Goal: Task Accomplishment & Management: Manage account settings

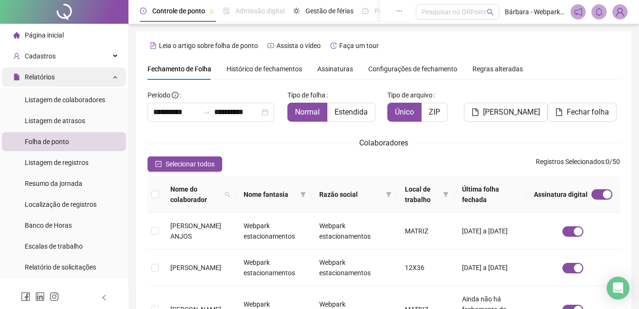
click at [54, 69] on div "Relatórios" at bounding box center [64, 77] width 124 height 19
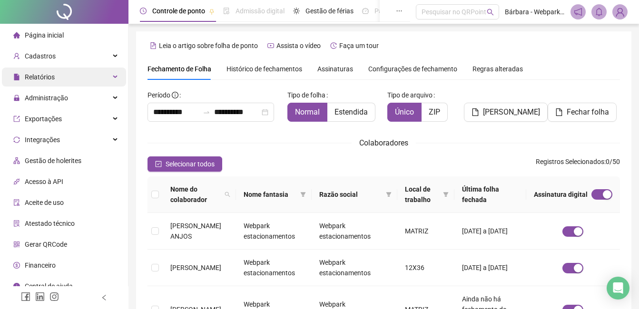
click at [54, 69] on div "Relatórios" at bounding box center [64, 77] width 124 height 19
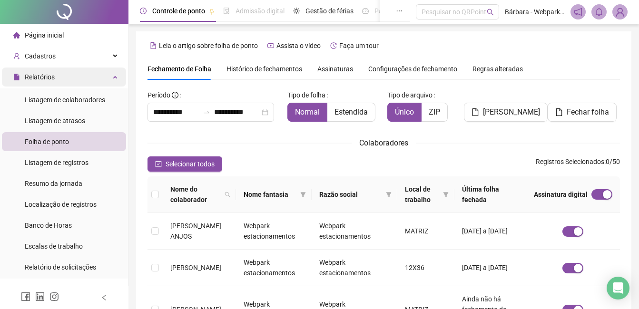
click at [57, 78] on div "Relatórios" at bounding box center [64, 77] width 124 height 19
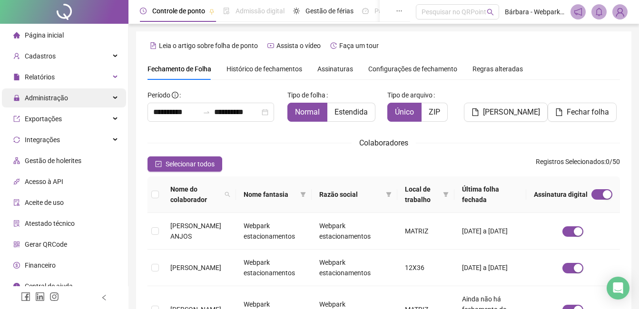
click at [49, 105] on span "Administração" at bounding box center [40, 98] width 55 height 19
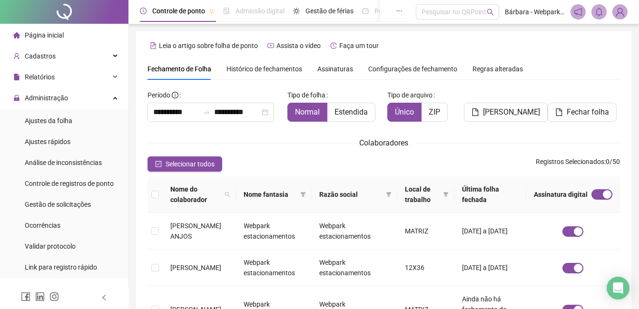
click at [58, 216] on ul "Ajustes da folha Ajustes rápidos Análise de inconsistências Controle de registr…" at bounding box center [64, 193] width 128 height 169
click at [58, 205] on span "Gestão de solicitações" at bounding box center [58, 205] width 66 height 8
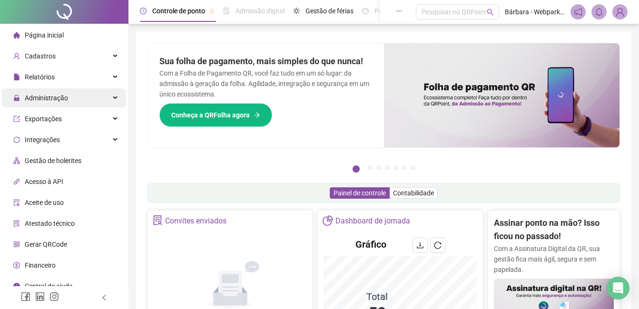
click at [62, 89] on span "Administração" at bounding box center [40, 98] width 55 height 19
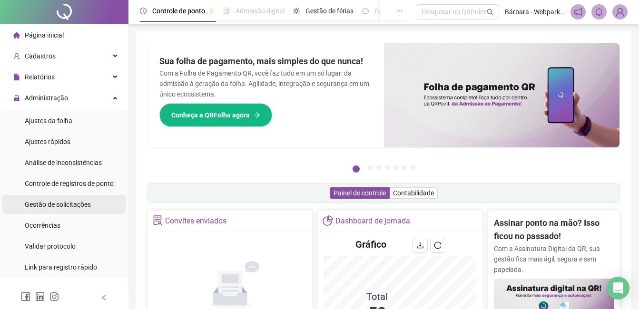
click at [60, 206] on span "Gestão de solicitações" at bounding box center [58, 205] width 66 height 8
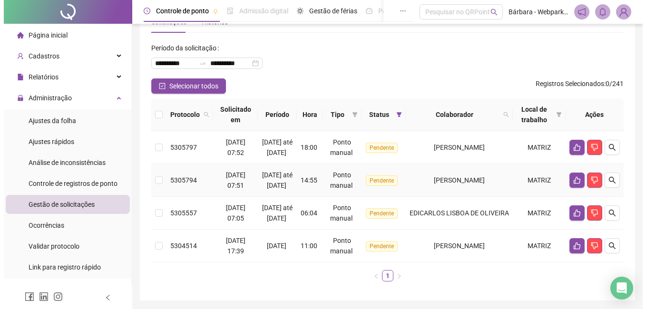
scroll to position [48, 0]
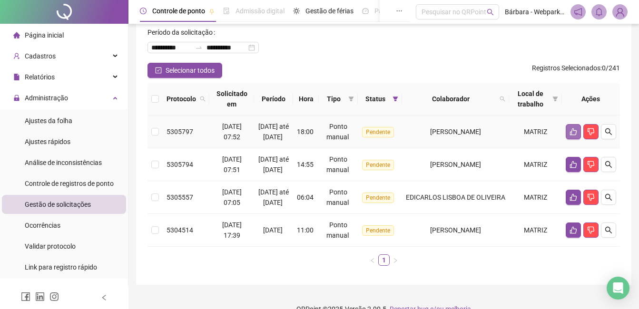
click at [572, 136] on icon "like" at bounding box center [573, 132] width 7 height 7
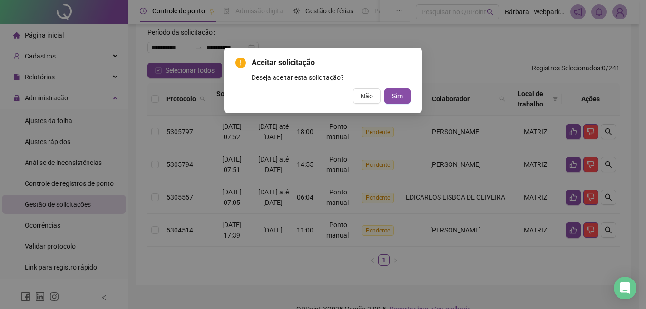
click at [394, 87] on div "Aceitar solicitação Deseja aceitar esta solicitação? Não Sim" at bounding box center [323, 80] width 175 height 47
click at [393, 99] on span "Sim" at bounding box center [397, 96] width 11 height 10
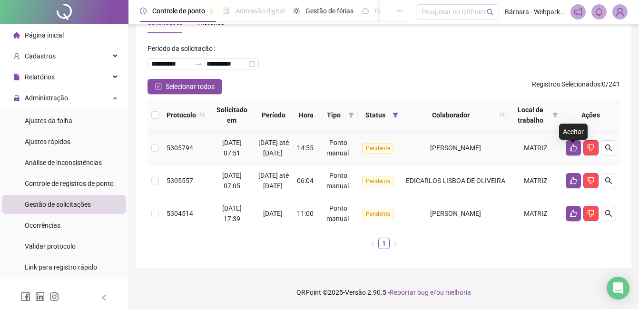
click at [575, 144] on icon "like" at bounding box center [574, 148] width 8 height 8
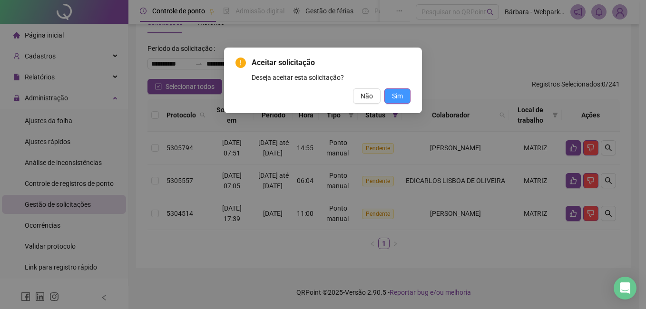
click at [405, 96] on button "Sim" at bounding box center [398, 96] width 26 height 15
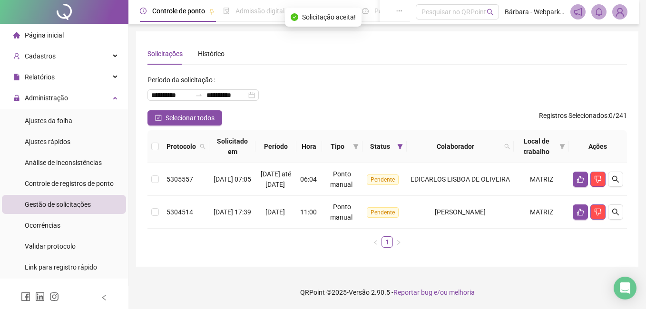
scroll to position [9, 0]
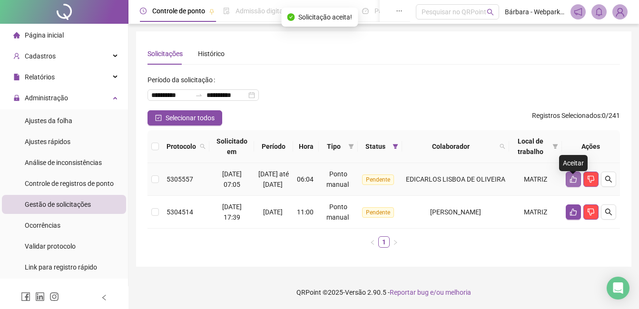
click at [573, 181] on button "button" at bounding box center [573, 179] width 15 height 15
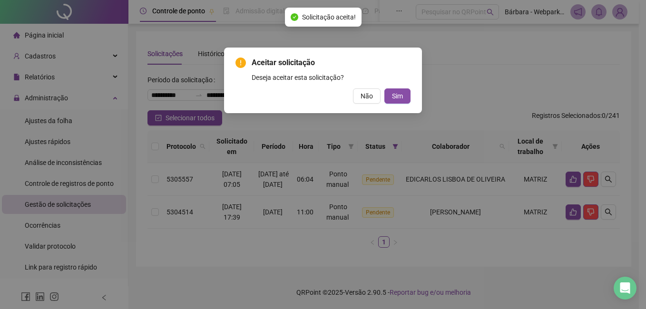
click at [392, 88] on div "Aceitar solicitação Deseja aceitar esta solicitação? Não Sim" at bounding box center [323, 80] width 175 height 47
click at [397, 89] on button "Sim" at bounding box center [398, 96] width 26 height 15
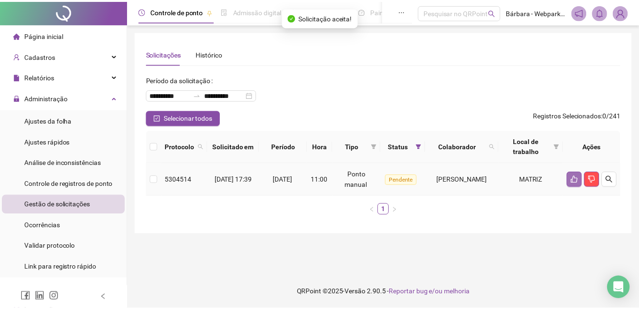
scroll to position [0, 0]
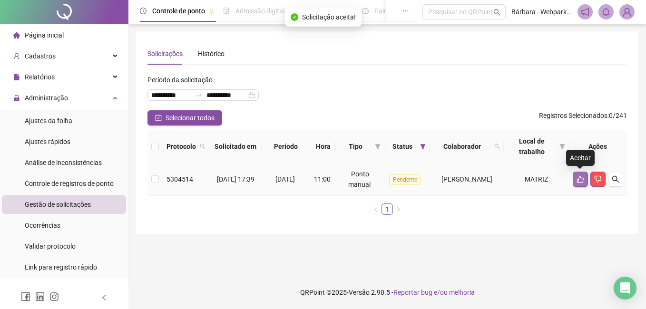
click at [580, 179] on icon "like" at bounding box center [581, 180] width 8 height 8
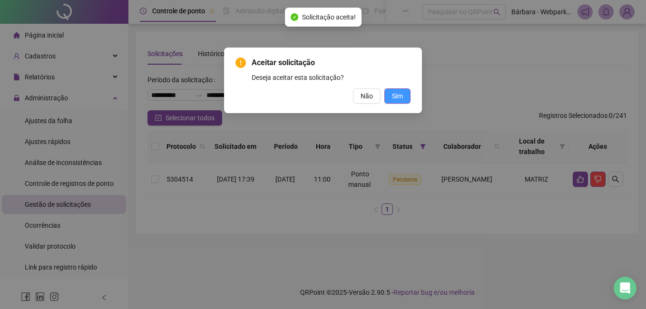
click at [402, 93] on span "Sim" at bounding box center [397, 96] width 11 height 10
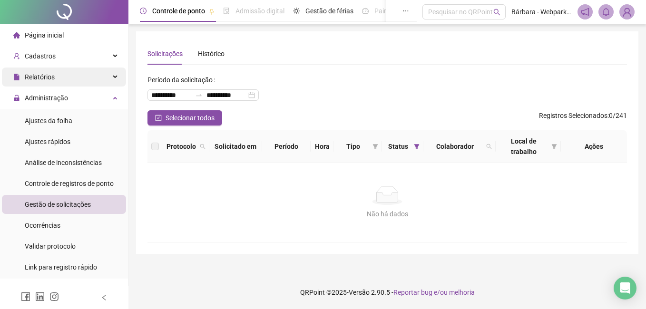
click at [37, 84] on span "Relatórios" at bounding box center [33, 77] width 41 height 19
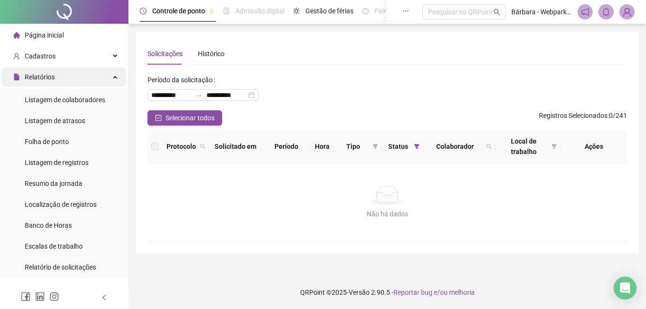
click at [59, 70] on div "Relatórios" at bounding box center [64, 77] width 124 height 19
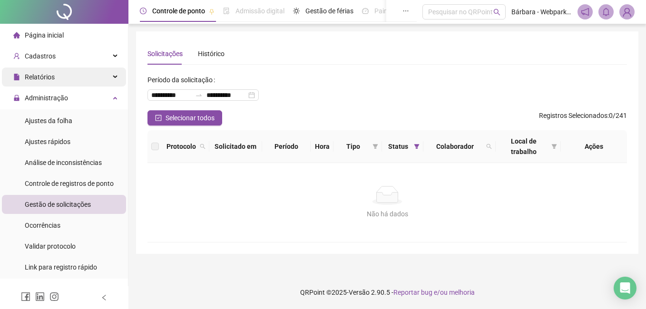
click at [59, 70] on div "Relatórios" at bounding box center [64, 77] width 124 height 19
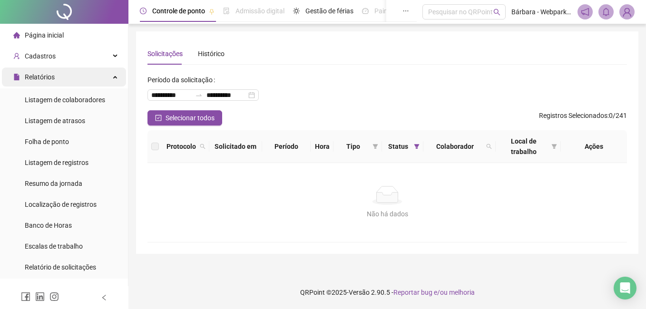
click at [77, 74] on div "Relatórios" at bounding box center [64, 77] width 124 height 19
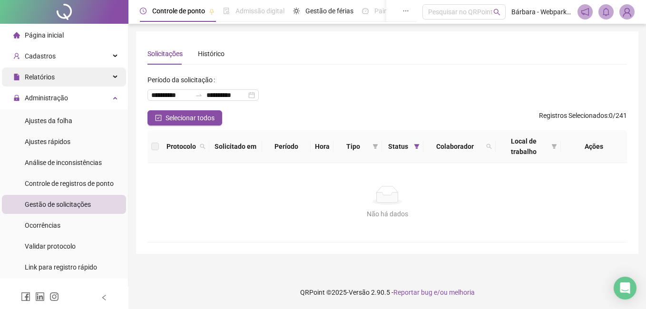
click at [81, 75] on div "Relatórios" at bounding box center [64, 77] width 124 height 19
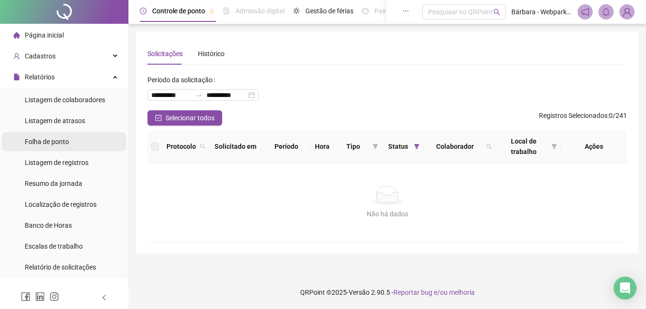
click at [56, 139] on span "Folha de ponto" at bounding box center [47, 142] width 44 height 8
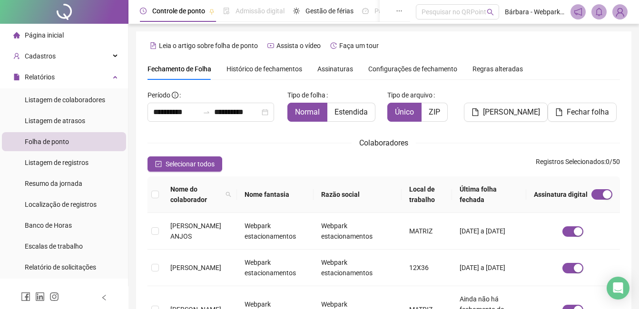
scroll to position [40, 0]
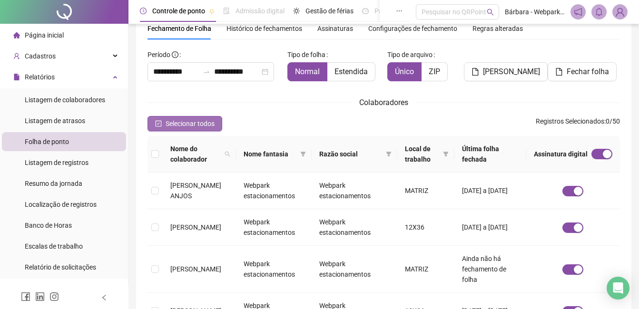
click at [198, 119] on span "Selecionar todos" at bounding box center [190, 124] width 49 height 10
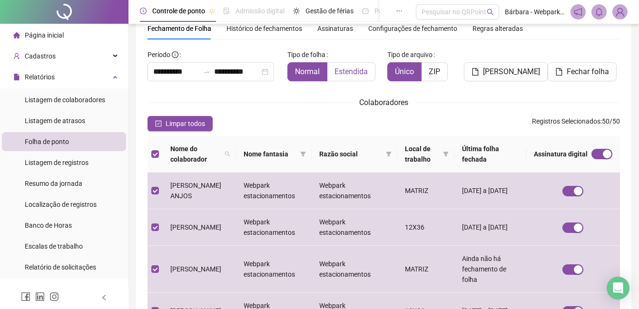
click at [348, 65] on label "Estendida" at bounding box center [352, 71] width 48 height 19
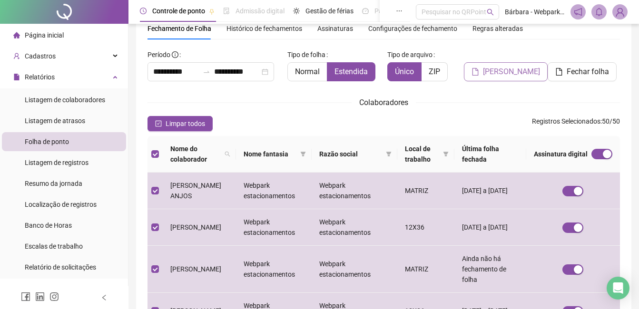
click at [500, 65] on button "[PERSON_NAME]" at bounding box center [506, 71] width 84 height 19
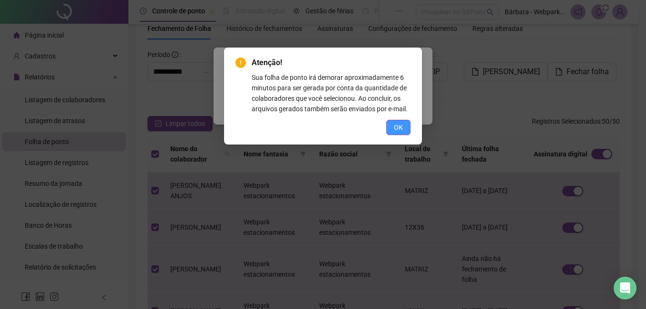
click at [404, 127] on button "OK" at bounding box center [399, 127] width 24 height 15
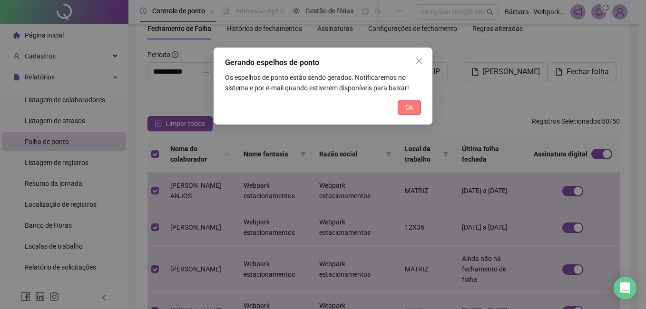
click at [414, 108] on button "Ok" at bounding box center [409, 107] width 23 height 15
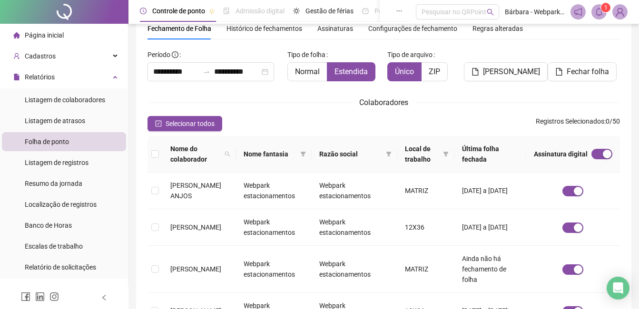
click at [598, 13] on icon "bell" at bounding box center [599, 12] width 9 height 9
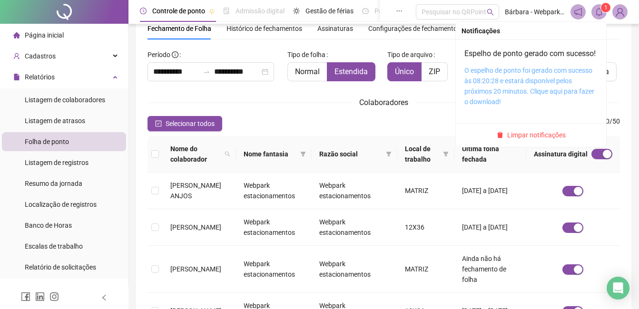
click at [518, 84] on link "O espelho de ponto foi gerado com sucesso às 08:20:28 e estará disponível pelos…" at bounding box center [530, 86] width 130 height 39
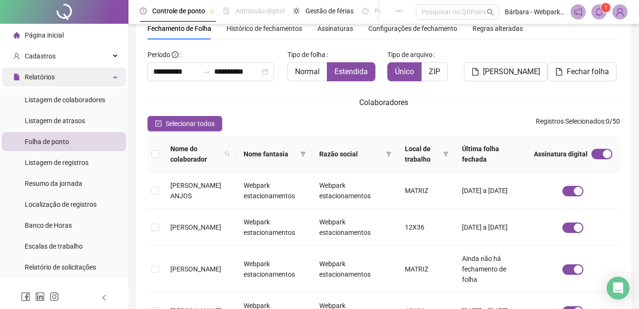
click at [59, 74] on div "Relatórios" at bounding box center [64, 77] width 124 height 19
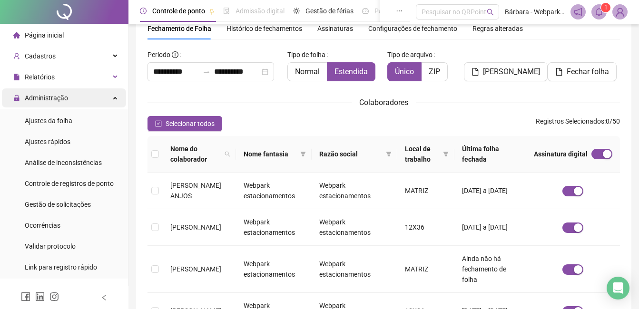
click at [61, 101] on span "Administração" at bounding box center [46, 98] width 43 height 8
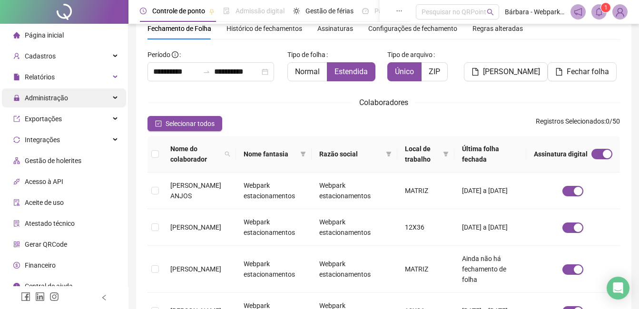
click at [66, 99] on span "Administração" at bounding box center [46, 98] width 43 height 8
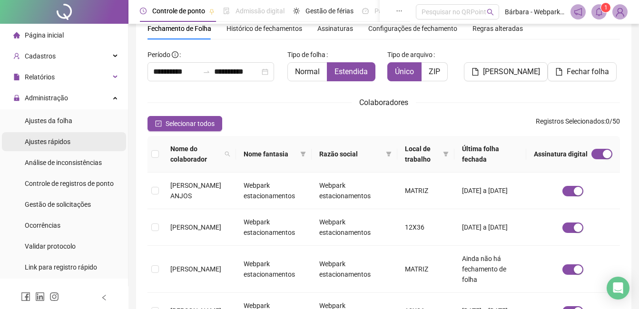
click at [51, 147] on div "Ajustes rápidos" at bounding box center [48, 141] width 46 height 19
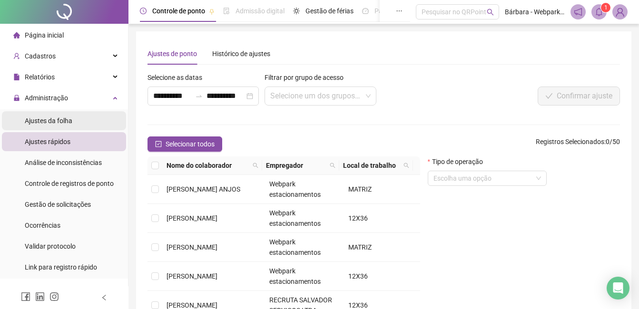
click at [59, 120] on span "Ajustes da folha" at bounding box center [49, 121] width 48 height 8
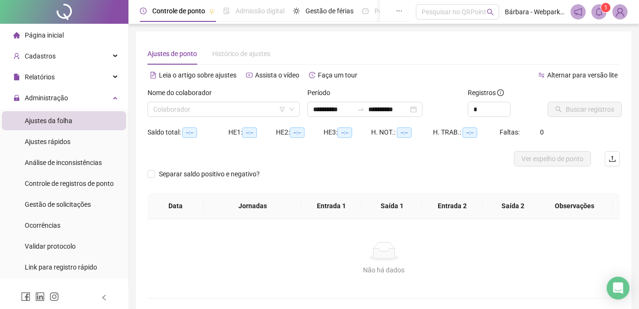
type input "**********"
click at [174, 117] on div "Colaborador" at bounding box center [224, 109] width 152 height 15
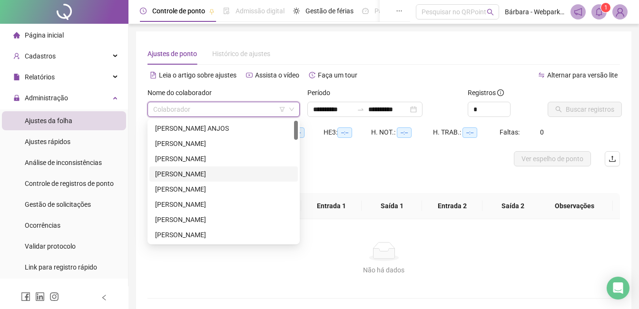
click at [199, 173] on div "[PERSON_NAME]" at bounding box center [223, 174] width 137 height 10
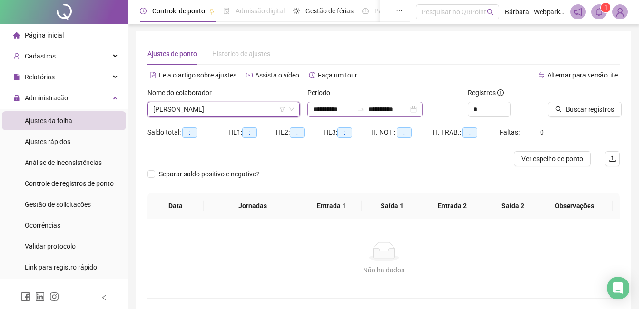
click at [313, 110] on div "**********" at bounding box center [365, 109] width 115 height 15
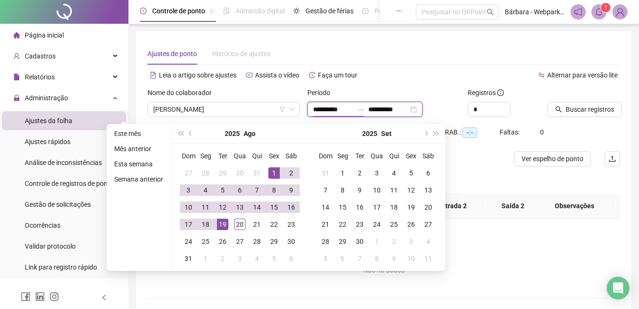
click at [322, 111] on input "**********" at bounding box center [333, 109] width 40 height 10
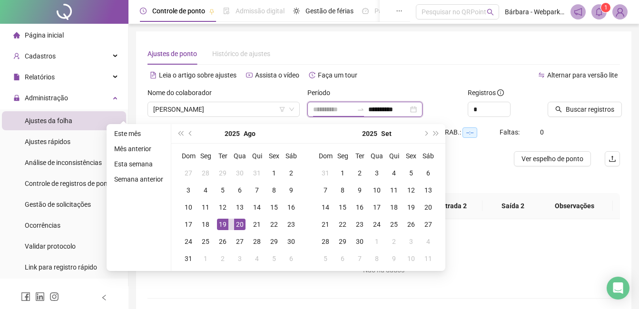
type input "**********"
click at [228, 221] on td "19" at bounding box center [222, 224] width 17 height 17
type input "**********"
click at [239, 221] on div "20" at bounding box center [239, 224] width 11 height 11
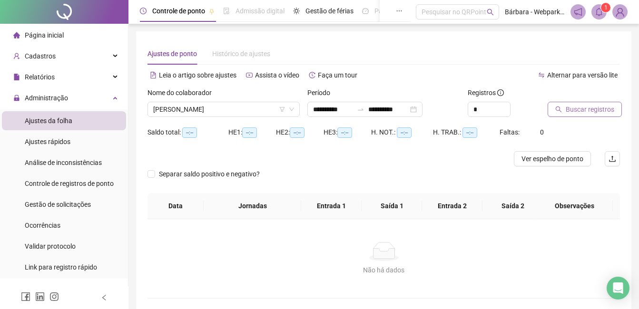
click at [569, 111] on span "Buscar registros" at bounding box center [590, 109] width 49 height 10
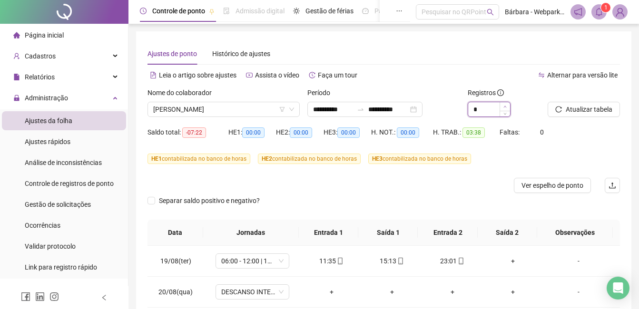
click at [505, 103] on span "Increase Value" at bounding box center [505, 106] width 10 height 9
type input "*"
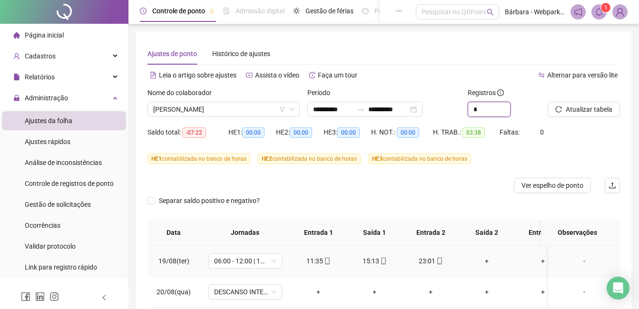
scroll to position [58, 0]
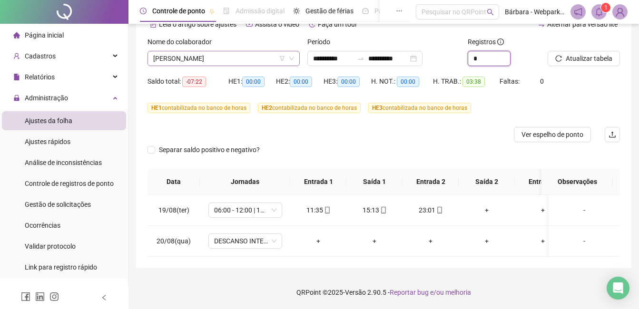
click at [181, 52] on span "[PERSON_NAME]" at bounding box center [223, 58] width 141 height 14
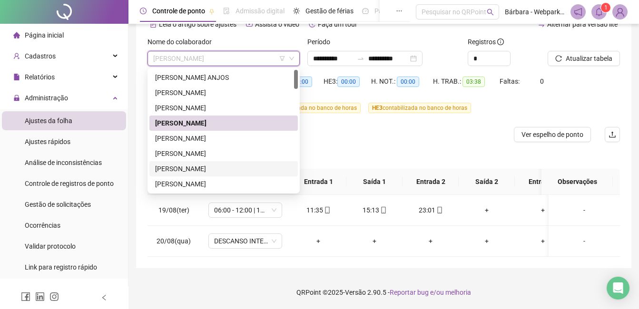
click at [199, 167] on div "[PERSON_NAME]" at bounding box center [223, 168] width 149 height 15
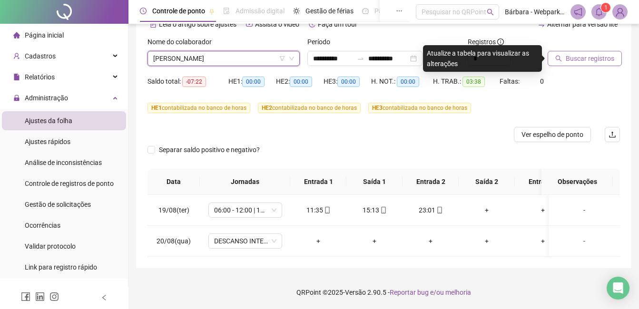
click at [583, 53] on span "Buscar registros" at bounding box center [590, 58] width 49 height 10
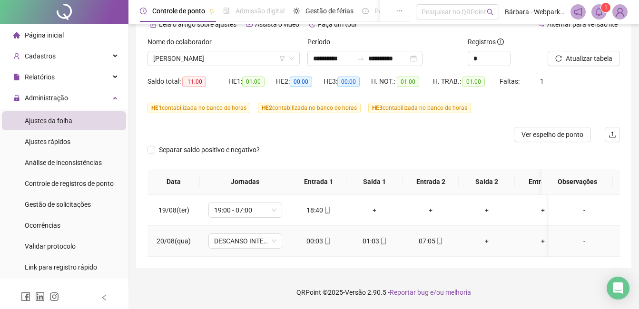
click at [325, 238] on icon "mobile" at bounding box center [327, 241] width 4 height 7
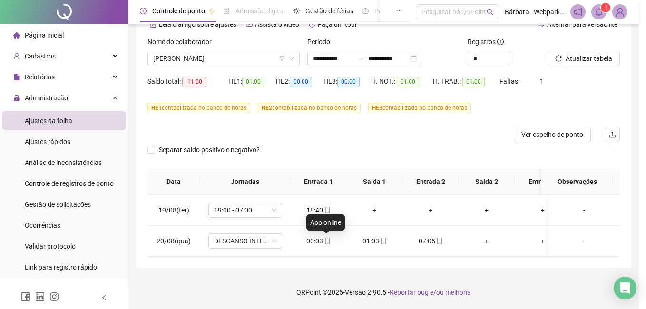
type input "**********"
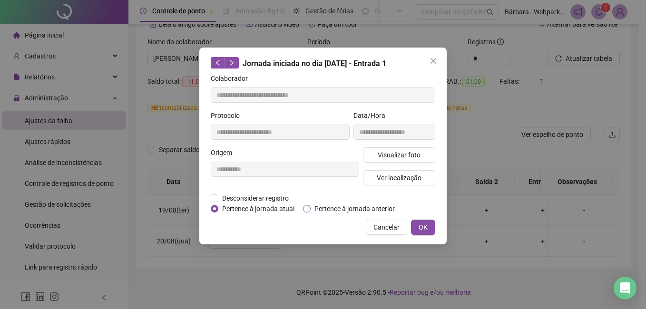
click at [380, 210] on span "Pertence à jornada anterior" at bounding box center [355, 209] width 88 height 10
click at [422, 225] on span "OK" at bounding box center [423, 227] width 9 height 10
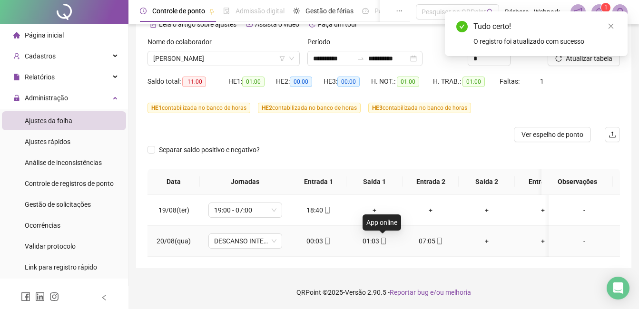
click at [381, 238] on icon "mobile" at bounding box center [383, 241] width 4 height 7
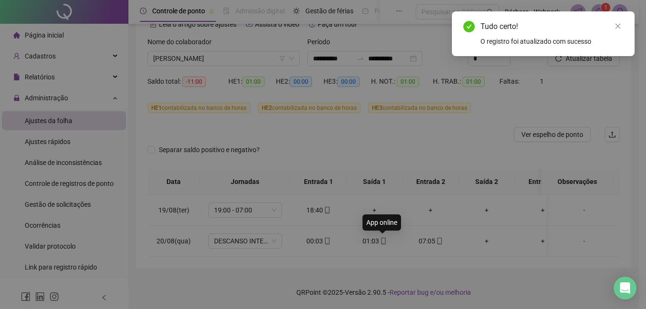
type input "**********"
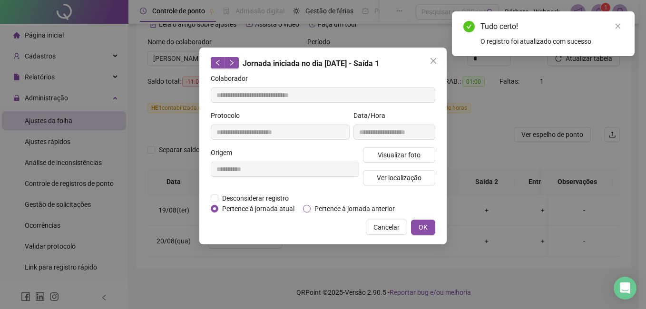
click at [370, 209] on span "Pertence à jornada anterior" at bounding box center [355, 209] width 88 height 10
click at [418, 228] on button "OK" at bounding box center [423, 227] width 24 height 15
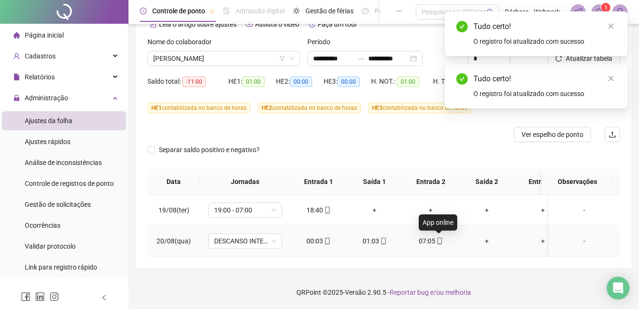
click at [439, 238] on span at bounding box center [440, 242] width 8 height 8
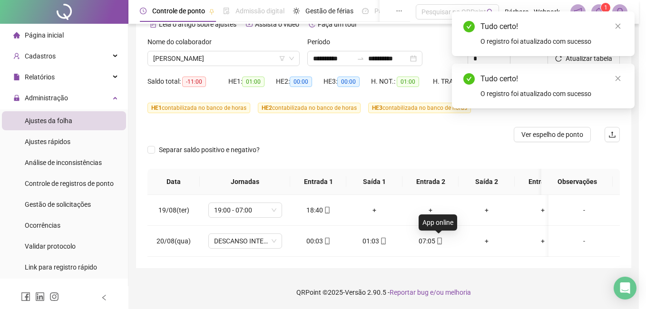
type input "**********"
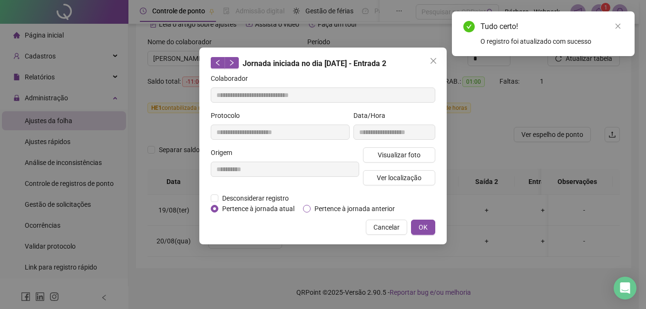
drag, startPoint x: 385, startPoint y: 204, endPoint x: 390, endPoint y: 208, distance: 6.5
click at [384, 204] on span "Pertence à jornada anterior" at bounding box center [355, 209] width 88 height 10
click at [420, 226] on span "OK" at bounding box center [423, 227] width 9 height 10
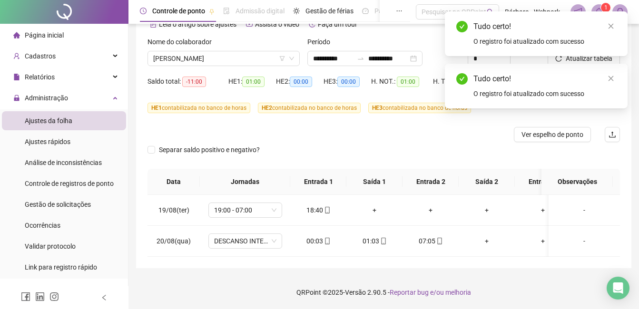
drag, startPoint x: 609, startPoint y: 77, endPoint x: 609, endPoint y: 65, distance: 11.9
click at [609, 77] on icon "close" at bounding box center [611, 78] width 7 height 7
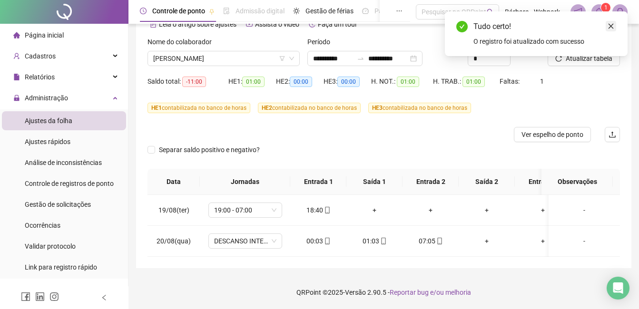
click at [610, 26] on icon "close" at bounding box center [611, 26] width 7 height 7
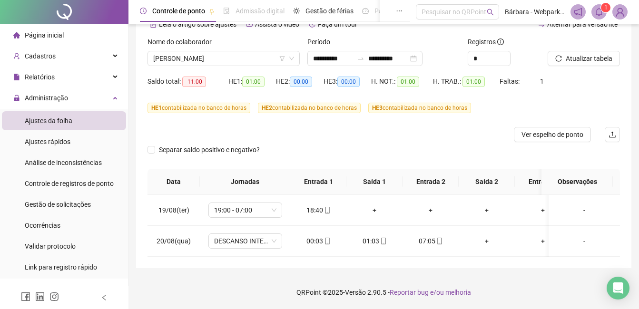
click at [601, 42] on div "Atualizar tabela" at bounding box center [584, 52] width 72 height 30
click at [598, 53] on span "Atualizar tabela" at bounding box center [589, 58] width 47 height 10
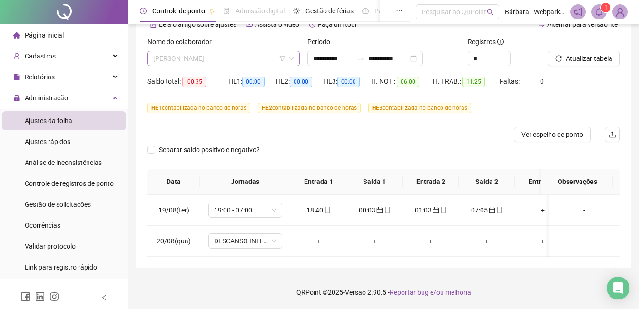
click at [209, 51] on span "[PERSON_NAME]" at bounding box center [223, 58] width 141 height 14
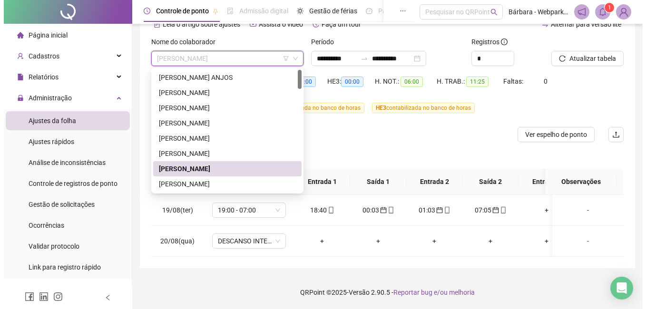
scroll to position [95, 0]
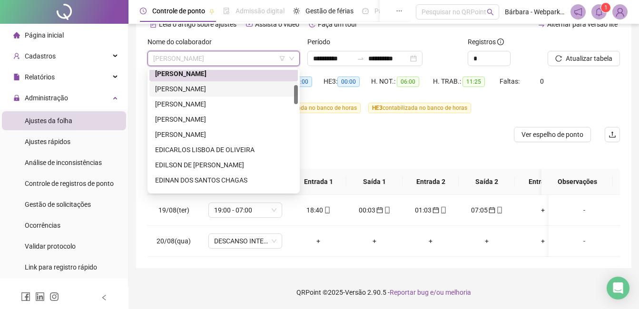
click at [190, 84] on div "[PERSON_NAME]" at bounding box center [223, 89] width 137 height 10
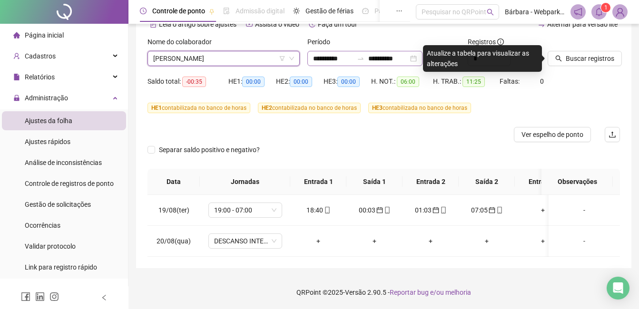
click at [313, 53] on div "**********" at bounding box center [365, 58] width 115 height 15
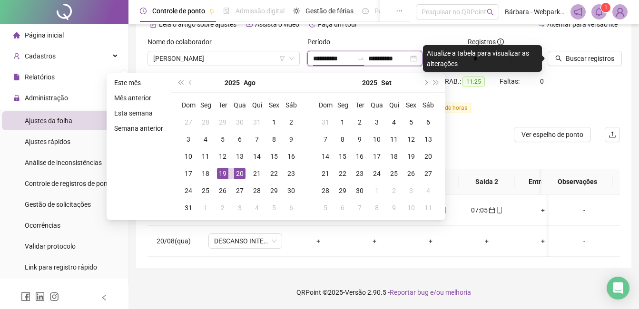
click at [317, 53] on input "**********" at bounding box center [333, 58] width 40 height 10
type input "**********"
click at [209, 168] on div "18" at bounding box center [205, 173] width 11 height 11
type input "**********"
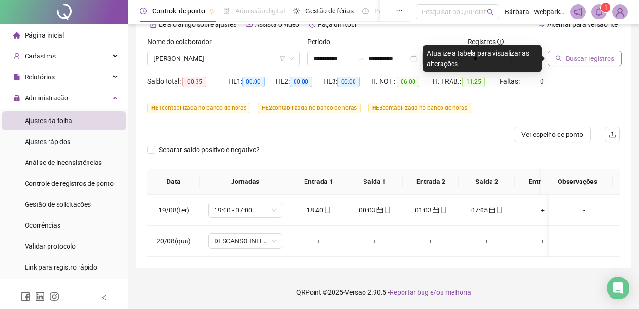
click at [616, 51] on button "Buscar registros" at bounding box center [585, 58] width 74 height 15
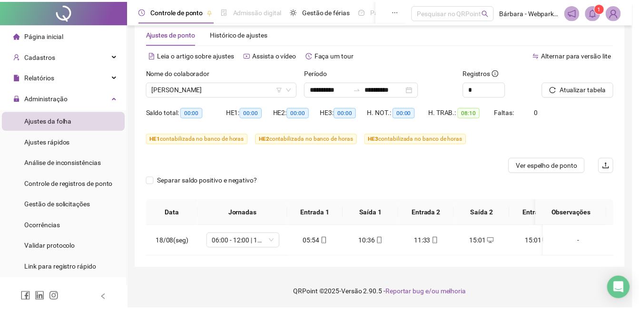
scroll to position [27, 0]
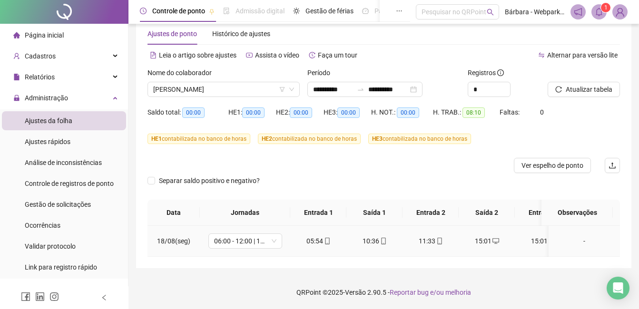
click at [499, 236] on div "15:01" at bounding box center [487, 241] width 41 height 10
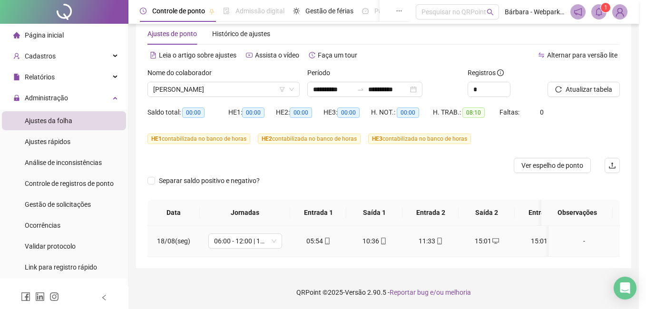
type input "**********"
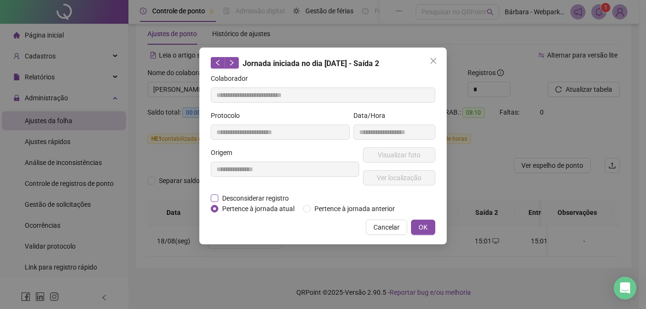
click at [274, 199] on span "Desconsiderar registro" at bounding box center [256, 198] width 74 height 10
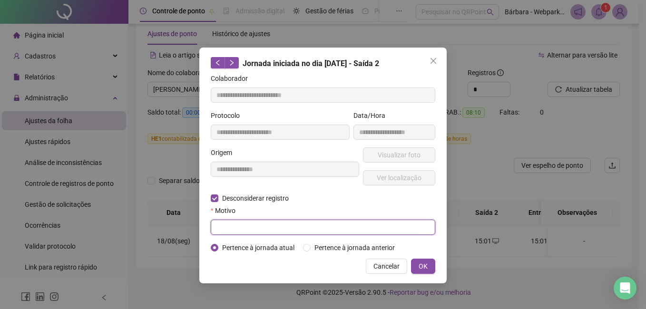
click at [255, 225] on input "text" at bounding box center [323, 227] width 225 height 15
type input "*********"
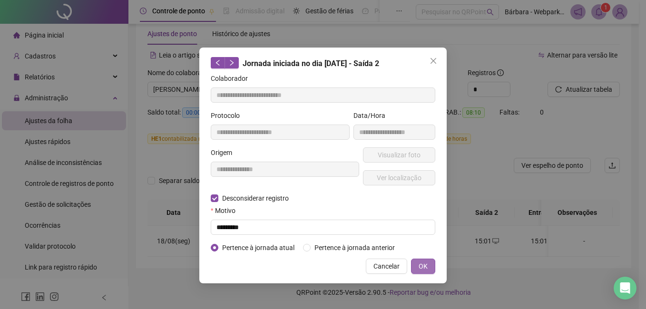
click at [433, 268] on button "OK" at bounding box center [423, 266] width 24 height 15
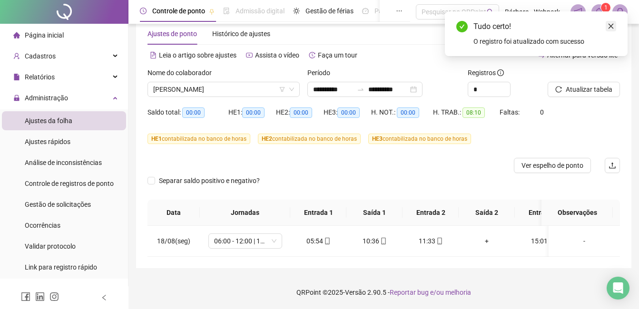
click at [611, 26] on icon "close" at bounding box center [611, 26] width 5 height 5
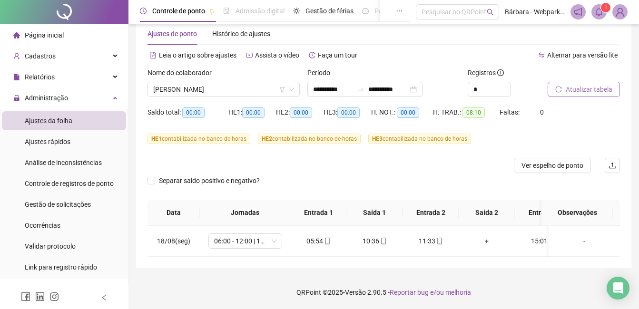
click at [588, 84] on span "Atualizar tabela" at bounding box center [589, 89] width 47 height 10
click at [590, 84] on span "Atualizar tabela" at bounding box center [589, 89] width 47 height 10
click at [192, 86] on span "[PERSON_NAME]" at bounding box center [223, 89] width 141 height 14
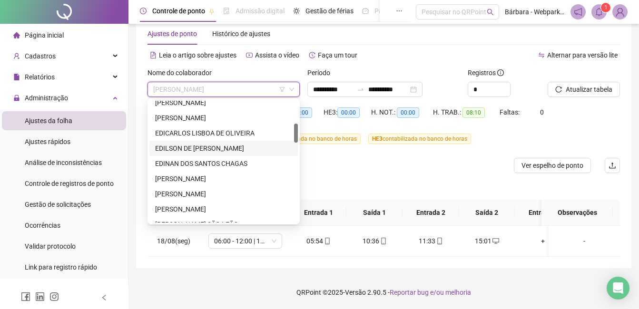
scroll to position [95, 0]
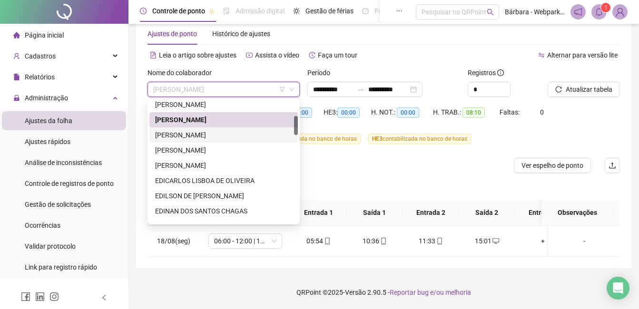
click at [191, 130] on div "[PERSON_NAME]" at bounding box center [223, 135] width 137 height 10
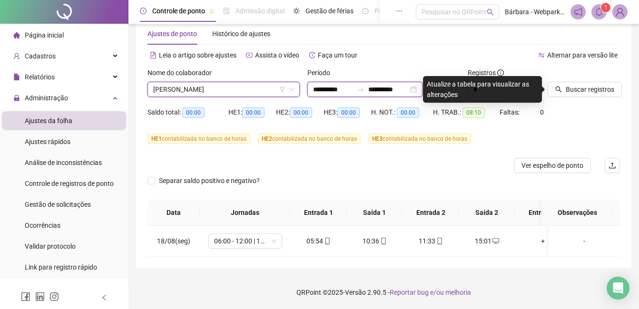
click at [318, 84] on input "**********" at bounding box center [333, 89] width 40 height 10
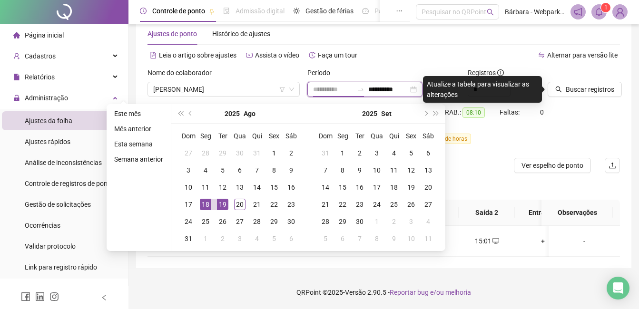
type input "**********"
click at [223, 199] on div "19" at bounding box center [222, 204] width 11 height 11
type input "**********"
click at [242, 199] on div "20" at bounding box center [239, 204] width 11 height 11
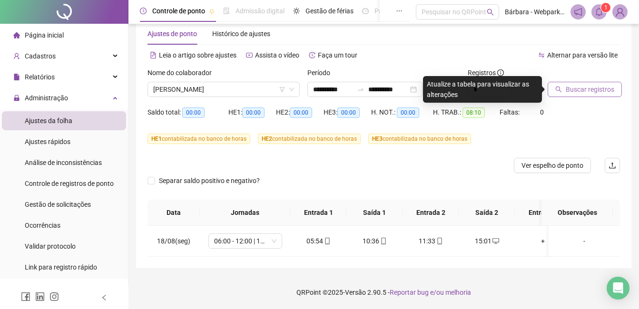
click at [588, 84] on span "Buscar registros" at bounding box center [590, 89] width 49 height 10
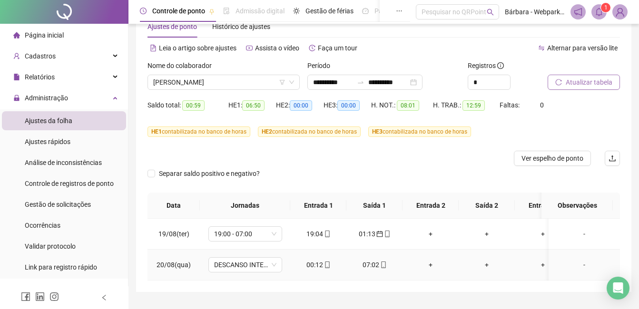
click at [329, 267] on icon "mobile" at bounding box center [327, 265] width 4 height 7
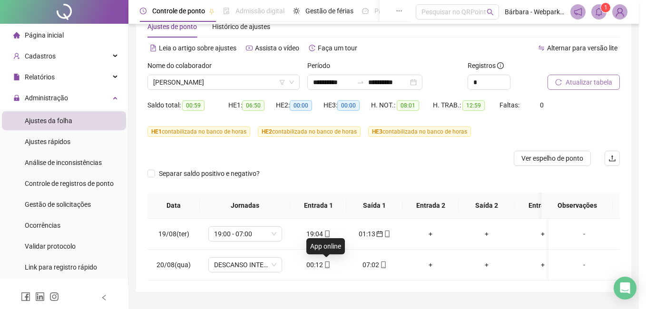
type input "**********"
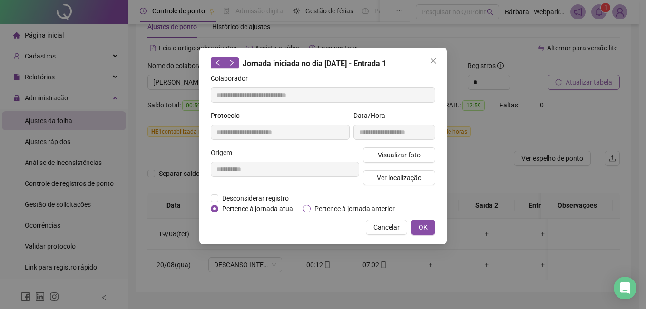
click at [339, 204] on span "Pertence à jornada anterior" at bounding box center [355, 209] width 88 height 10
click at [423, 220] on button "OK" at bounding box center [423, 227] width 24 height 15
click at [429, 229] on button "OK" at bounding box center [423, 227] width 24 height 15
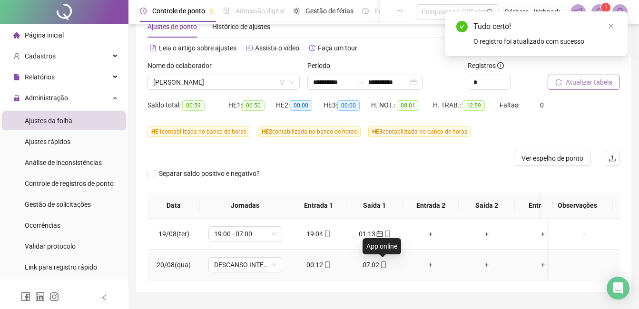
click at [381, 265] on icon "mobile" at bounding box center [383, 265] width 4 height 7
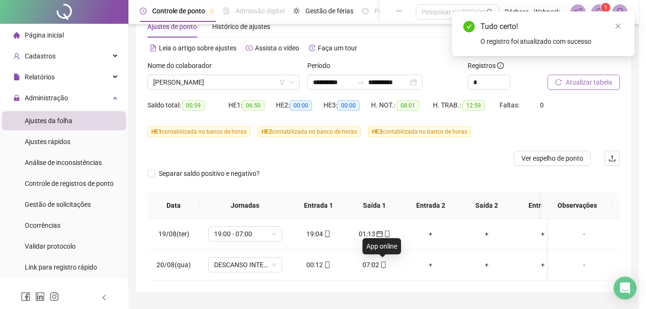
type input "**********"
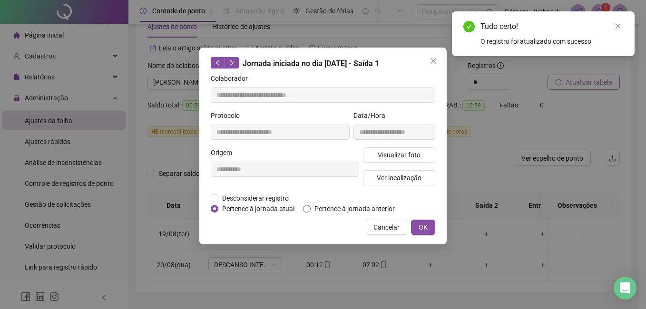
click at [369, 208] on span "Pertence à jornada anterior" at bounding box center [355, 209] width 88 height 10
click at [417, 224] on button "OK" at bounding box center [423, 227] width 24 height 15
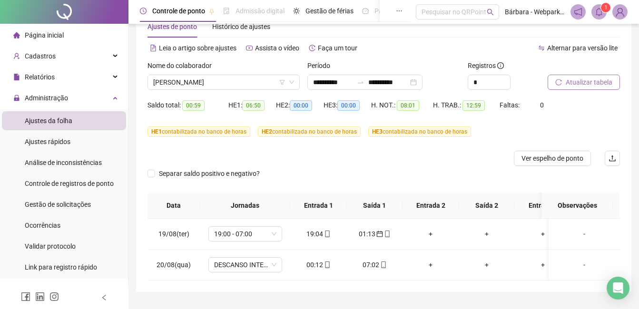
click at [606, 75] on button "Atualizar tabela" at bounding box center [584, 82] width 72 height 15
click at [219, 81] on span "[PERSON_NAME]" at bounding box center [223, 82] width 141 height 14
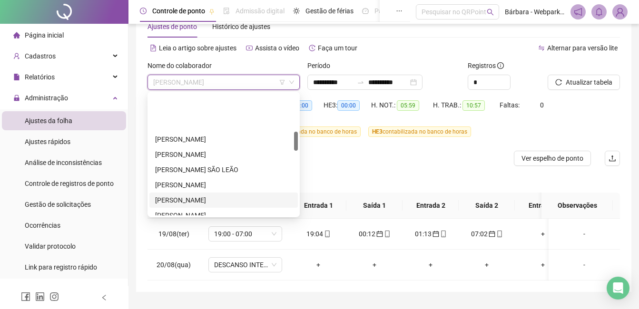
scroll to position [238, 0]
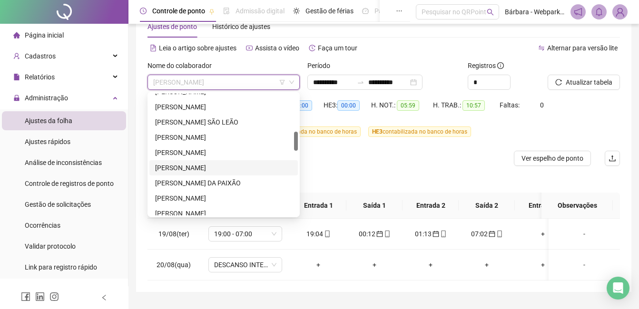
click at [189, 171] on div "[PERSON_NAME]" at bounding box center [223, 168] width 137 height 10
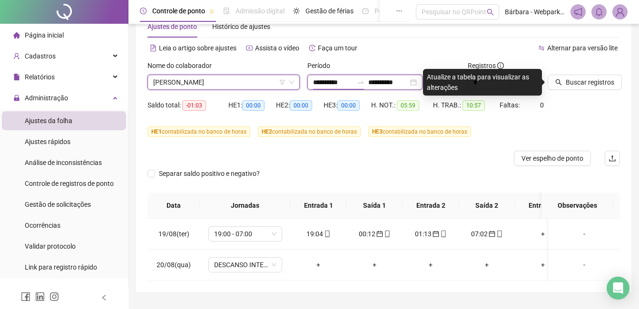
click at [317, 79] on input "**********" at bounding box center [333, 82] width 40 height 10
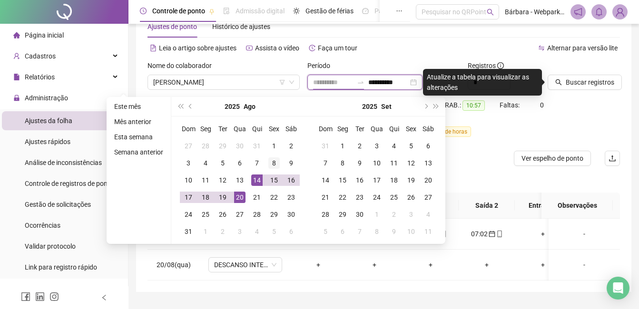
type input "**********"
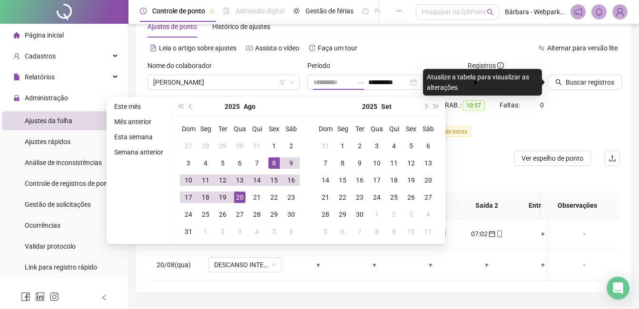
click at [275, 160] on div "8" at bounding box center [273, 163] width 11 height 11
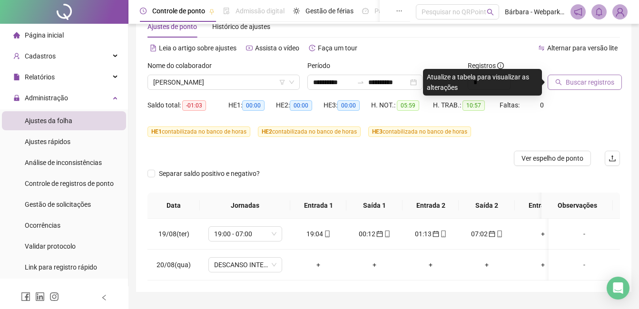
click at [610, 75] on button "Buscar registros" at bounding box center [585, 82] width 74 height 15
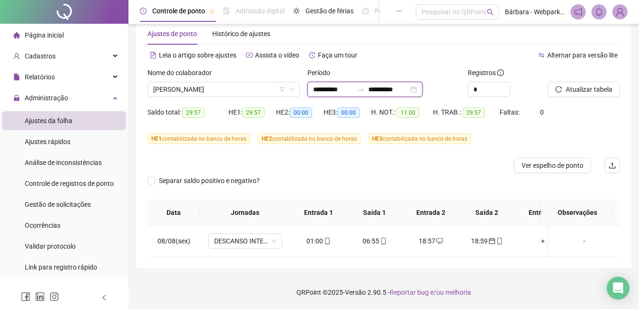
click at [391, 84] on input "**********" at bounding box center [388, 89] width 40 height 10
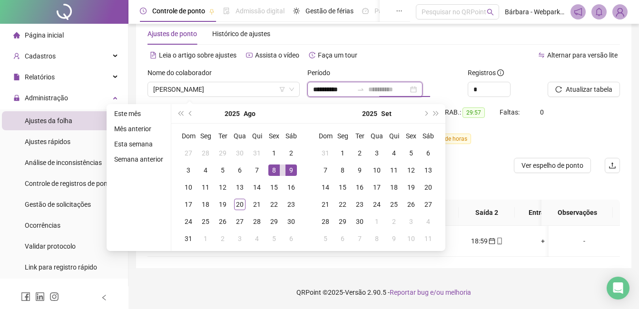
type input "**********"
click at [288, 165] on div "9" at bounding box center [291, 170] width 11 height 11
type input "**********"
click at [565, 85] on button "Atualizar tabela" at bounding box center [584, 89] width 72 height 15
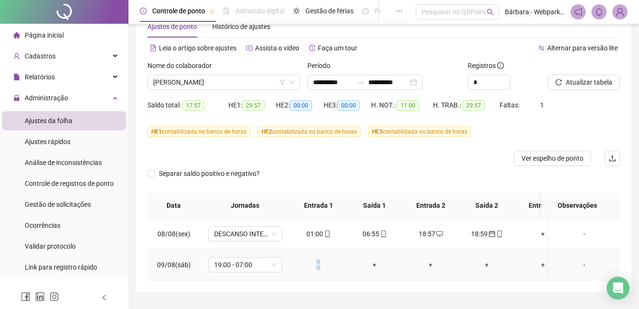
click at [319, 268] on div "+" at bounding box center [318, 265] width 41 height 10
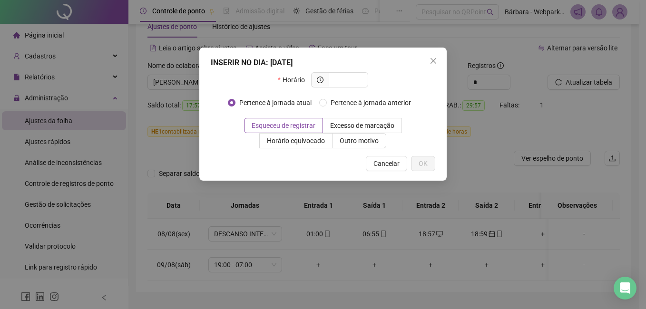
drag, startPoint x: 319, startPoint y: 268, endPoint x: 501, endPoint y: 167, distance: 208.0
click at [524, 164] on div "INSERIR NO DIA : [DATE] Horário Pertence à jornada atual Pertence à jornada ant…" at bounding box center [323, 154] width 646 height 309
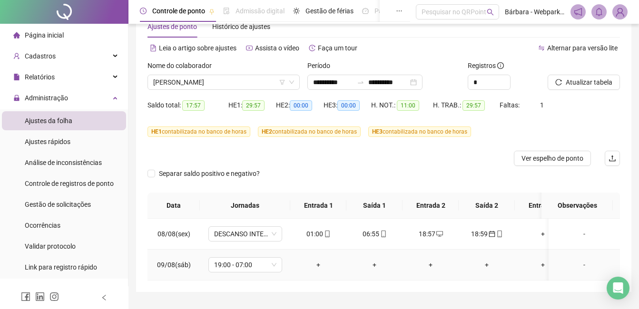
click at [319, 266] on div "+" at bounding box center [318, 265] width 41 height 10
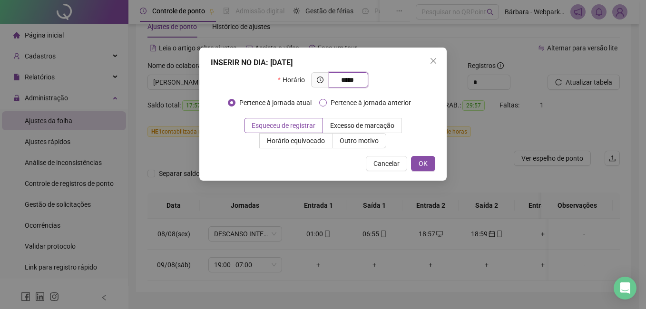
type input "*****"
click at [365, 107] on span "Pertence à jornada anterior" at bounding box center [371, 103] width 88 height 10
click at [422, 169] on span "OK" at bounding box center [423, 164] width 9 height 10
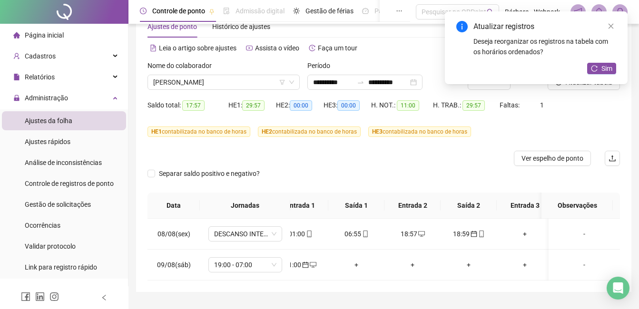
scroll to position [0, 0]
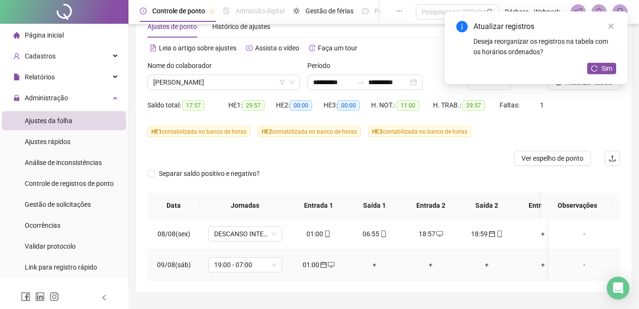
click at [372, 266] on div "+" at bounding box center [374, 265] width 41 height 10
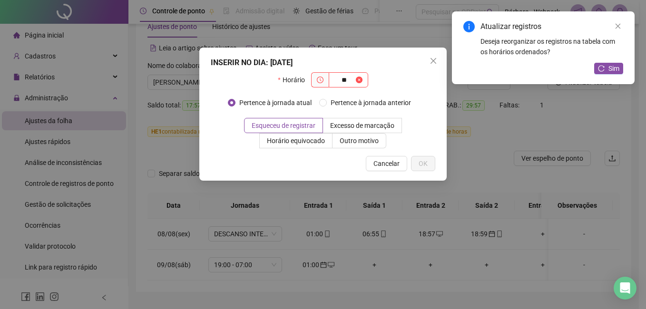
type input "*"
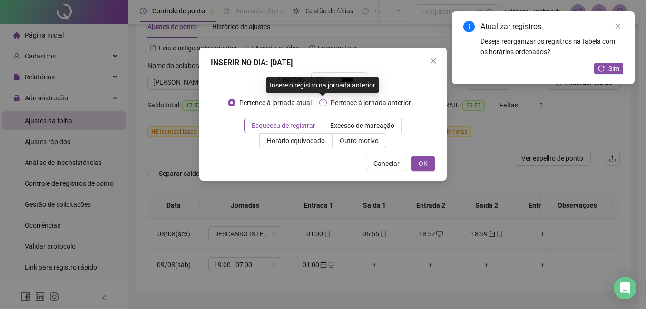
type input "*****"
drag, startPoint x: 381, startPoint y: 100, endPoint x: 402, endPoint y: 146, distance: 50.0
click at [381, 100] on span "Pertence à jornada anterior" at bounding box center [371, 103] width 88 height 10
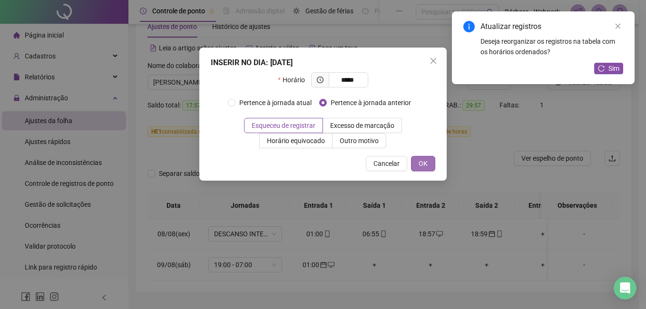
click at [417, 164] on button "OK" at bounding box center [423, 163] width 24 height 15
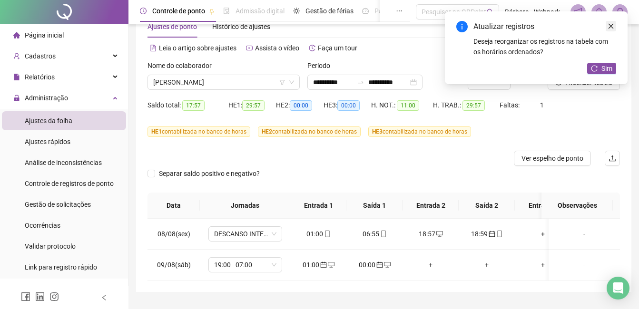
click at [613, 31] on link "Close" at bounding box center [611, 26] width 10 height 10
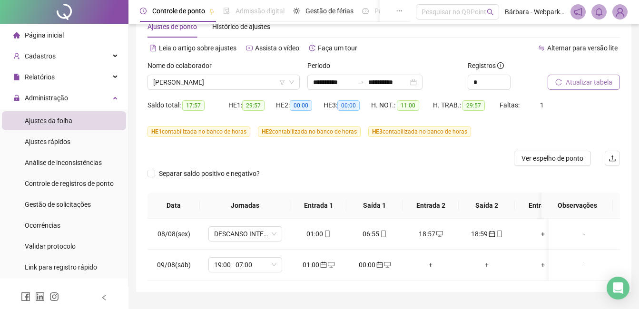
click at [599, 80] on span "Atualizar tabela" at bounding box center [589, 82] width 47 height 10
click at [325, 235] on icon "mobile" at bounding box center [327, 234] width 4 height 7
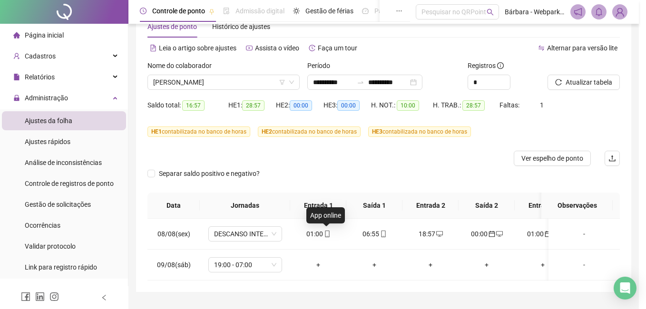
type input "**********"
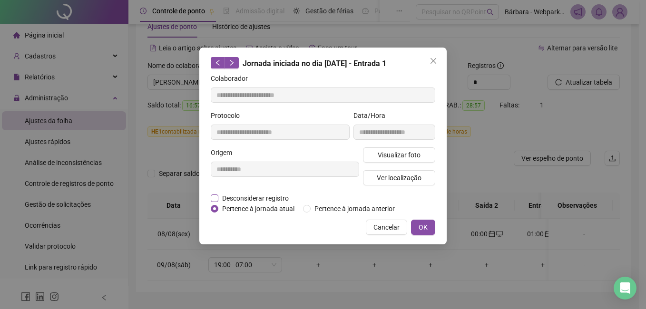
click at [269, 196] on span "Desconsiderar registro" at bounding box center [256, 198] width 74 height 10
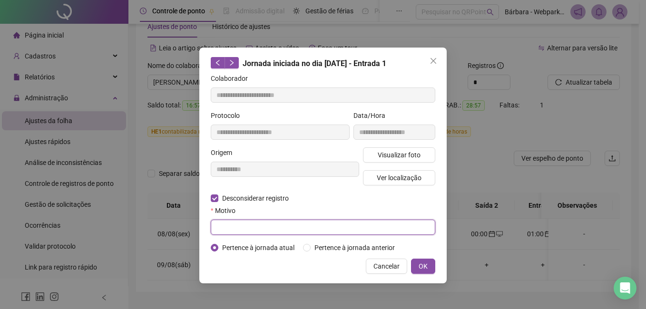
click at [287, 227] on input "text" at bounding box center [323, 227] width 225 height 15
type input "*********"
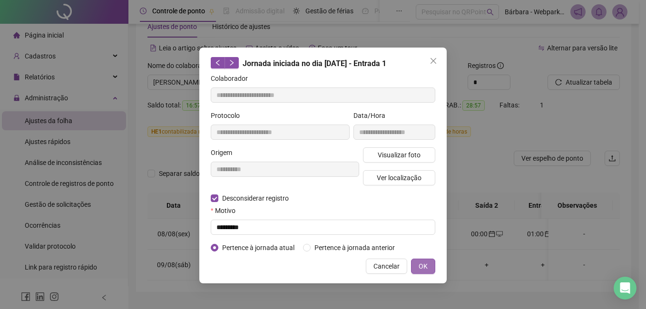
click at [420, 267] on span "OK" at bounding box center [423, 266] width 9 height 10
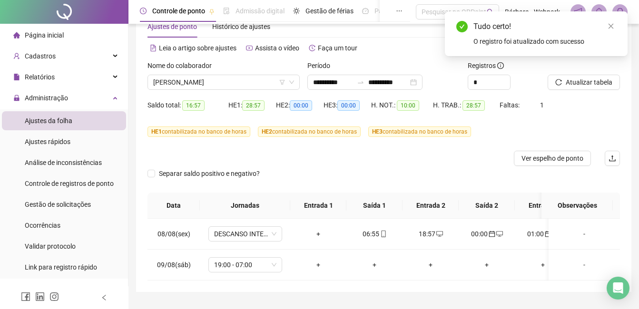
click at [593, 83] on span "Atualizar tabela" at bounding box center [589, 82] width 47 height 10
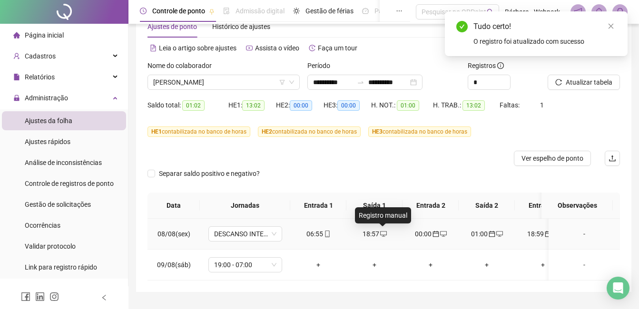
click at [381, 233] on icon "desktop" at bounding box center [383, 234] width 7 height 7
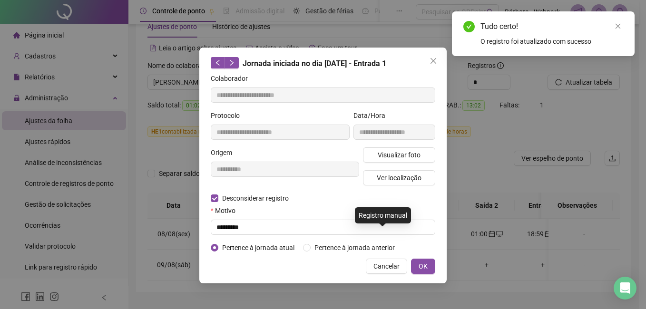
type input "**********"
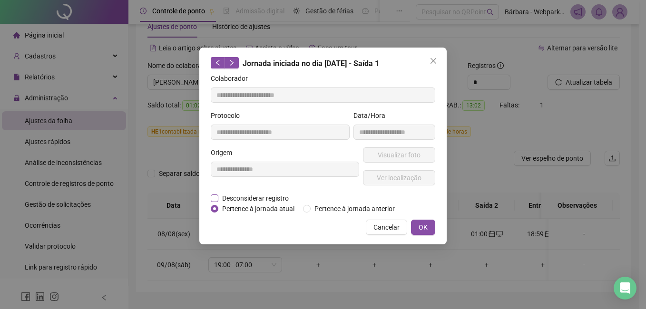
click at [260, 200] on span "Desconsiderar registro" at bounding box center [256, 198] width 74 height 10
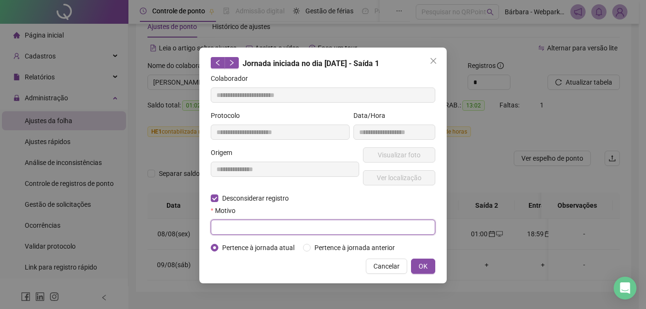
click at [256, 225] on input "text" at bounding box center [323, 227] width 225 height 15
type input "*********"
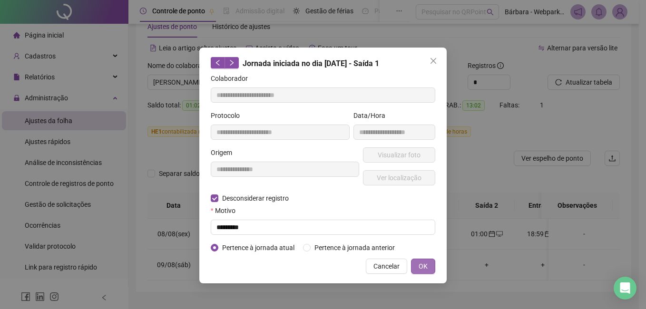
click at [427, 261] on span "OK" at bounding box center [423, 266] width 9 height 10
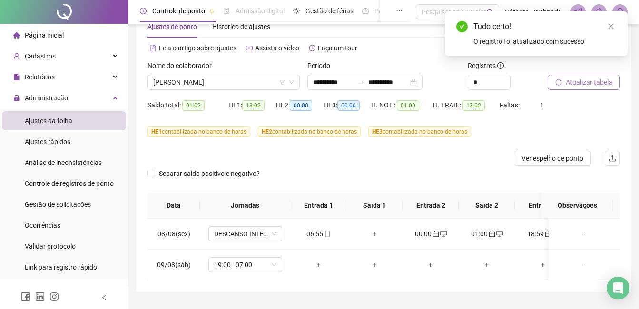
click at [579, 84] on span "Atualizar tabela" at bounding box center [589, 82] width 47 height 10
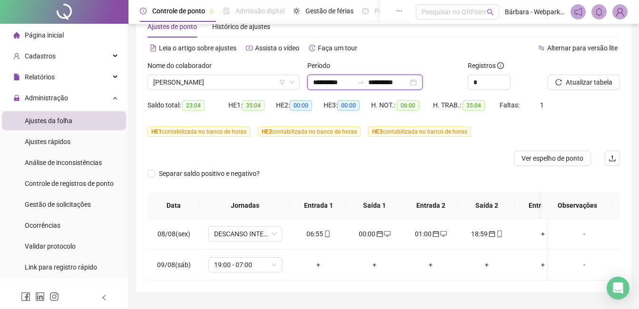
click at [318, 78] on input "**********" at bounding box center [333, 82] width 40 height 10
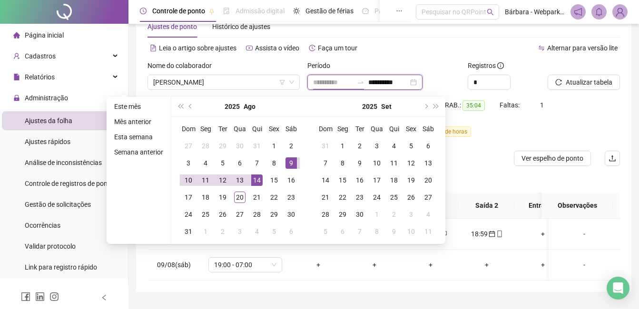
type input "**********"
click at [261, 178] on div "14" at bounding box center [256, 180] width 11 height 11
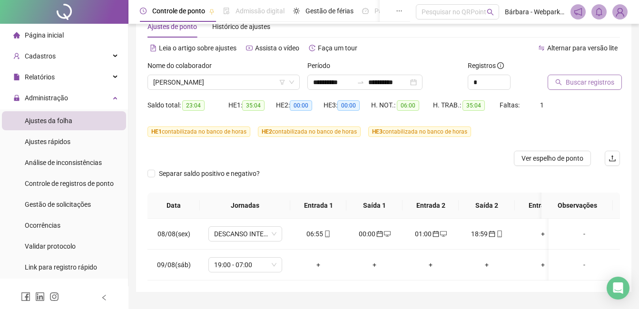
click at [577, 79] on span "Buscar registros" at bounding box center [590, 82] width 49 height 10
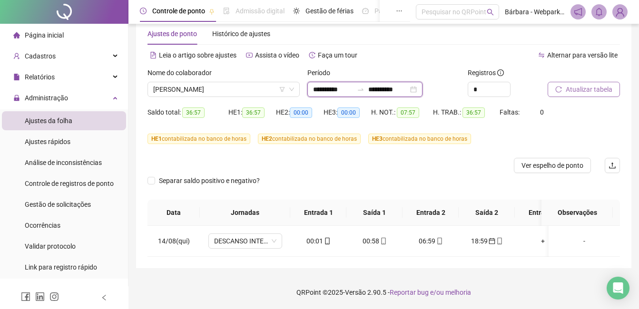
click at [384, 84] on input "**********" at bounding box center [388, 89] width 40 height 10
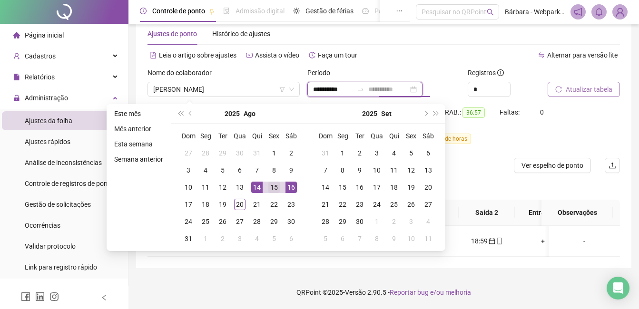
type input "**********"
click at [276, 182] on div "15" at bounding box center [273, 187] width 11 height 11
type input "**********"
click at [610, 82] on button "Atualizar tabela" at bounding box center [584, 89] width 72 height 15
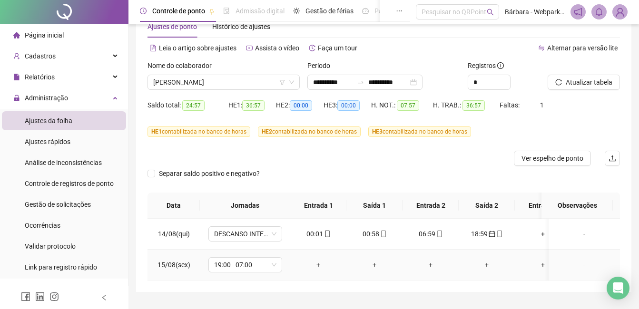
click at [318, 268] on div "+" at bounding box center [318, 265] width 41 height 10
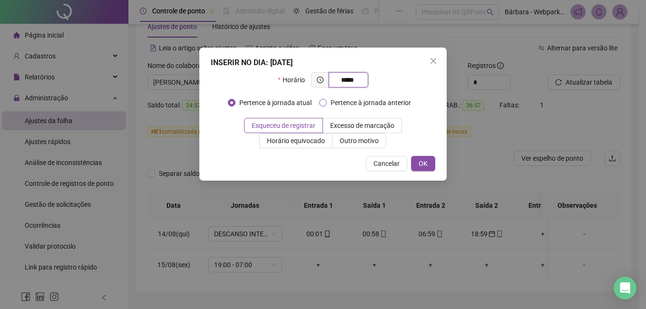
type input "*****"
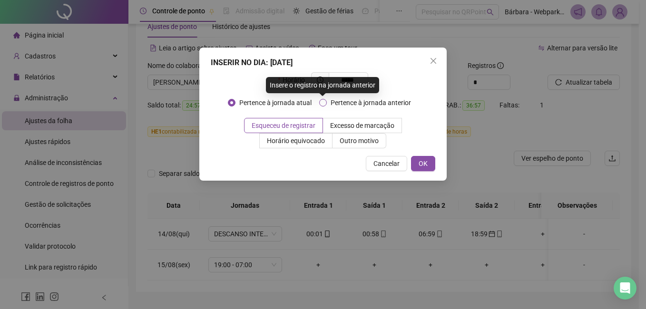
click at [379, 104] on span "Pertence à jornada anterior" at bounding box center [371, 103] width 88 height 10
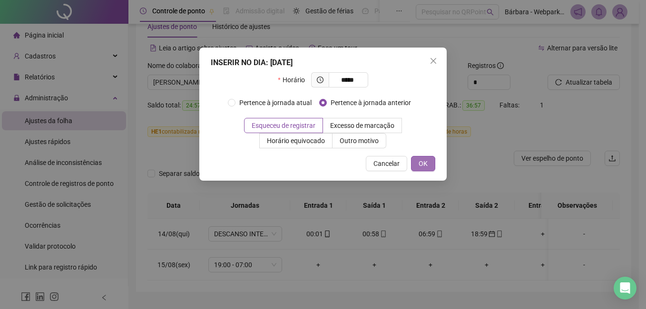
click at [427, 164] on span "OK" at bounding box center [423, 164] width 9 height 10
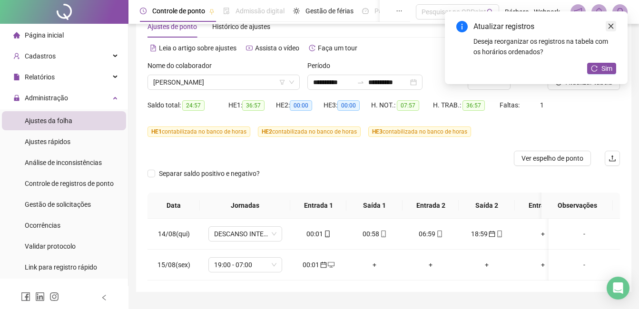
click at [612, 24] on icon "close" at bounding box center [611, 26] width 7 height 7
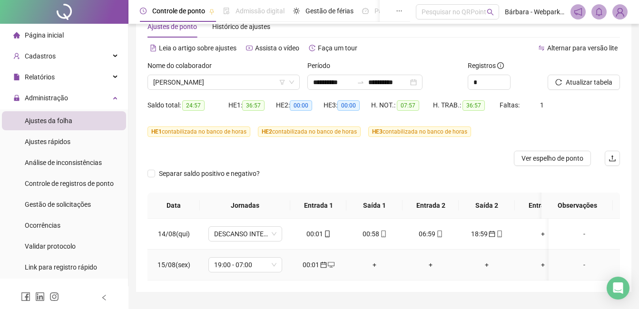
click at [373, 266] on div "+" at bounding box center [374, 265] width 41 height 10
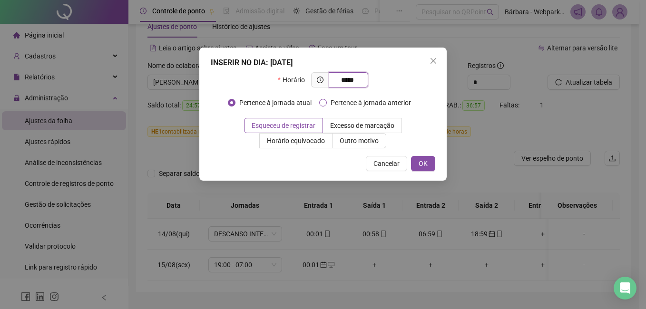
type input "*****"
click at [390, 104] on span "Pertence à jornada anterior" at bounding box center [371, 103] width 88 height 10
click at [418, 164] on button "OK" at bounding box center [423, 163] width 24 height 15
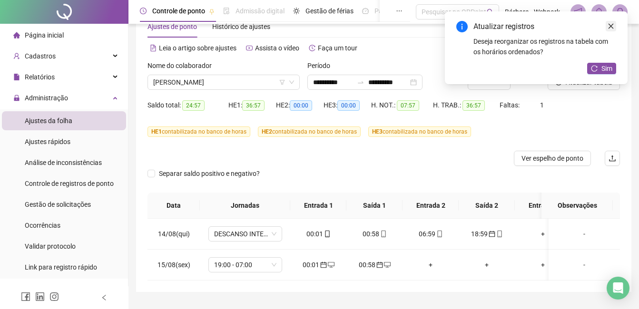
click at [608, 25] on icon "close" at bounding box center [611, 26] width 7 height 7
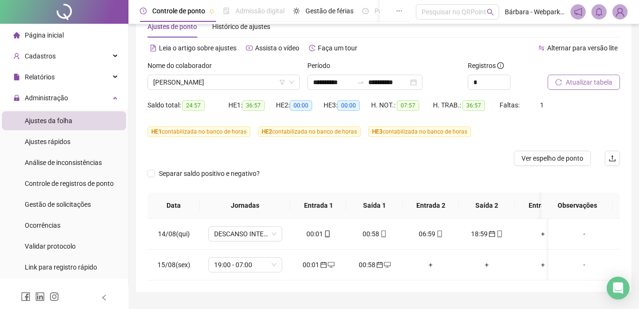
click at [595, 79] on span "Atualizar tabela" at bounding box center [589, 82] width 47 height 10
click at [382, 237] on icon "mobile" at bounding box center [383, 234] width 4 height 7
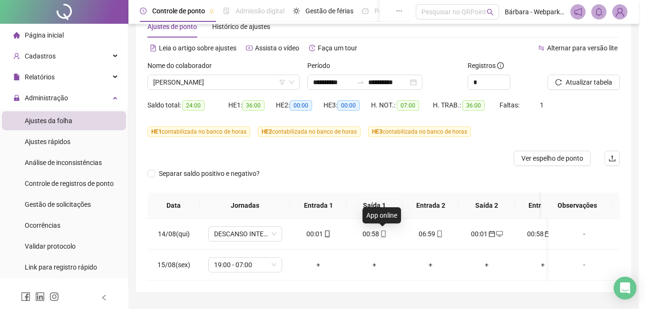
type input "**********"
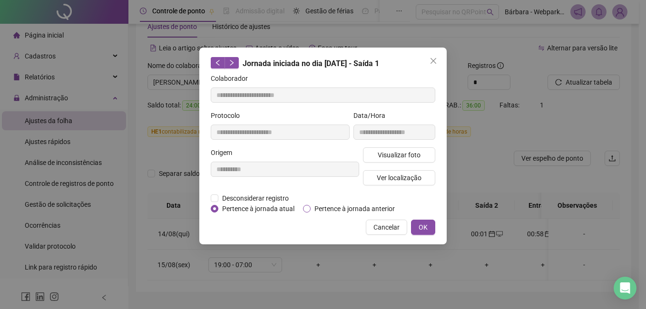
click at [360, 208] on span "Pertence à jornada anterior" at bounding box center [355, 209] width 88 height 10
click at [266, 196] on span "Desconsiderar registro" at bounding box center [256, 198] width 74 height 10
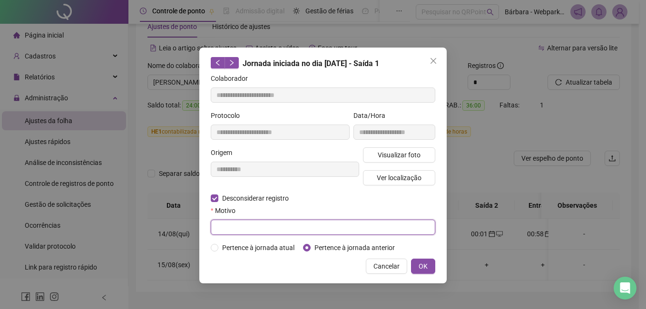
click at [288, 232] on input "text" at bounding box center [323, 227] width 225 height 15
type input "*********"
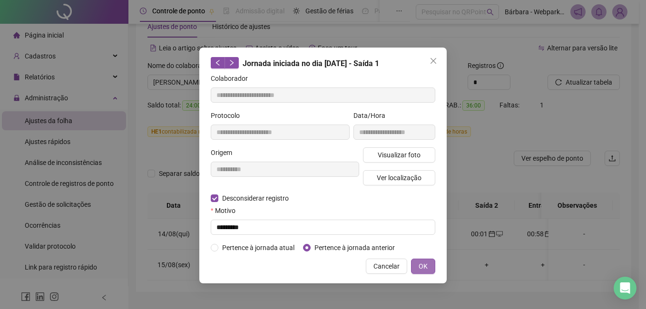
click at [434, 261] on button "OK" at bounding box center [423, 266] width 24 height 15
click at [425, 267] on span "OK" at bounding box center [423, 266] width 9 height 10
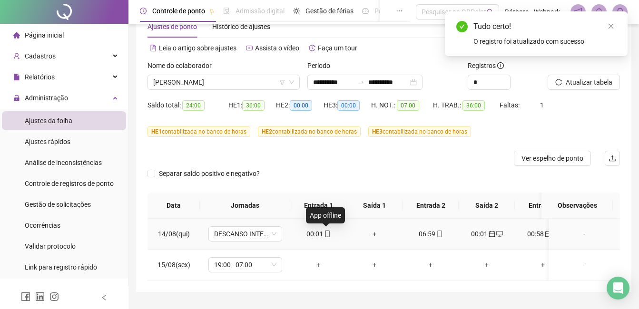
click at [326, 235] on icon "mobile" at bounding box center [327, 234] width 7 height 7
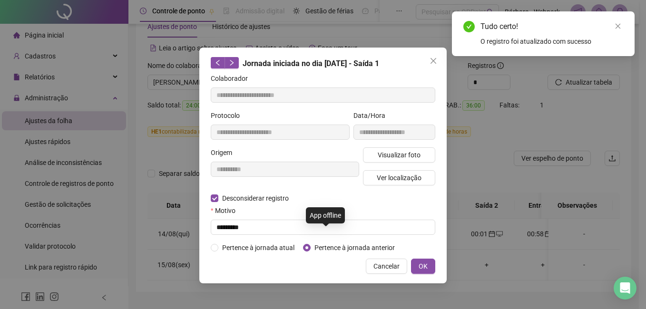
type input "**********"
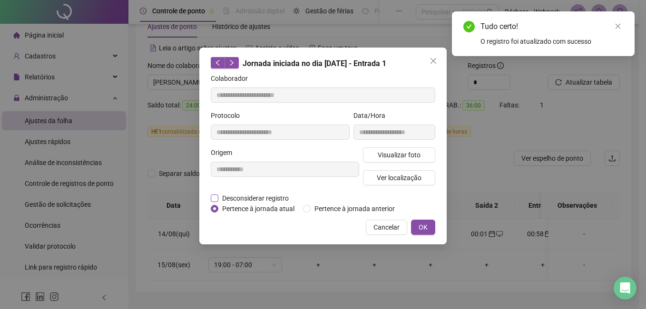
click at [272, 199] on span "Desconsiderar registro" at bounding box center [256, 198] width 74 height 10
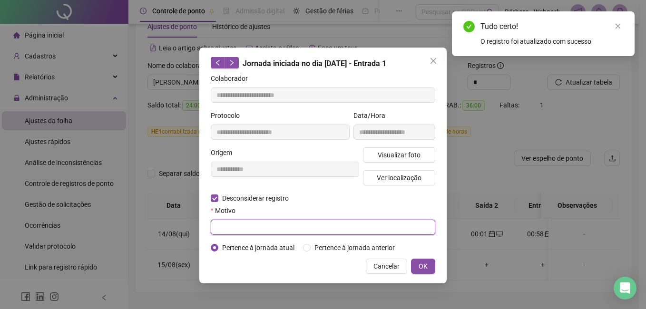
click at [275, 228] on input "text" at bounding box center [323, 227] width 225 height 15
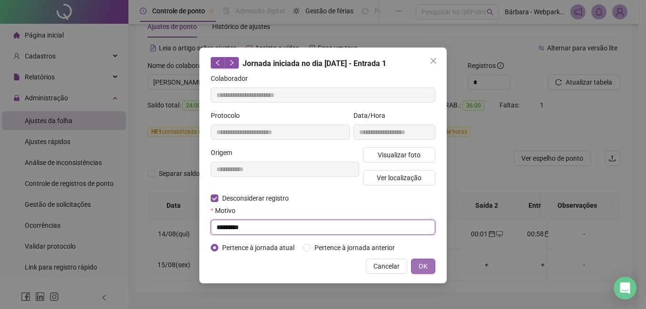
type input "*********"
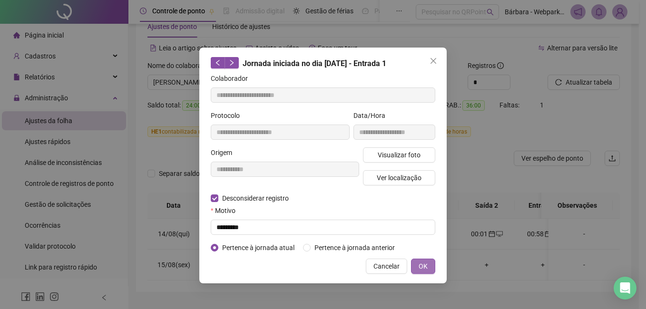
click at [420, 269] on span "OK" at bounding box center [423, 266] width 9 height 10
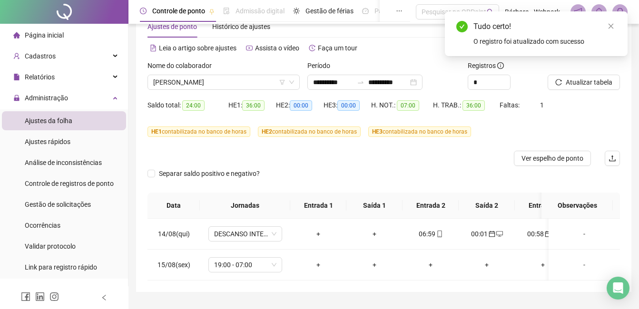
click at [573, 83] on span "Atualizar tabela" at bounding box center [589, 82] width 47 height 10
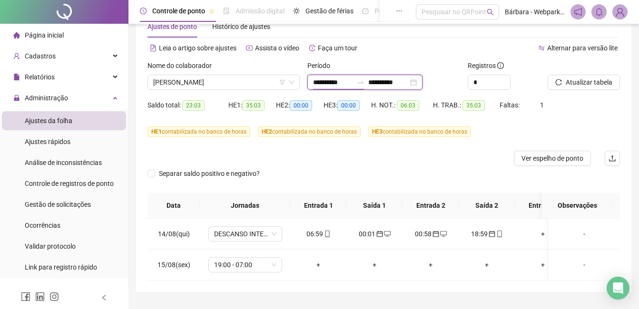
click at [321, 85] on input "**********" at bounding box center [333, 82] width 40 height 10
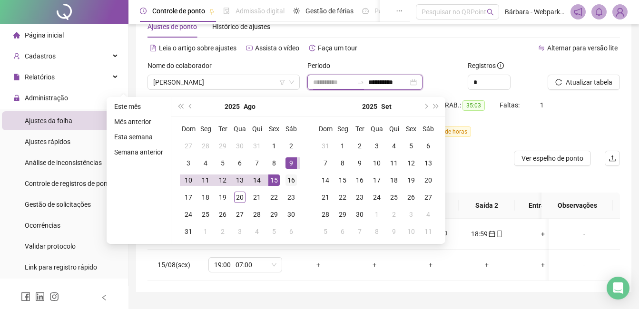
type input "**********"
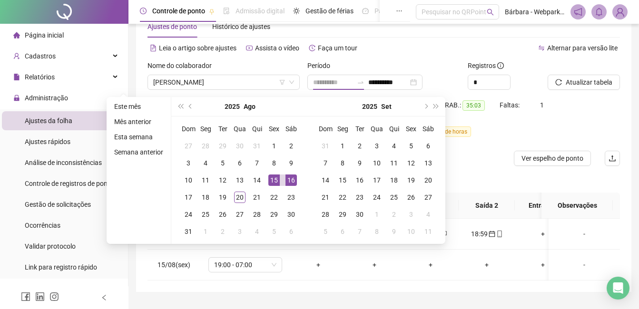
click at [292, 179] on div "16" at bounding box center [291, 180] width 11 height 11
type input "**********"
click at [185, 199] on div "17" at bounding box center [188, 197] width 11 height 11
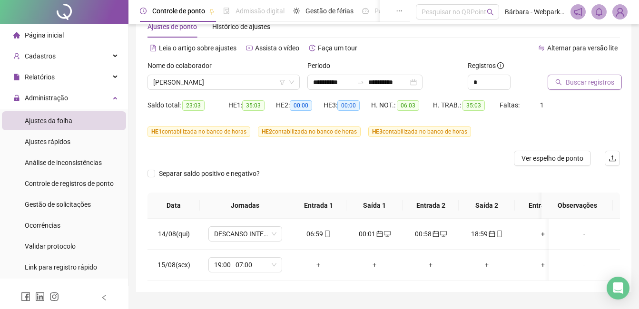
click at [570, 86] on span "Buscar registros" at bounding box center [590, 82] width 49 height 10
click at [566, 81] on span "Atualizar tabela" at bounding box center [589, 82] width 47 height 10
click at [316, 82] on input "**********" at bounding box center [333, 82] width 40 height 10
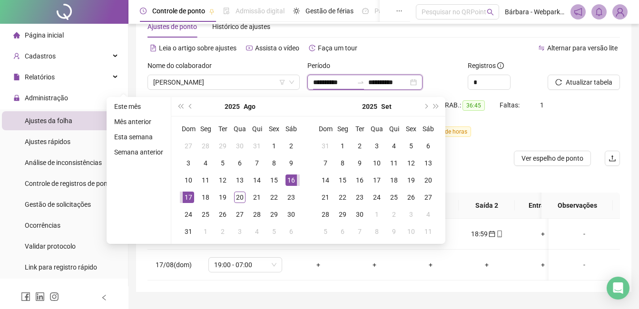
click at [316, 82] on input "**********" at bounding box center [333, 82] width 40 height 10
click at [431, 57] on div "Alternar para versão lite" at bounding box center [502, 52] width 237 height 15
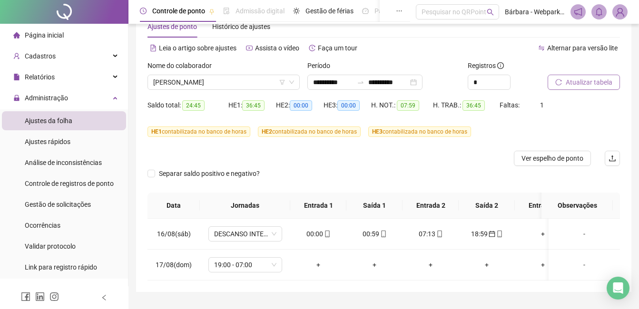
click at [582, 79] on span "Atualizar tabela" at bounding box center [589, 82] width 47 height 10
click at [319, 266] on div "+" at bounding box center [318, 265] width 41 height 10
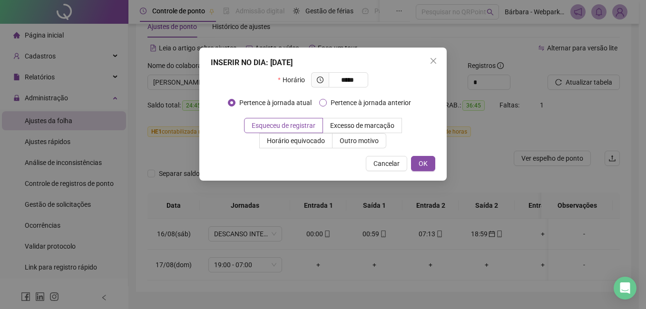
type input "*****"
drag, startPoint x: 397, startPoint y: 104, endPoint x: 418, endPoint y: 133, distance: 36.1
click at [397, 104] on span "Pertence à jornada anterior" at bounding box center [371, 103] width 88 height 10
click at [422, 163] on span "OK" at bounding box center [423, 164] width 9 height 10
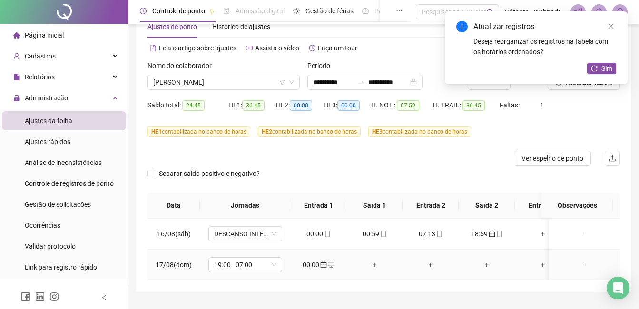
click at [372, 265] on div "+" at bounding box center [374, 265] width 41 height 10
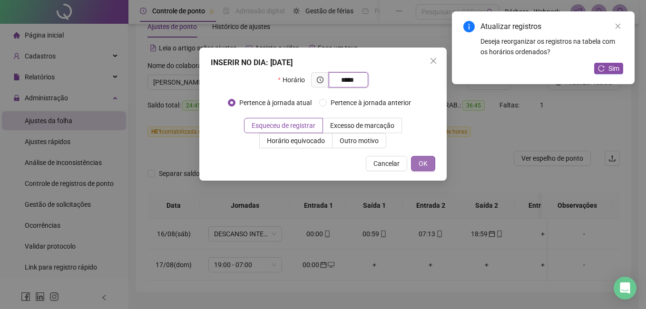
type input "*****"
click at [428, 158] on button "OK" at bounding box center [423, 163] width 24 height 15
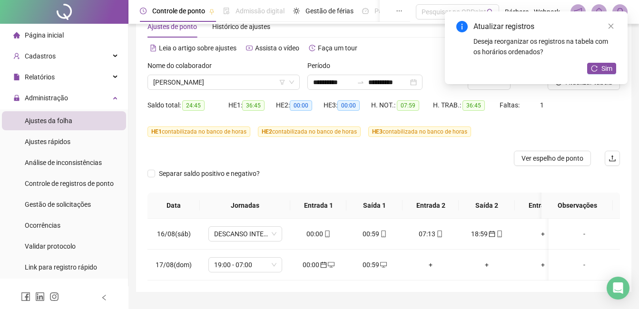
click at [616, 27] on div "Atualizar registros Deseja reorganizar os registros na tabela com os horários o…" at bounding box center [536, 47] width 183 height 73
click at [612, 28] on icon "close" at bounding box center [611, 26] width 7 height 7
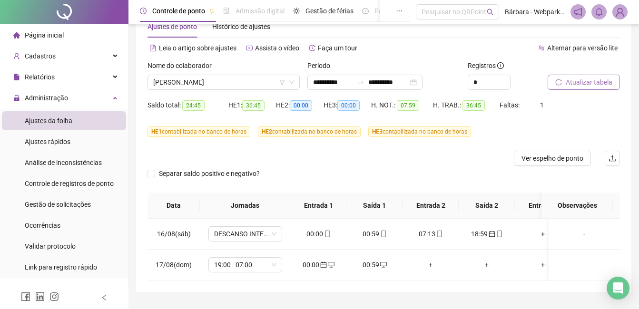
click at [593, 84] on span "Atualizar tabela" at bounding box center [589, 82] width 47 height 10
click at [326, 265] on icon "desktop" at bounding box center [327, 265] width 7 height 7
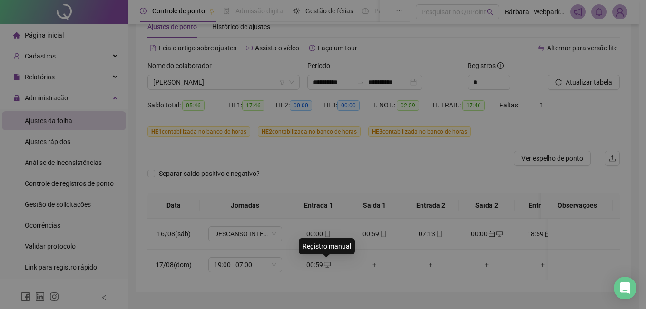
type input "**********"
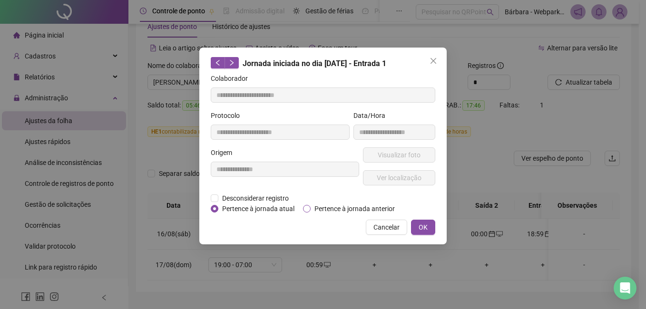
click at [339, 208] on span "Pertence à jornada anterior" at bounding box center [355, 209] width 88 height 10
click at [419, 229] on span "OK" at bounding box center [423, 227] width 9 height 10
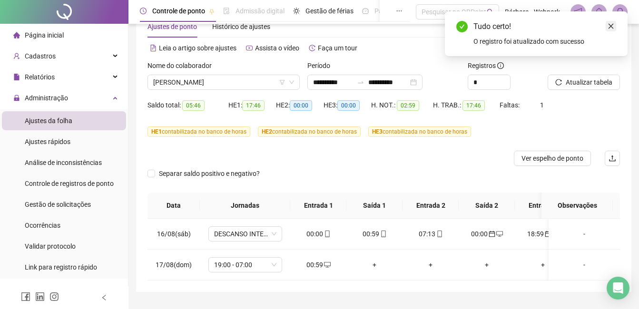
click at [614, 23] on icon "close" at bounding box center [611, 26] width 7 height 7
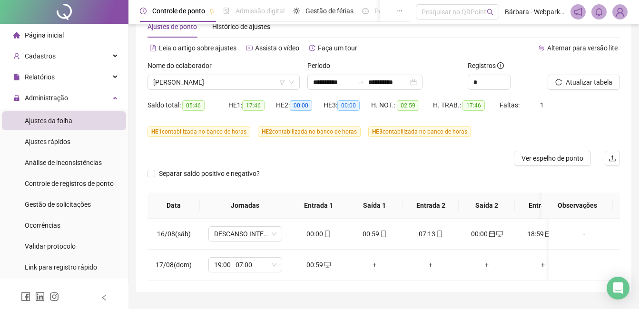
click at [606, 92] on div "Atualizar tabela" at bounding box center [584, 78] width 80 height 37
click at [609, 84] on span "Atualizar tabela" at bounding box center [589, 82] width 47 height 10
click at [329, 235] on icon "mobile" at bounding box center [327, 234] width 4 height 7
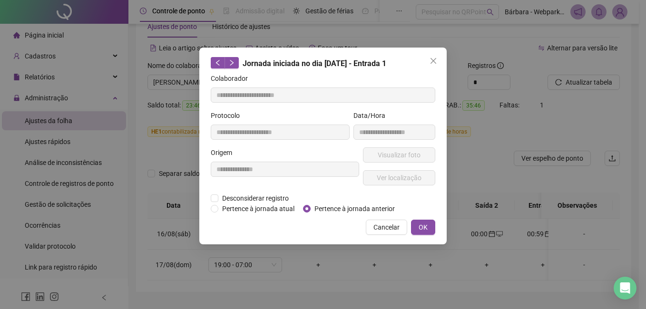
type input "**********"
click at [267, 199] on span "Desconsiderar registro" at bounding box center [256, 198] width 74 height 10
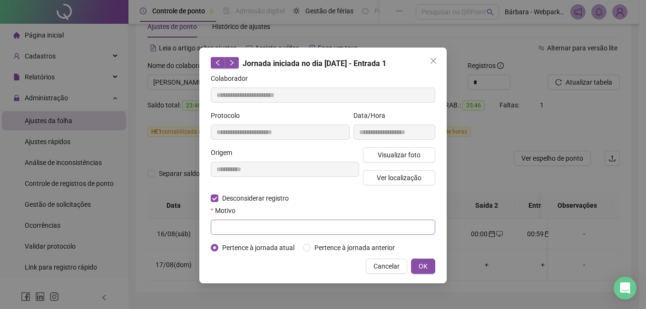
drag, startPoint x: 287, startPoint y: 216, endPoint x: 291, endPoint y: 220, distance: 6.4
click at [286, 216] on div "Motivo" at bounding box center [323, 213] width 225 height 14
click at [294, 226] on input "text" at bounding box center [323, 227] width 225 height 15
type input "*********"
click at [417, 268] on button "OK" at bounding box center [423, 266] width 24 height 15
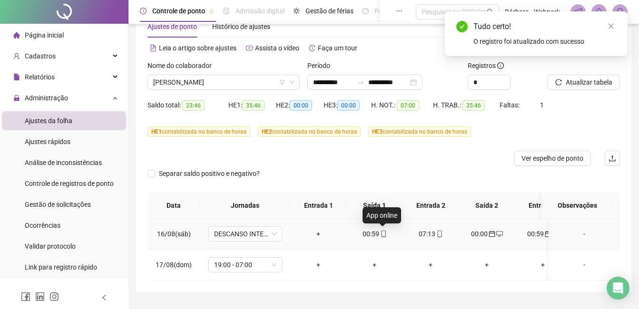
click at [384, 232] on icon "mobile" at bounding box center [383, 234] width 7 height 7
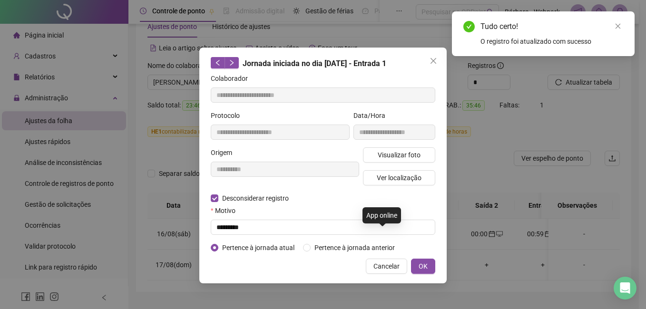
type input "**********"
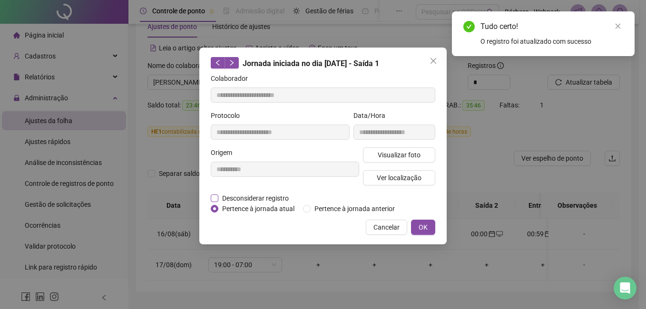
click at [251, 199] on span "Desconsiderar registro" at bounding box center [256, 198] width 74 height 10
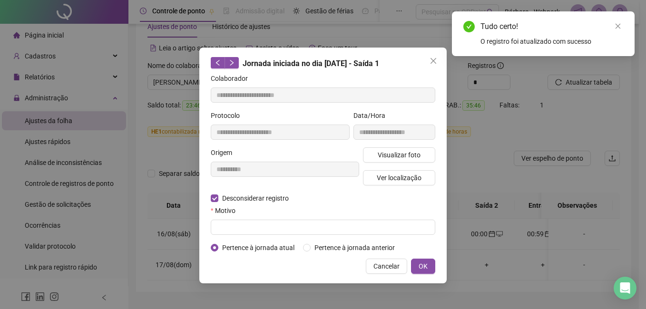
click at [208, 224] on div "**********" at bounding box center [323, 166] width 248 height 236
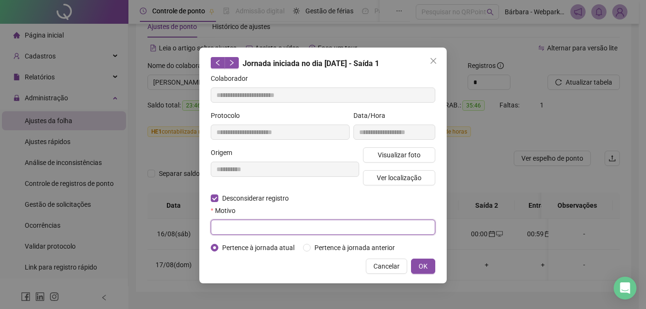
click at [219, 229] on input "text" at bounding box center [323, 227] width 225 height 15
type input "*********"
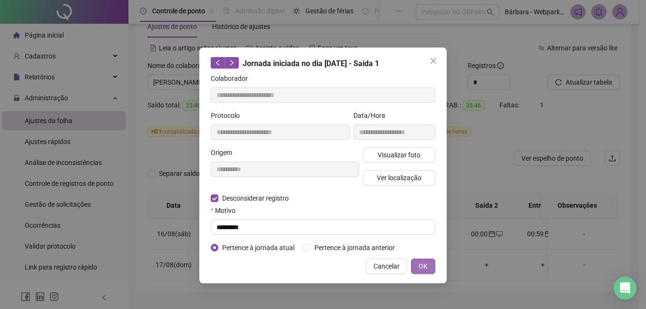
click at [415, 263] on button "OK" at bounding box center [423, 266] width 24 height 15
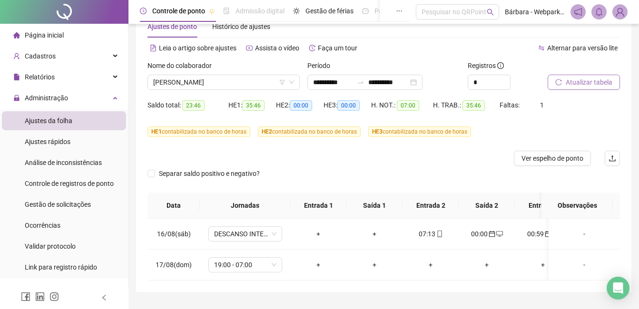
click at [582, 81] on span "Atualizar tabela" at bounding box center [589, 82] width 47 height 10
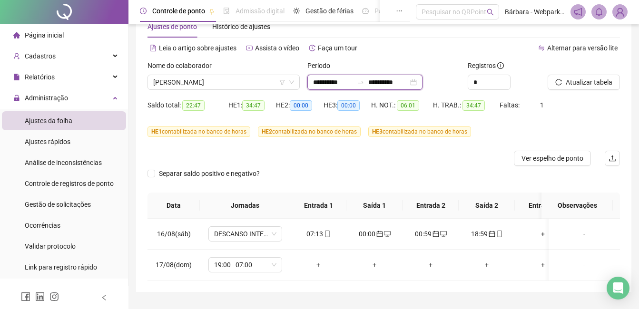
click at [319, 83] on input "**********" at bounding box center [333, 82] width 40 height 10
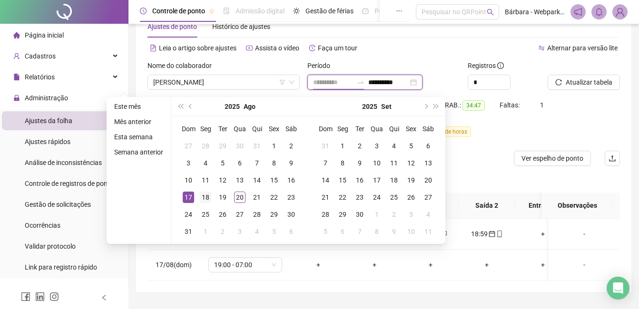
type input "**********"
click at [204, 197] on div "18" at bounding box center [205, 197] width 11 height 11
type input "**********"
click at [224, 196] on div "19" at bounding box center [222, 197] width 11 height 11
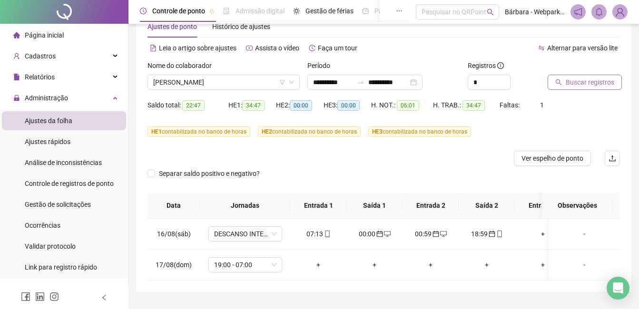
click at [570, 85] on span "Buscar registros" at bounding box center [590, 82] width 49 height 10
click at [490, 264] on div "+" at bounding box center [487, 265] width 41 height 10
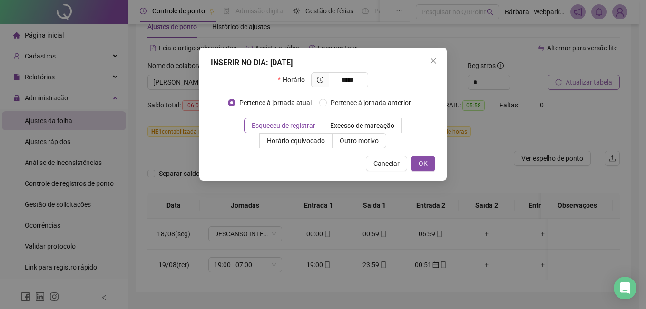
type input "*****"
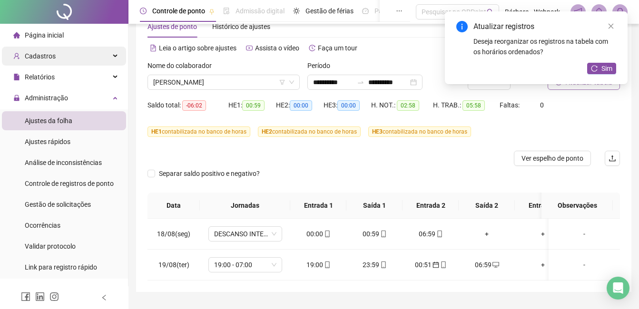
click at [64, 59] on div "Cadastros" at bounding box center [64, 56] width 124 height 19
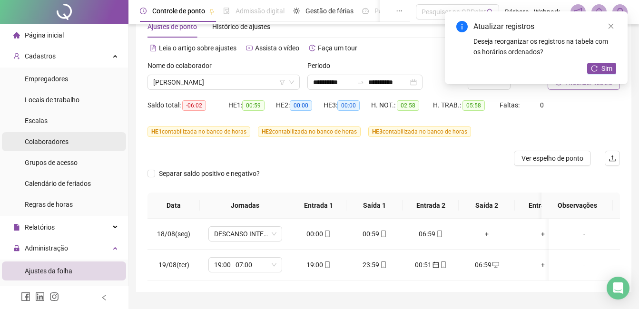
click at [51, 140] on span "Colaboradores" at bounding box center [47, 142] width 44 height 8
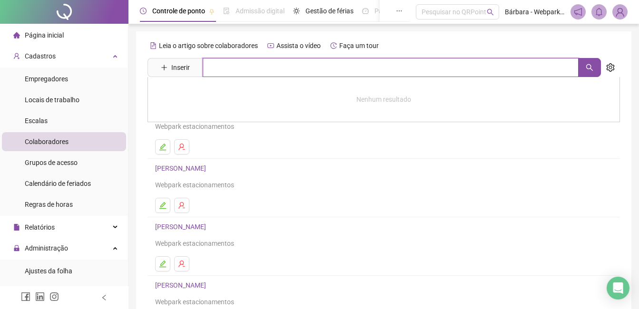
click at [227, 70] on input "text" at bounding box center [391, 67] width 376 height 19
type input "******"
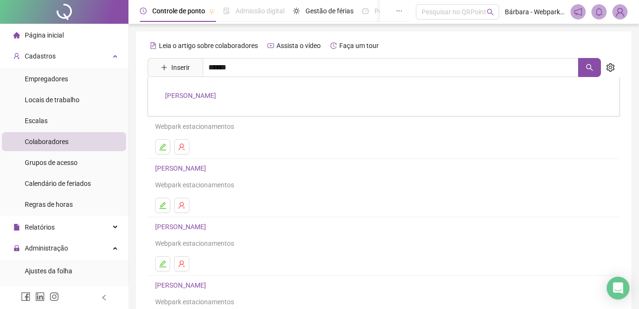
click at [200, 99] on link "[PERSON_NAME]" at bounding box center [190, 96] width 51 height 8
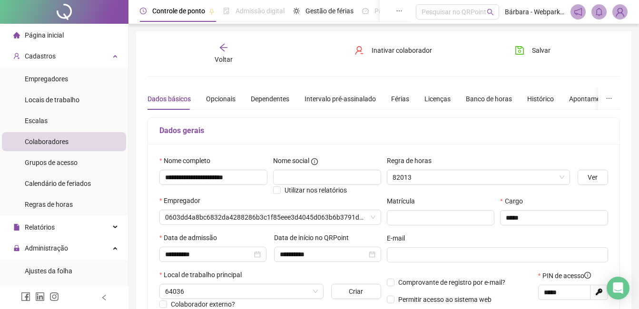
type input "**********"
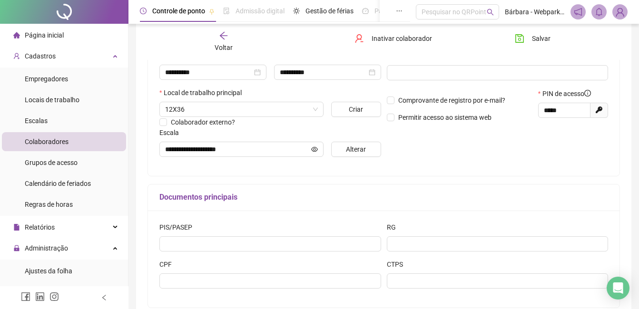
scroll to position [190, 0]
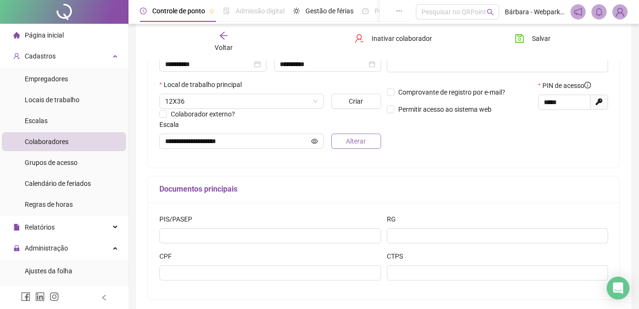
click at [355, 143] on span "Alterar" at bounding box center [356, 141] width 20 height 10
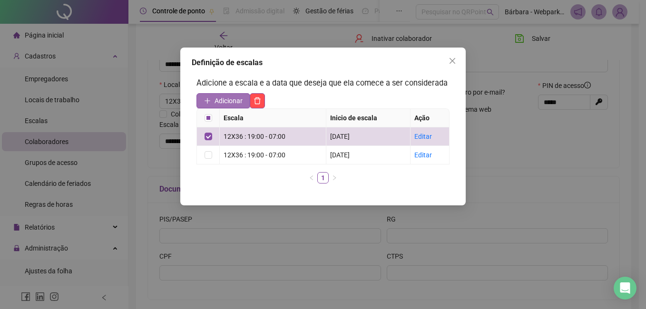
click at [228, 96] on span "Adicionar" at bounding box center [229, 101] width 28 height 10
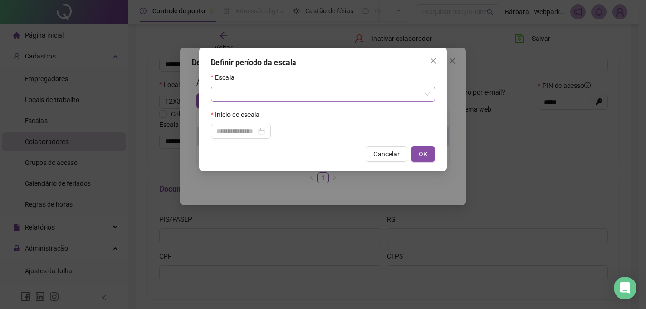
click at [229, 96] on input "search" at bounding box center [319, 94] width 205 height 14
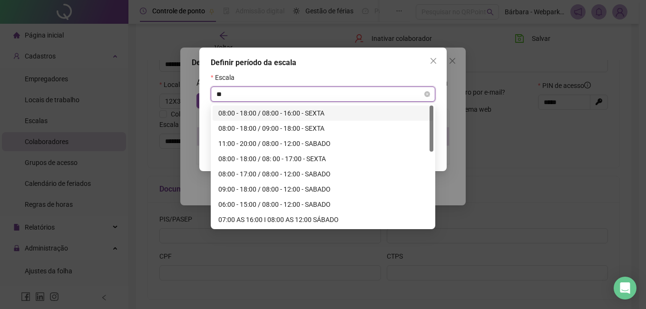
type input "*"
type input "**"
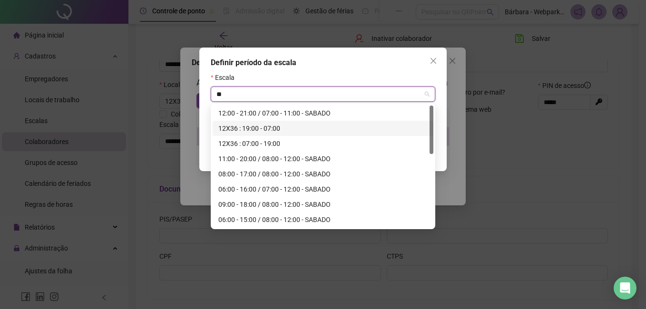
click at [275, 128] on div "12X36 : 19:00 - 07:00" at bounding box center [323, 128] width 209 height 10
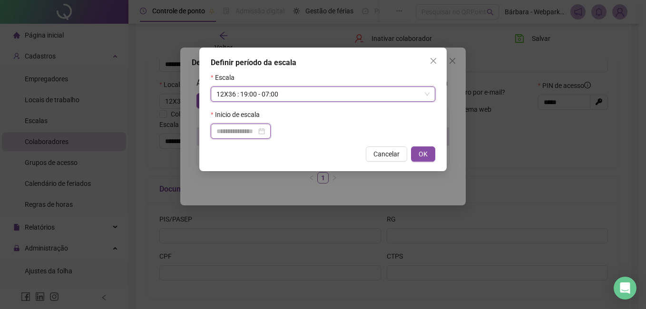
click at [252, 128] on input at bounding box center [237, 131] width 40 height 10
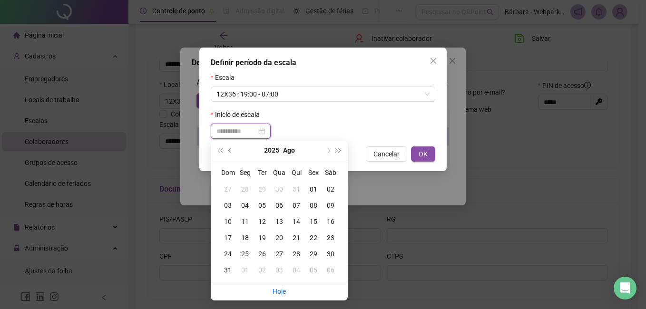
type input "**********"
click at [315, 188] on div "01" at bounding box center [313, 189] width 17 height 10
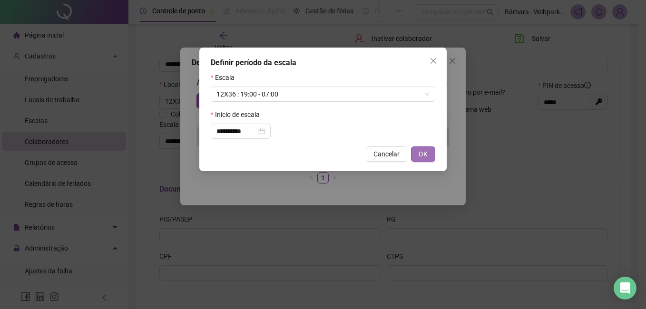
click at [424, 150] on span "OK" at bounding box center [423, 154] width 9 height 10
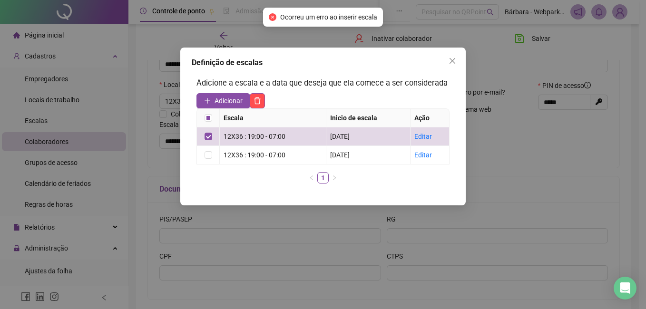
click at [457, 64] on span "Close" at bounding box center [452, 61] width 15 height 8
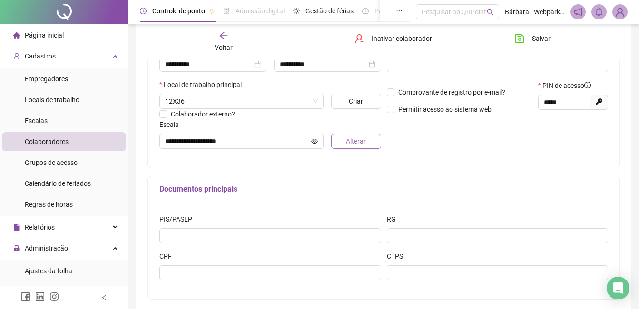
click at [368, 140] on button "Alterar" at bounding box center [356, 141] width 50 height 15
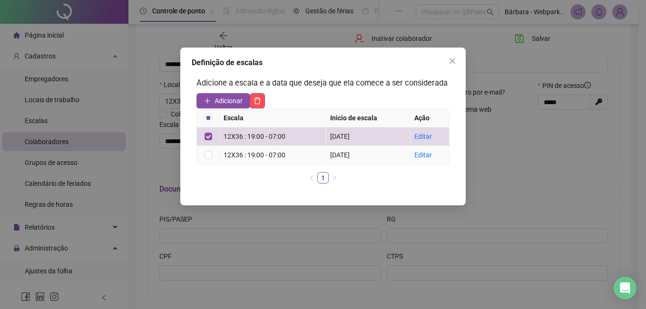
click at [266, 158] on div "12X36 : 19:00 - 07:00" at bounding box center [273, 155] width 99 height 10
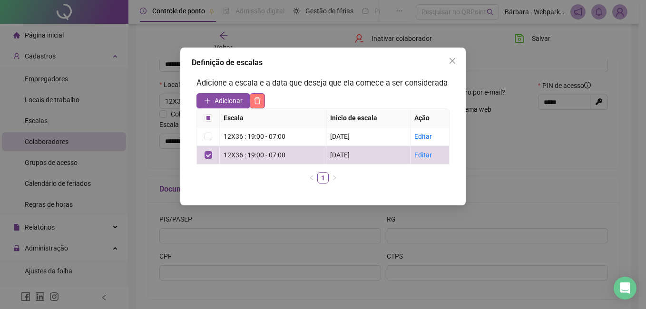
click at [262, 102] on button "button" at bounding box center [257, 100] width 15 height 15
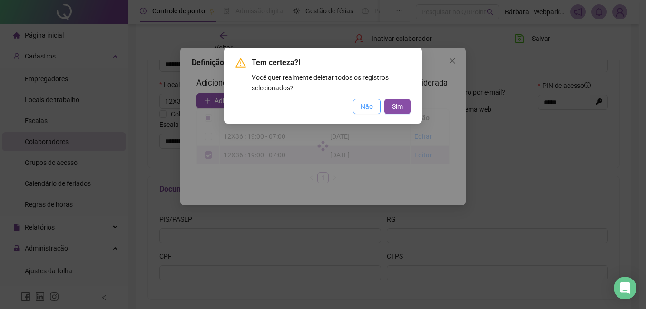
click at [365, 103] on span "Não" at bounding box center [367, 106] width 12 height 10
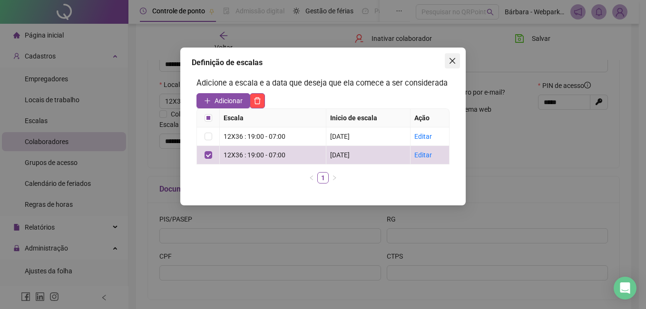
click at [451, 64] on icon "close" at bounding box center [453, 61] width 8 height 8
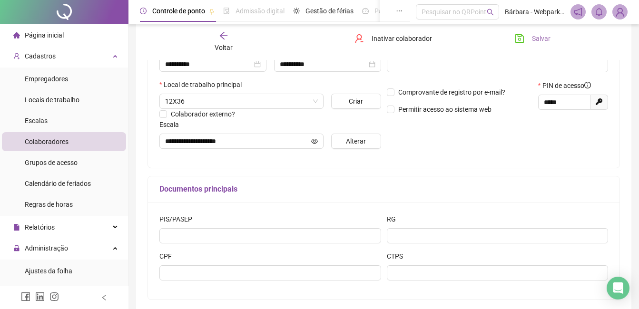
click at [540, 35] on span "Salvar" at bounding box center [541, 38] width 19 height 10
click at [223, 33] on icon "arrow-left" at bounding box center [224, 36] width 10 height 10
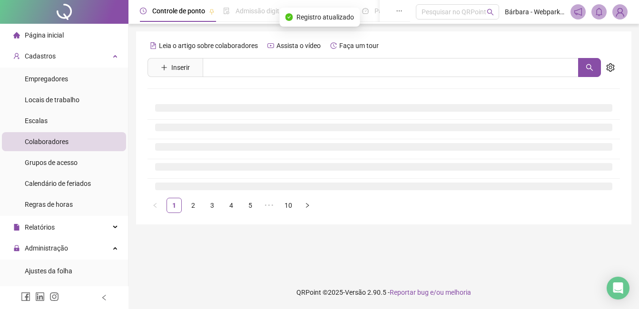
scroll to position [0, 0]
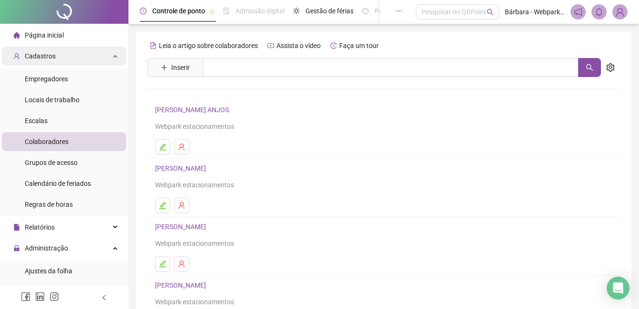
click at [88, 53] on div "Cadastros" at bounding box center [64, 56] width 124 height 19
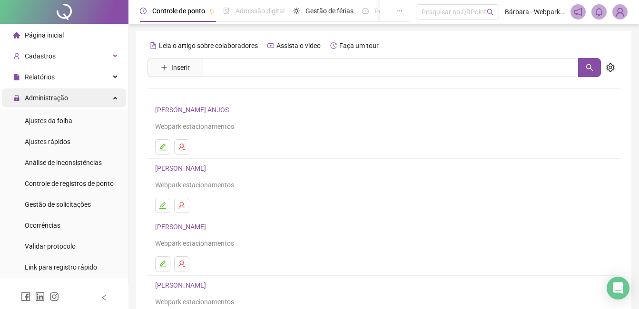
click at [55, 102] on span "Administração" at bounding box center [40, 98] width 55 height 19
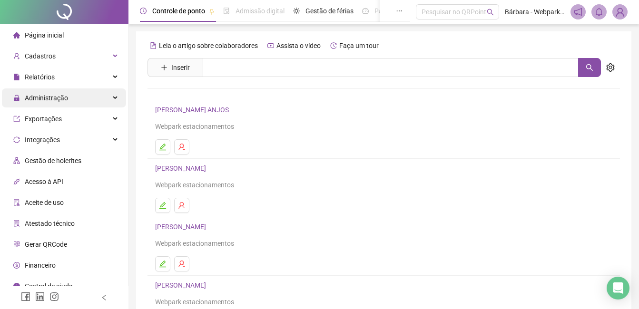
click at [59, 100] on span "Administração" at bounding box center [46, 98] width 43 height 8
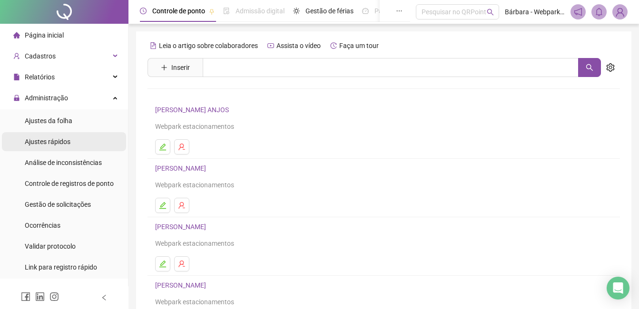
click at [69, 143] on span "Ajustes rápidos" at bounding box center [48, 142] width 46 height 8
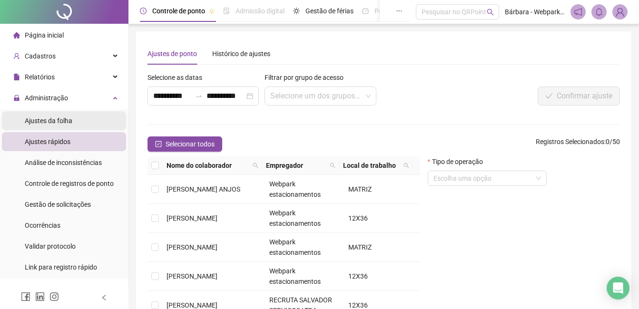
click at [54, 114] on div "Ajustes da folha" at bounding box center [49, 120] width 48 height 19
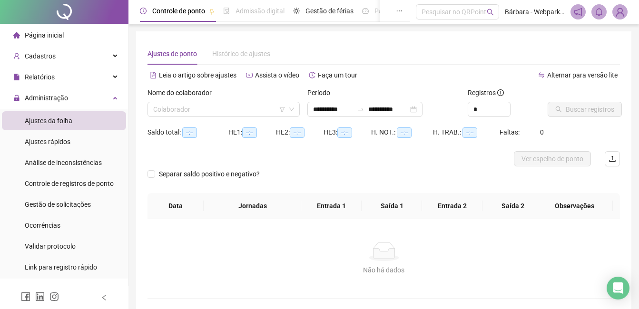
type input "**********"
click at [180, 105] on input "search" at bounding box center [219, 109] width 132 height 14
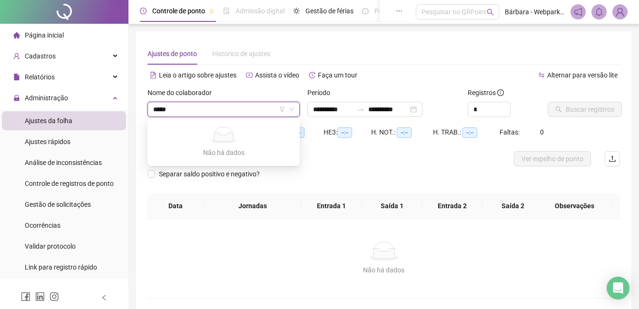
type input "****"
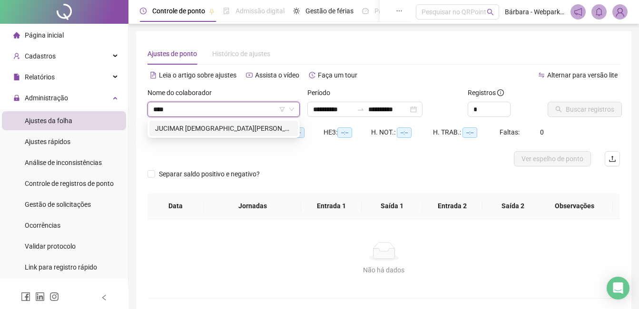
click at [227, 127] on div "JUCIMAR [DEMOGRAPHIC_DATA][PERSON_NAME]" at bounding box center [223, 128] width 137 height 10
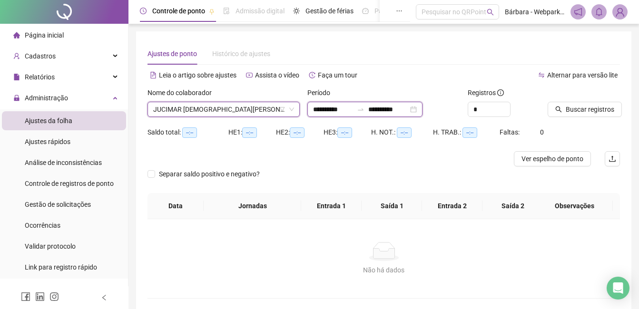
click at [316, 112] on input "**********" at bounding box center [333, 109] width 40 height 10
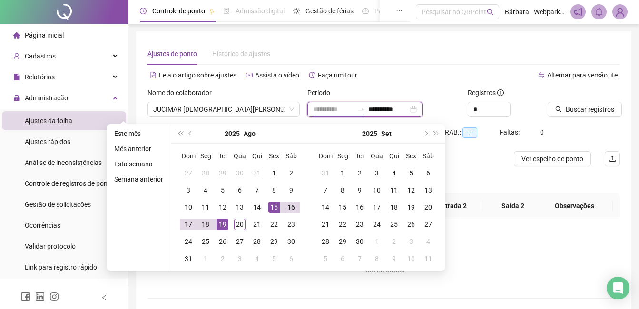
type input "**********"
click at [219, 222] on div "19" at bounding box center [222, 224] width 11 height 11
type input "**********"
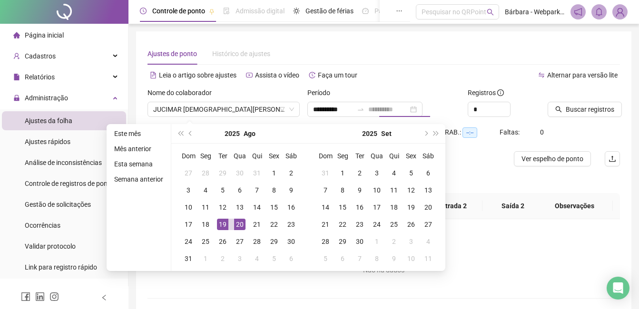
click at [243, 227] on div "20" at bounding box center [239, 224] width 11 height 11
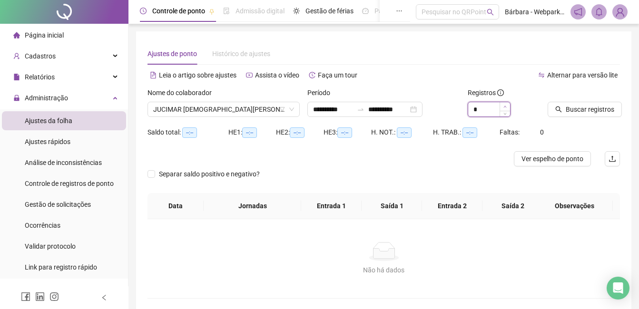
click at [507, 103] on span "Increase Value" at bounding box center [505, 106] width 10 height 9
type input "*"
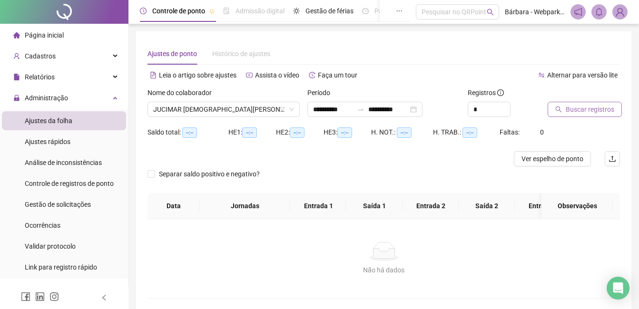
click at [568, 108] on span "Buscar registros" at bounding box center [590, 109] width 49 height 10
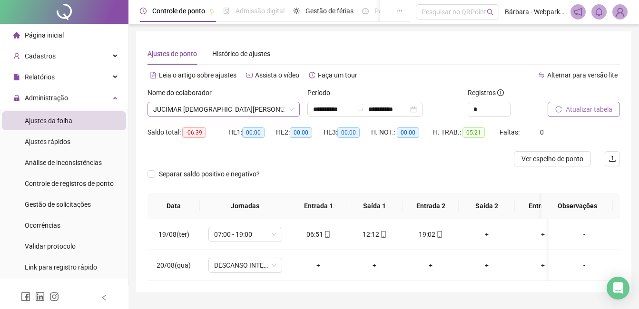
click at [205, 110] on span "JUCIMAR [DEMOGRAPHIC_DATA][PERSON_NAME]" at bounding box center [223, 109] width 141 height 14
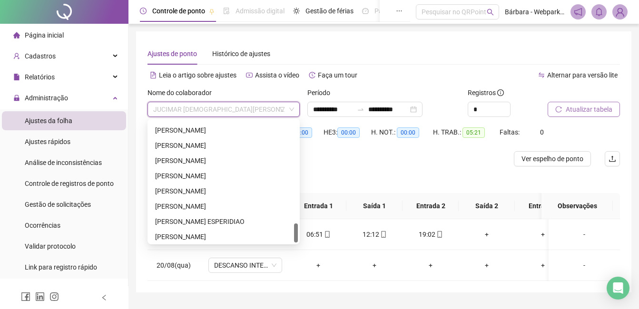
scroll to position [640, 0]
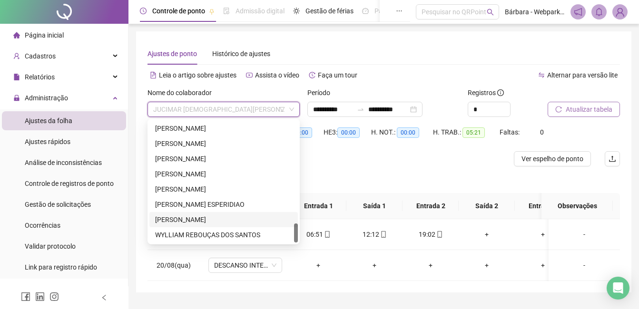
drag, startPoint x: 211, startPoint y: 222, endPoint x: 226, endPoint y: 207, distance: 20.5
click at [212, 222] on div "[PERSON_NAME]" at bounding box center [223, 220] width 137 height 10
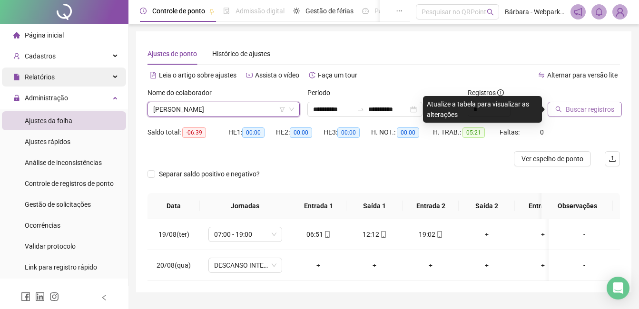
click at [73, 79] on div "Relatórios" at bounding box center [64, 77] width 124 height 19
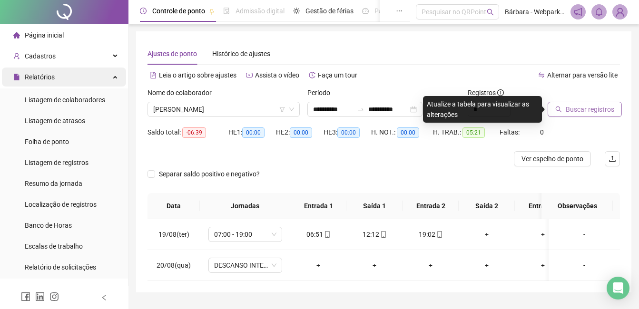
click at [73, 79] on div "Relatórios" at bounding box center [64, 77] width 124 height 19
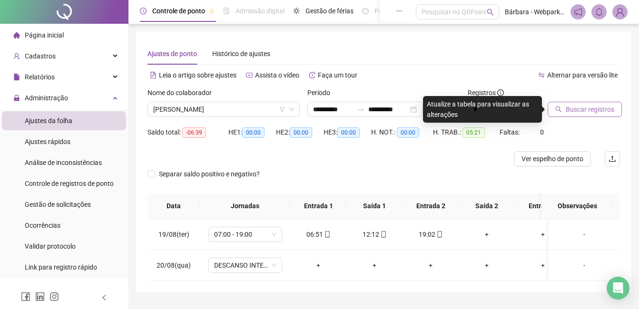
click at [570, 87] on div "Alternar para versão lite" at bounding box center [502, 79] width 237 height 15
click at [542, 109] on div "Registros *" at bounding box center [504, 106] width 80 height 37
click at [84, 58] on div "Cadastros" at bounding box center [64, 56] width 124 height 19
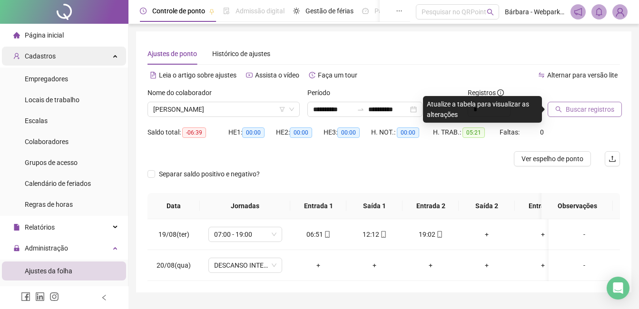
click at [65, 51] on div "Cadastros" at bounding box center [64, 56] width 124 height 19
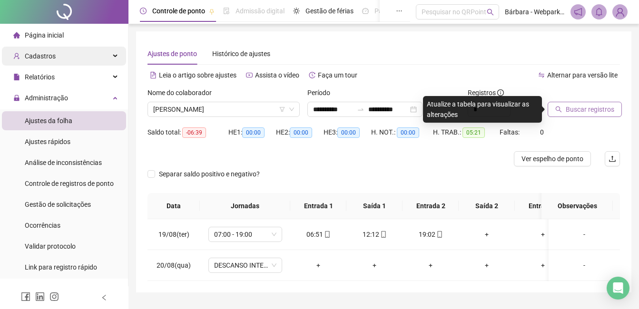
click at [30, 59] on span "Cadastros" at bounding box center [40, 56] width 31 height 8
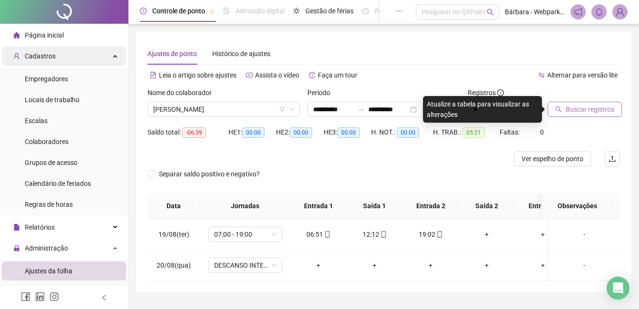
click at [75, 53] on div "Cadastros" at bounding box center [64, 56] width 124 height 19
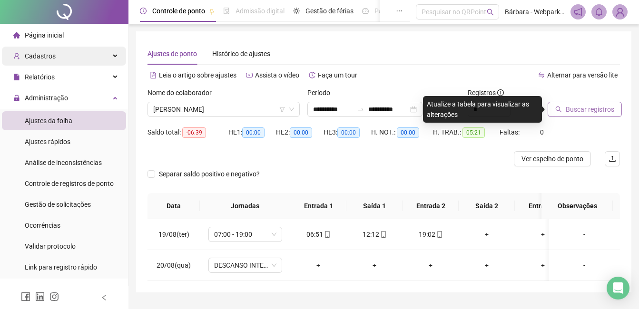
click at [75, 53] on div "Cadastros" at bounding box center [64, 56] width 124 height 19
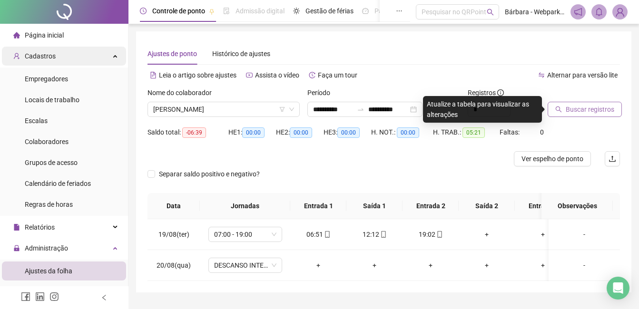
click at [68, 54] on div "Cadastros" at bounding box center [64, 56] width 124 height 19
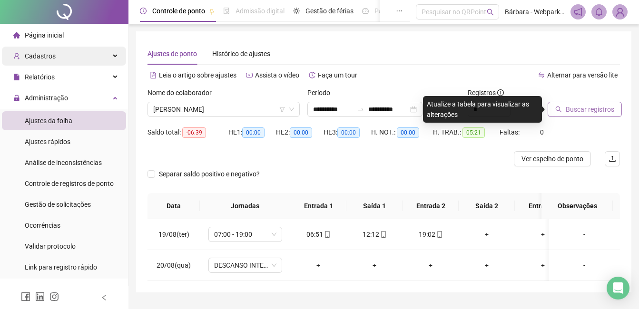
click at [86, 54] on div "Cadastros" at bounding box center [64, 56] width 124 height 19
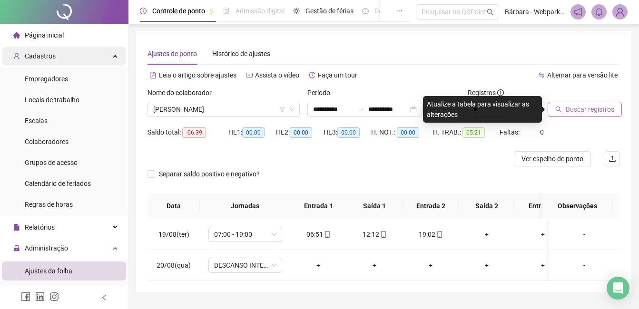
click at [88, 60] on div "Cadastros" at bounding box center [64, 56] width 124 height 19
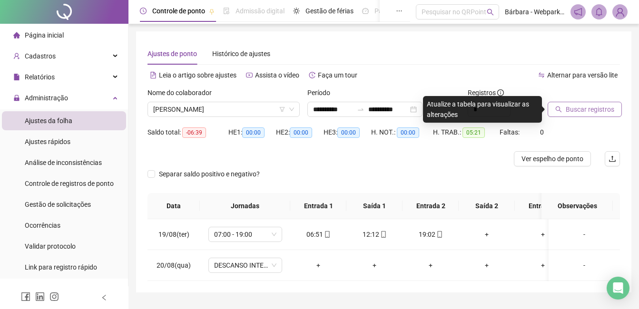
click at [61, 67] on ul "Página inicial Cadastros Empregadores Locais de trabalho Escalas Colaboradores …" at bounding box center [64, 257] width 129 height 467
click at [67, 84] on div "Relatórios" at bounding box center [64, 77] width 124 height 19
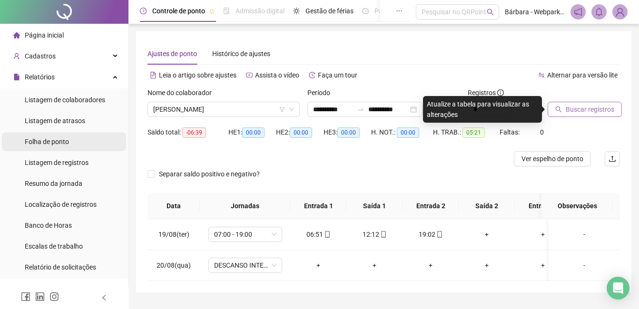
click at [56, 146] on span "Folha de ponto" at bounding box center [47, 142] width 44 height 8
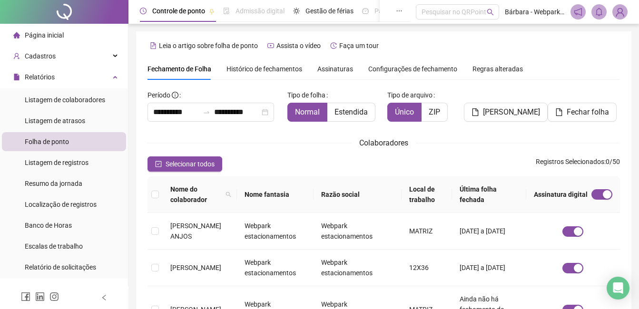
scroll to position [40, 0]
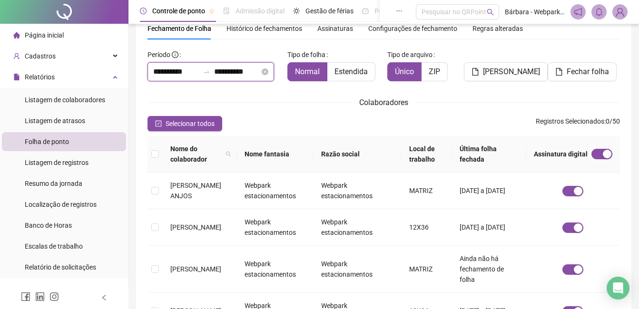
click at [156, 69] on input "**********" at bounding box center [176, 71] width 46 height 11
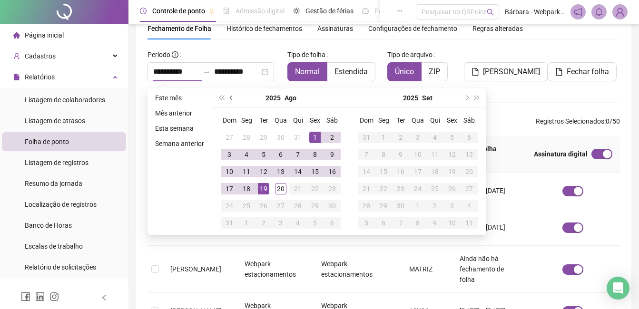
click at [230, 98] on span "prev-year" at bounding box center [232, 98] width 5 height 5
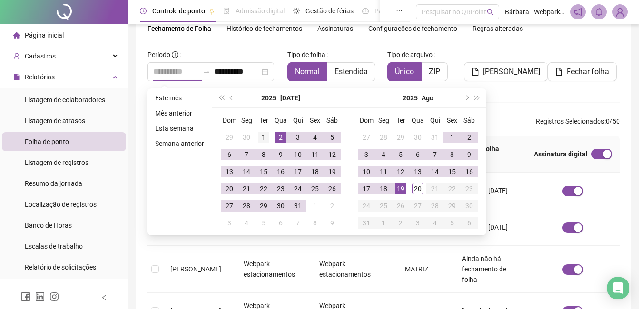
type input "**********"
click at [268, 137] on div "1" at bounding box center [263, 137] width 11 height 11
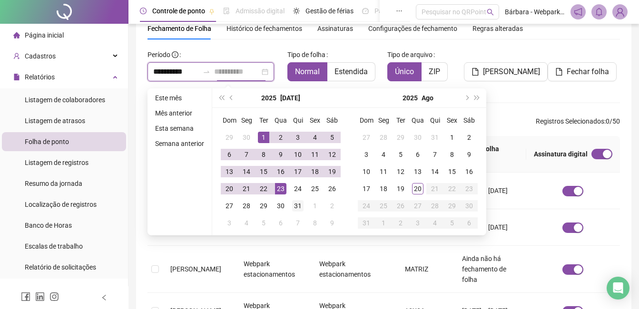
type input "**********"
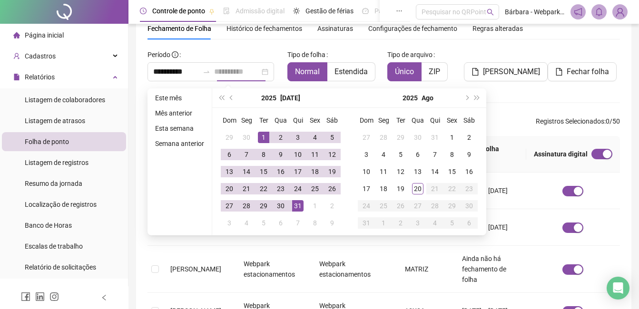
click at [295, 207] on div "31" at bounding box center [297, 205] width 11 height 11
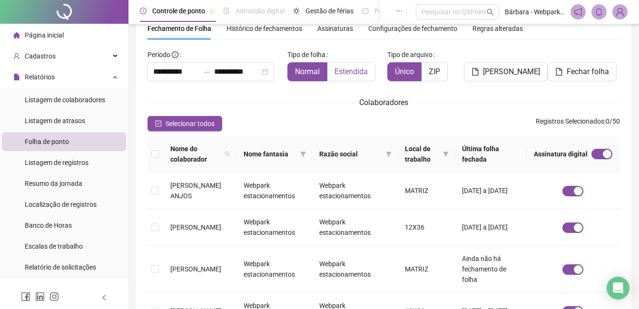
click at [343, 70] on span "Estendida" at bounding box center [351, 71] width 33 height 9
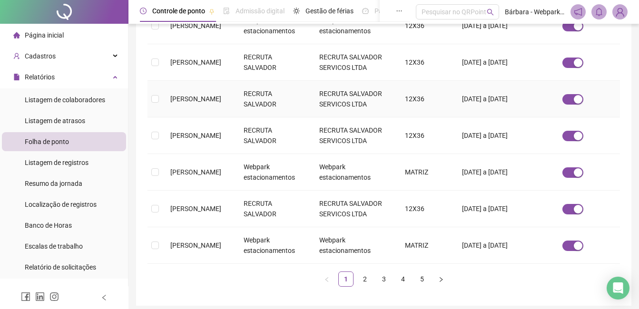
scroll to position [364, 0]
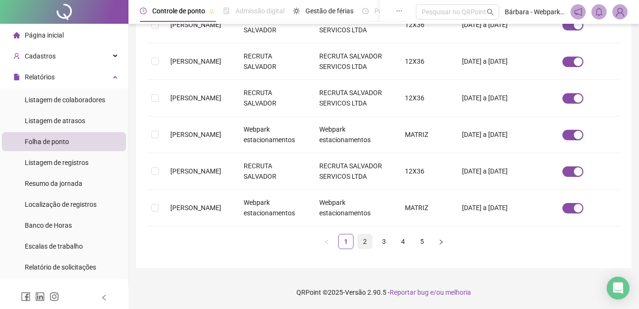
click at [368, 243] on link "2" at bounding box center [365, 242] width 14 height 14
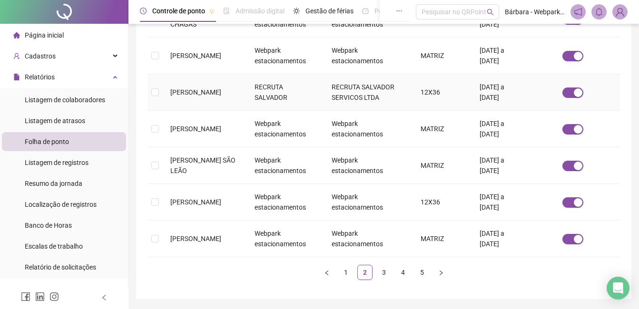
scroll to position [326, 0]
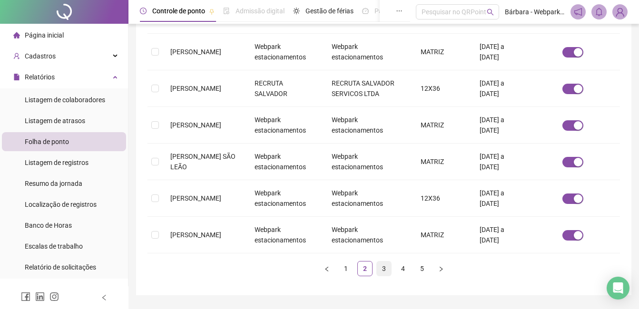
click at [388, 271] on link "3" at bounding box center [384, 269] width 14 height 14
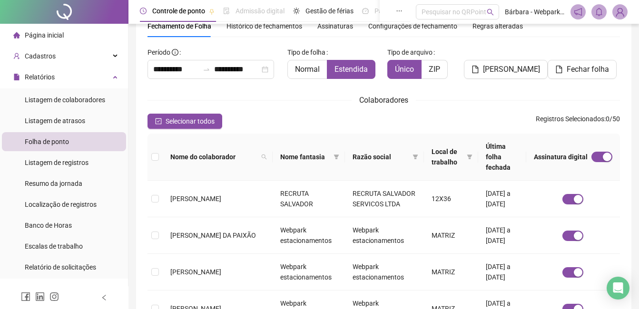
scroll to position [40, 0]
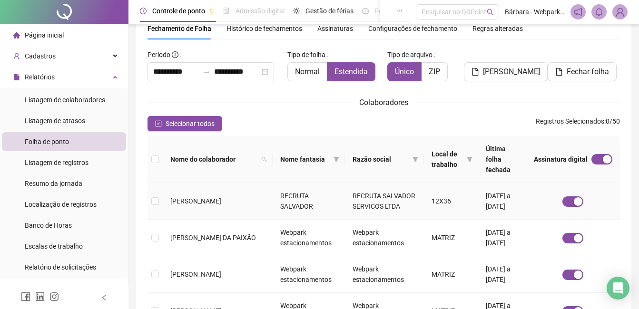
click at [225, 193] on td "[PERSON_NAME]" at bounding box center [218, 201] width 110 height 37
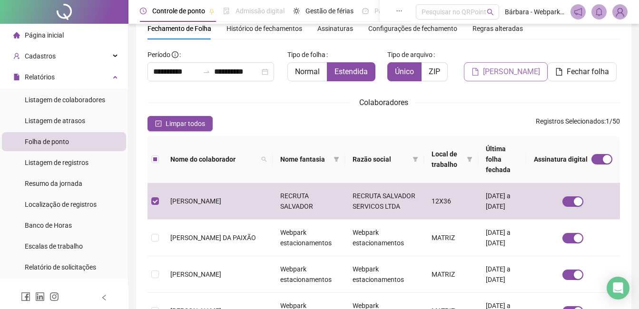
click at [512, 74] on span "[PERSON_NAME]" at bounding box center [511, 71] width 57 height 11
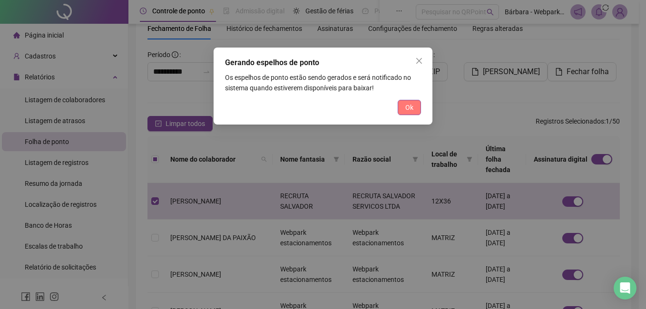
click at [418, 110] on button "Ok" at bounding box center [409, 107] width 23 height 15
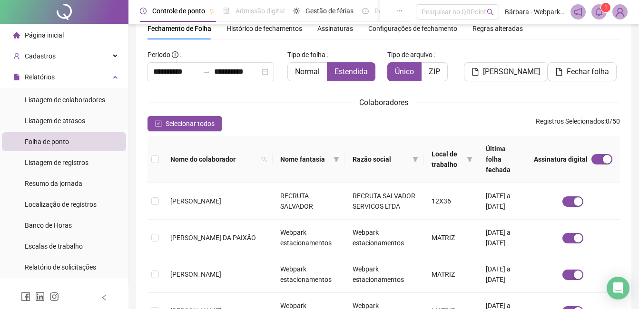
click at [603, 10] on sup "1" at bounding box center [606, 8] width 10 height 10
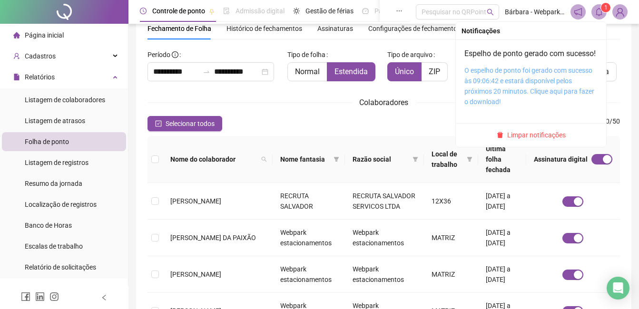
click at [529, 100] on link "O espelho de ponto foi gerado com sucesso às 09:06:42 e estará disponível pelos…" at bounding box center [530, 86] width 130 height 39
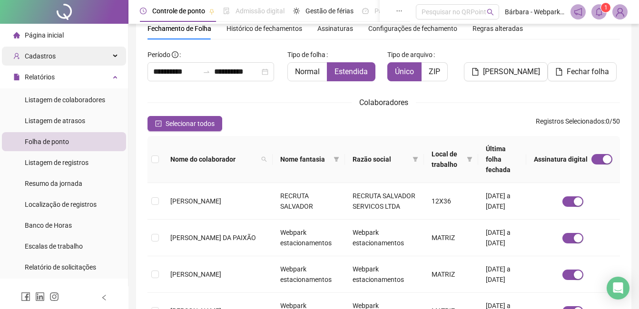
click at [70, 53] on div "Cadastros" at bounding box center [64, 56] width 124 height 19
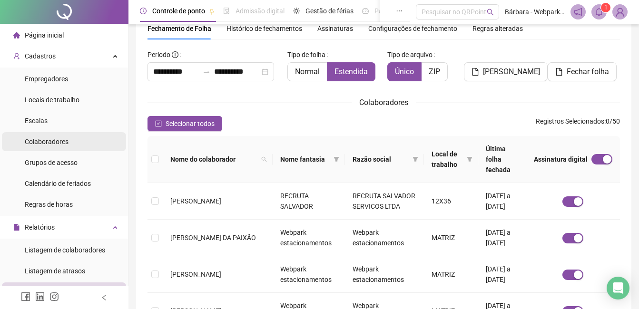
click at [51, 139] on span "Colaboradores" at bounding box center [47, 142] width 44 height 8
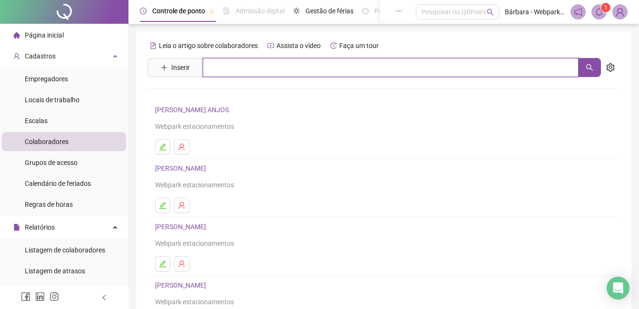
click at [242, 67] on input "text" at bounding box center [391, 67] width 376 height 19
type input "******"
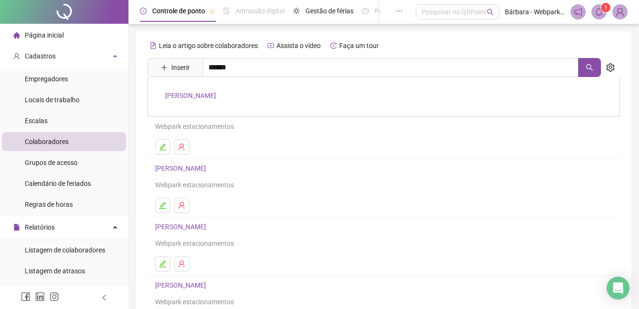
click at [200, 102] on div "[PERSON_NAME]" at bounding box center [384, 97] width 473 height 40
click at [204, 92] on div "Leia o artigo sobre colaboradores Assista o vídeo Faça um tour Inserir ****** […" at bounding box center [384, 223] width 473 height 370
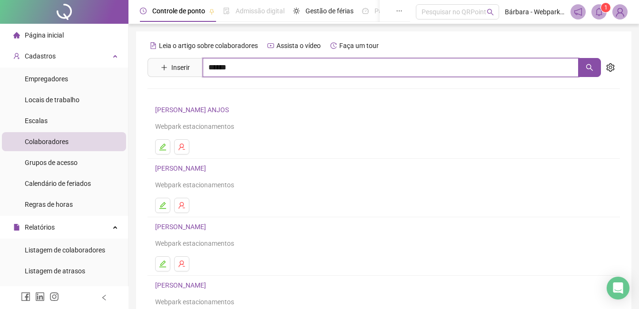
click at [240, 63] on input "******" at bounding box center [391, 67] width 376 height 19
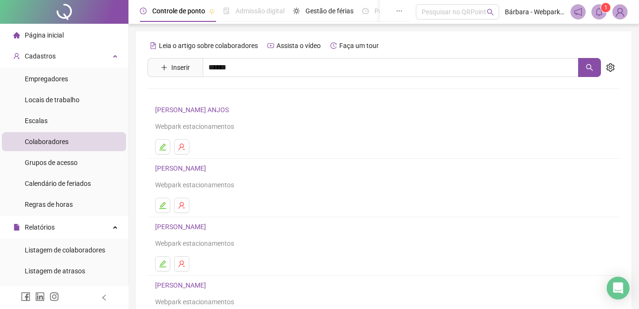
click at [197, 97] on link "[PERSON_NAME]" at bounding box center [190, 96] width 51 height 8
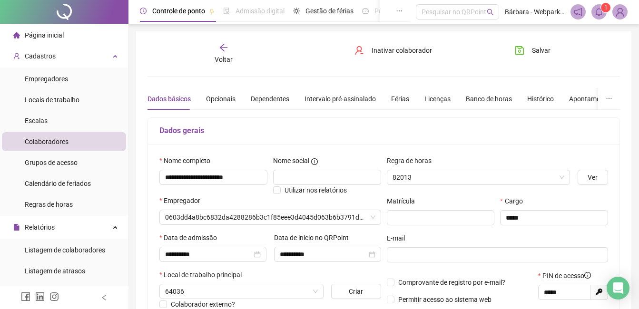
type input "**********"
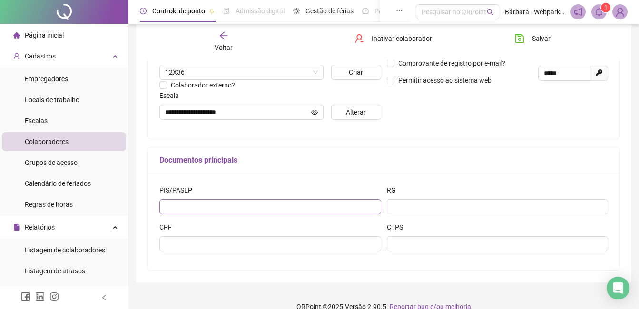
scroll to position [234, 0]
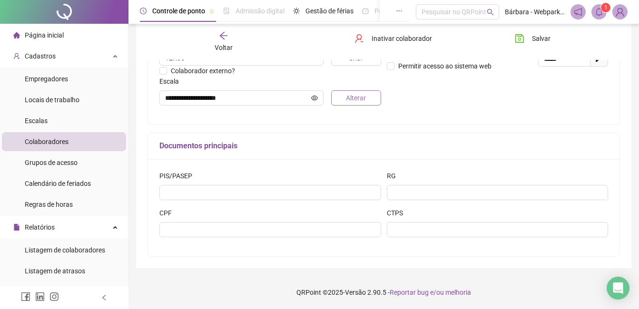
click at [361, 98] on span "Alterar" at bounding box center [356, 98] width 20 height 10
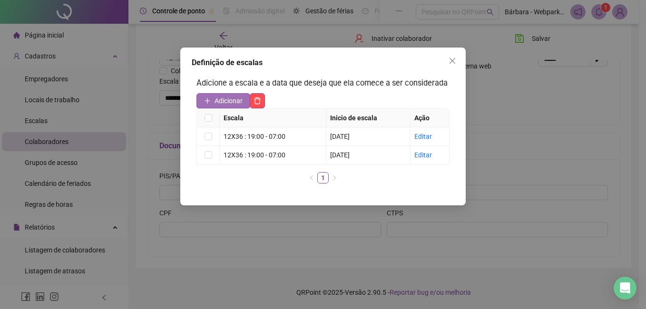
click at [229, 99] on span "Adicionar" at bounding box center [229, 101] width 28 height 10
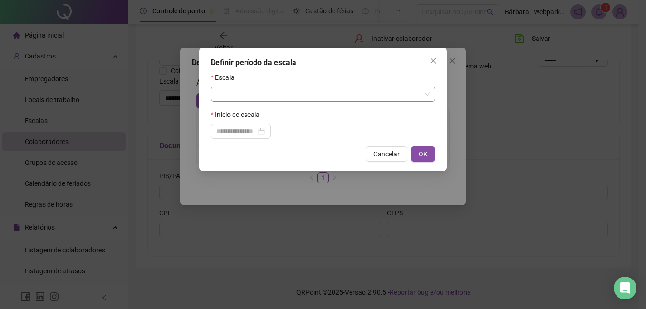
click at [221, 98] on input "search" at bounding box center [319, 94] width 205 height 14
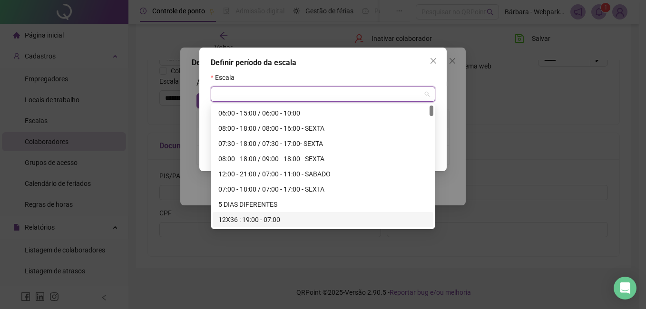
click at [246, 219] on div "12X36 : 19:00 - 07:00" at bounding box center [323, 220] width 209 height 10
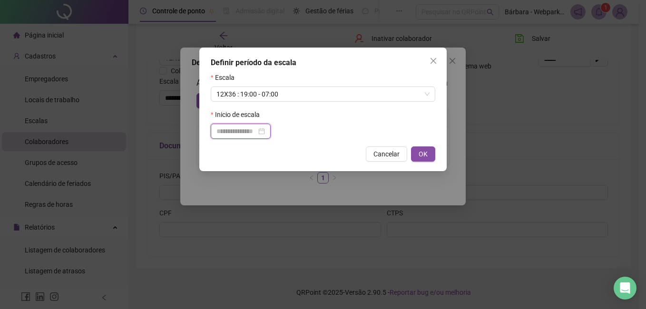
click at [250, 129] on input at bounding box center [237, 131] width 40 height 10
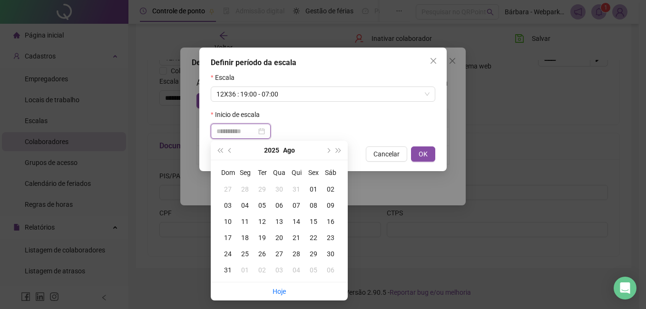
type input "**********"
click at [328, 188] on div "02" at bounding box center [330, 189] width 17 height 10
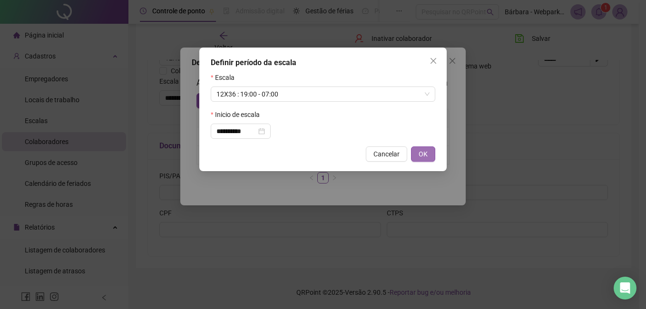
click at [417, 157] on button "OK" at bounding box center [423, 154] width 24 height 15
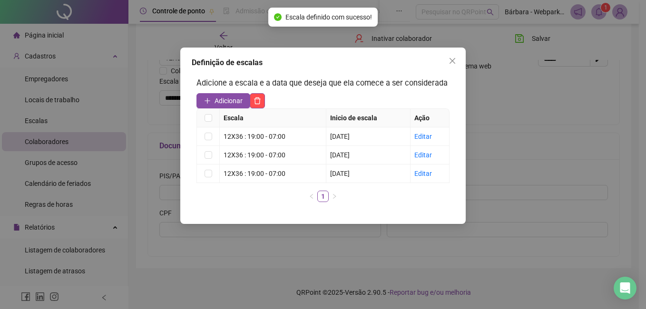
drag, startPoint x: 451, startPoint y: 59, endPoint x: 547, endPoint y: 42, distance: 97.2
click at [451, 59] on icon "close" at bounding box center [453, 61] width 8 height 8
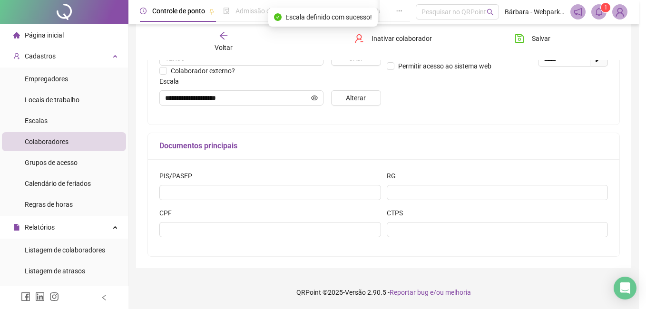
click at [547, 41] on div "Definição de escalas Adicione a escala e a data que deseja que ela comece a ser…" at bounding box center [323, 154] width 646 height 309
click at [545, 40] on span "Salvar" at bounding box center [541, 38] width 19 height 10
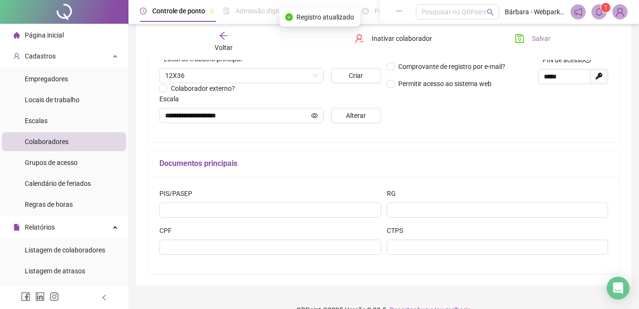
scroll to position [186, 0]
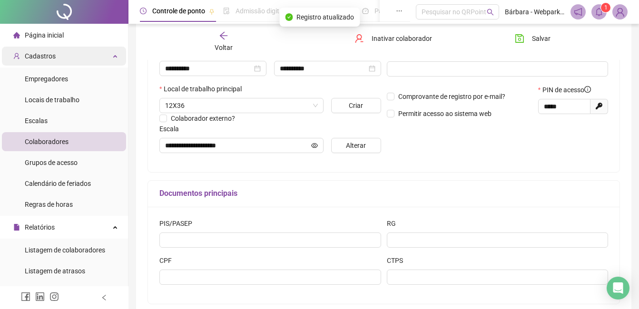
click at [66, 57] on div "Cadastros" at bounding box center [64, 56] width 124 height 19
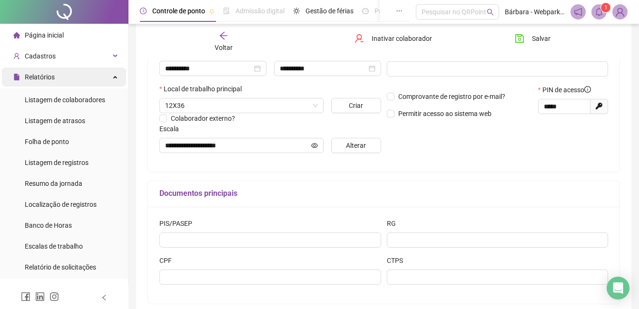
click at [57, 84] on div "Relatórios" at bounding box center [64, 77] width 124 height 19
click at [61, 79] on div "Relatórios" at bounding box center [64, 77] width 124 height 19
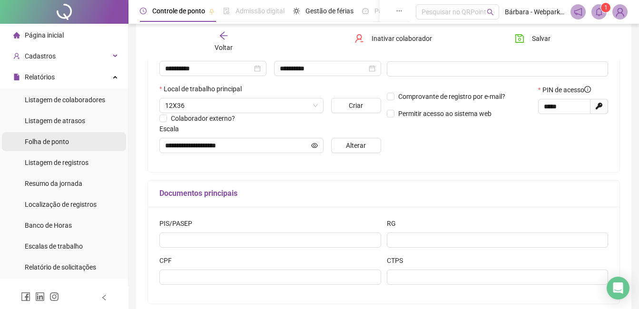
click at [49, 142] on span "Folha de ponto" at bounding box center [47, 142] width 44 height 8
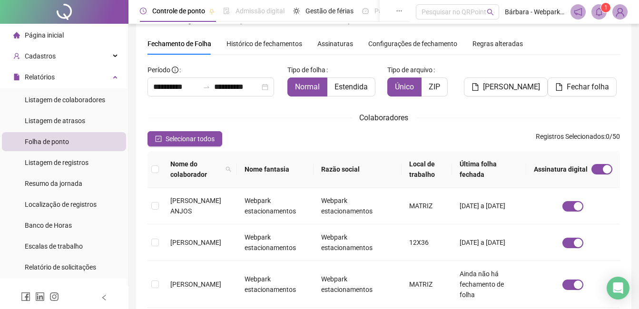
scroll to position [40, 0]
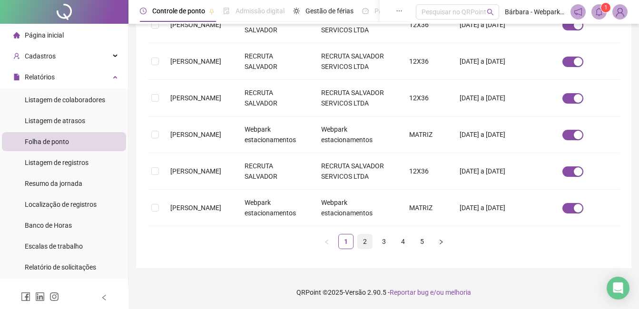
click at [372, 243] on li "2" at bounding box center [365, 241] width 15 height 15
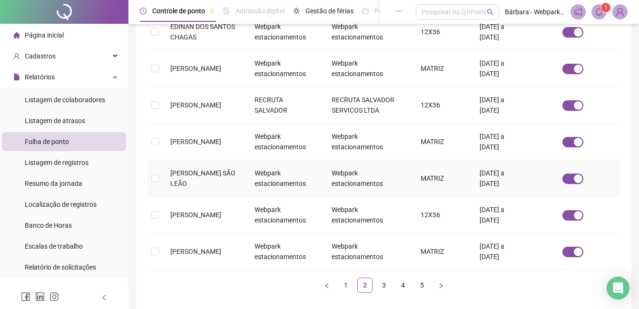
scroll to position [326, 0]
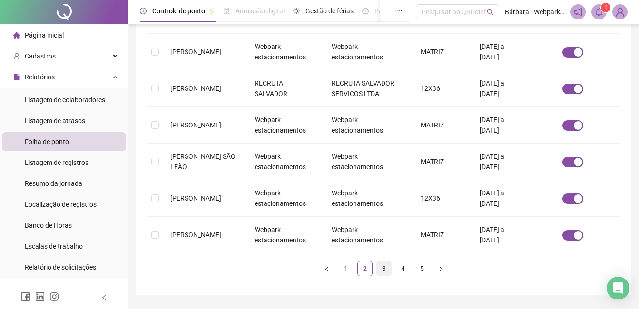
click at [388, 273] on link "3" at bounding box center [384, 269] width 14 height 14
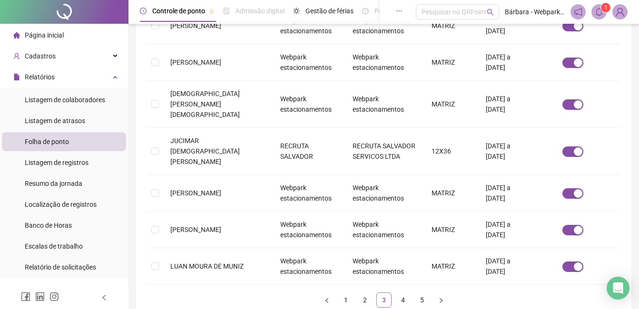
scroll to position [40, 0]
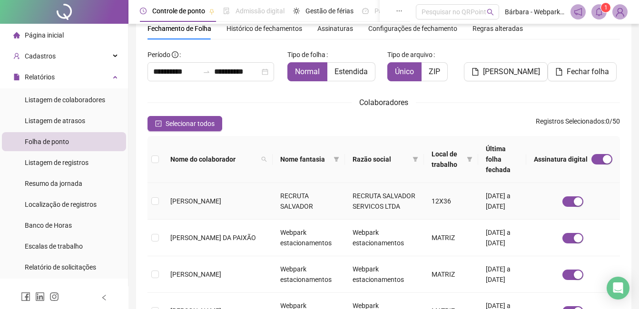
click at [230, 195] on td "[PERSON_NAME]" at bounding box center [218, 201] width 110 height 37
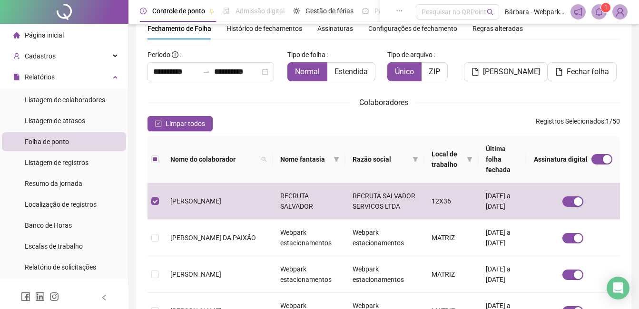
click at [348, 82] on div "Tipo de folha Normal Estendida" at bounding box center [334, 68] width 100 height 42
click at [348, 72] on span "Estendida" at bounding box center [351, 71] width 33 height 9
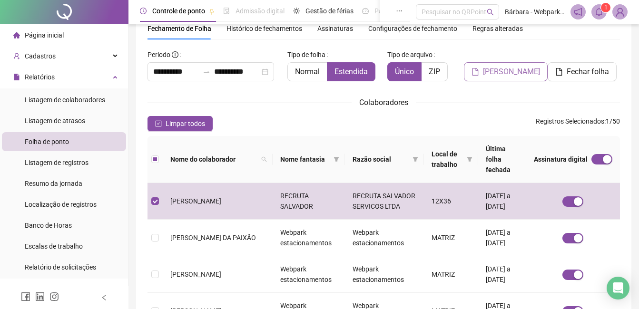
click at [524, 68] on span "[PERSON_NAME]" at bounding box center [511, 71] width 57 height 11
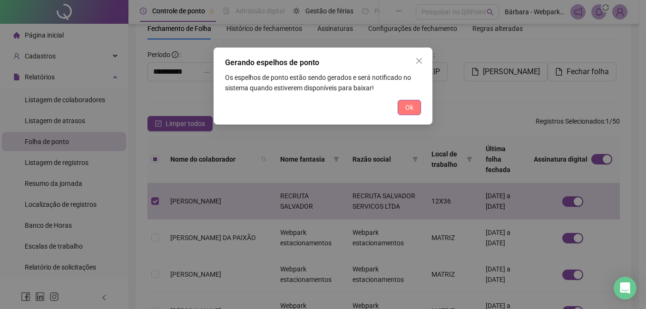
click at [412, 101] on button "Ok" at bounding box center [409, 107] width 23 height 15
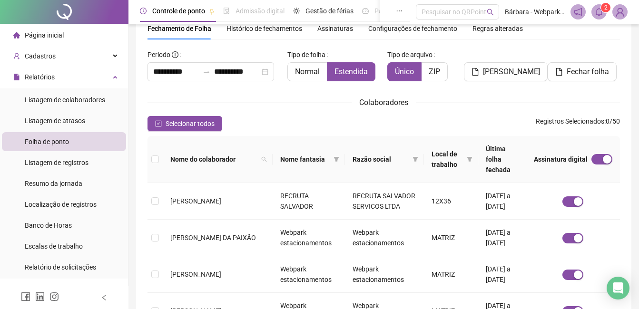
click at [598, 9] on icon "bell" at bounding box center [599, 12] width 9 height 9
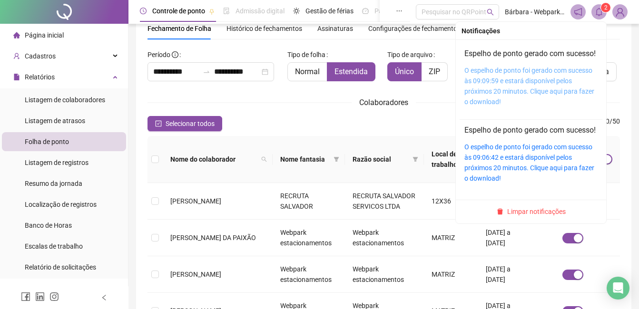
click at [493, 91] on link "O espelho de ponto foi gerado com sucesso às 09:09:59 e estará disponível pelos…" at bounding box center [530, 86] width 130 height 39
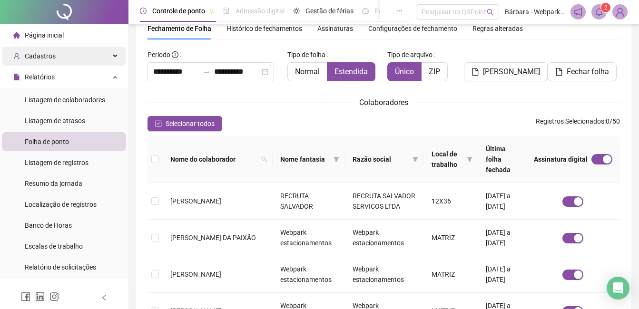
click at [58, 54] on div "Cadastros" at bounding box center [64, 56] width 124 height 19
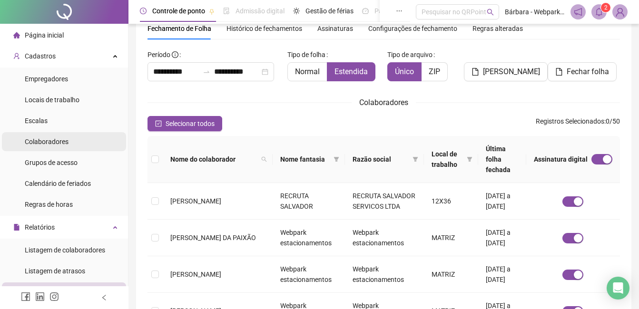
click at [64, 145] on span "Colaboradores" at bounding box center [47, 142] width 44 height 8
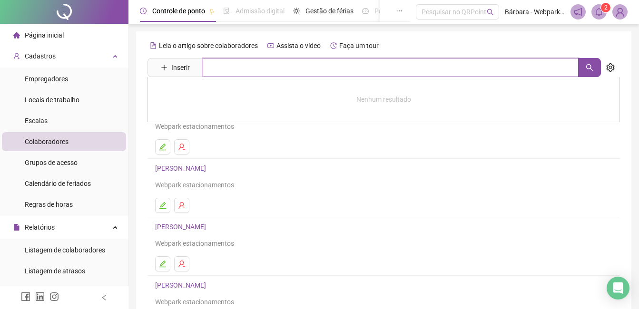
click at [267, 69] on input "text" at bounding box center [391, 67] width 376 height 19
type input "******"
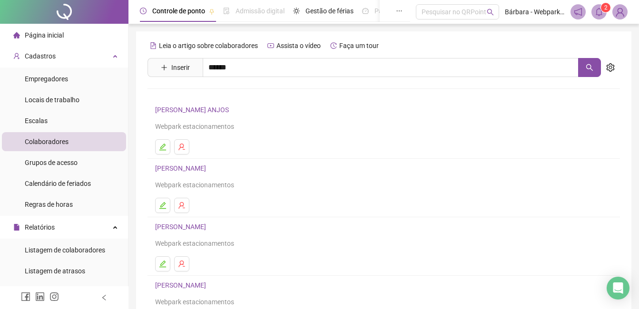
click at [197, 93] on link "[PERSON_NAME]" at bounding box center [190, 96] width 51 height 8
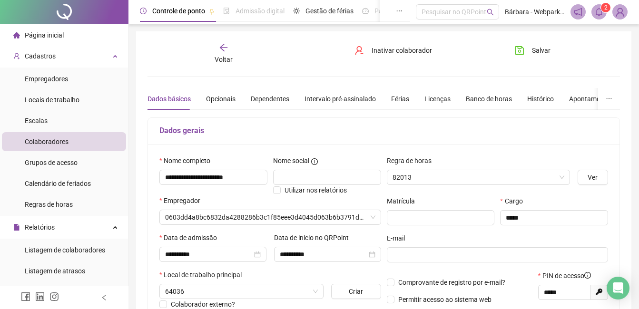
type input "**********"
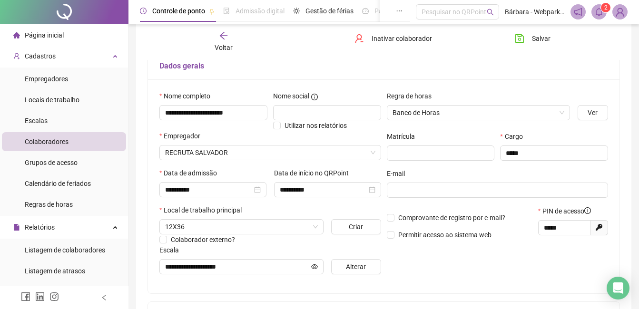
scroll to position [190, 0]
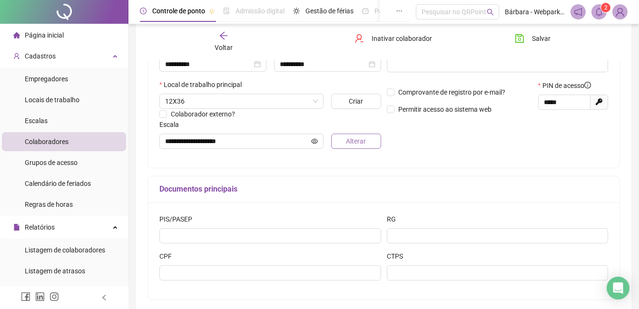
click at [360, 134] on button "Alterar" at bounding box center [356, 141] width 50 height 15
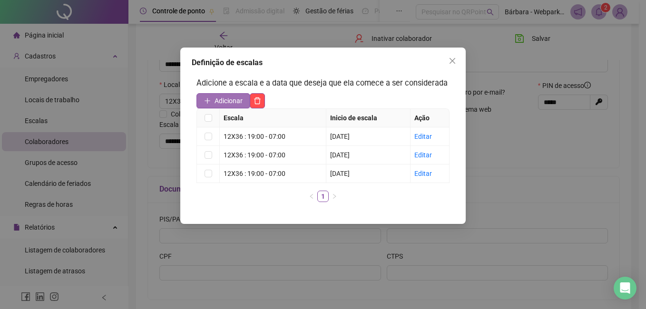
click at [238, 98] on span "Adicionar" at bounding box center [229, 101] width 28 height 10
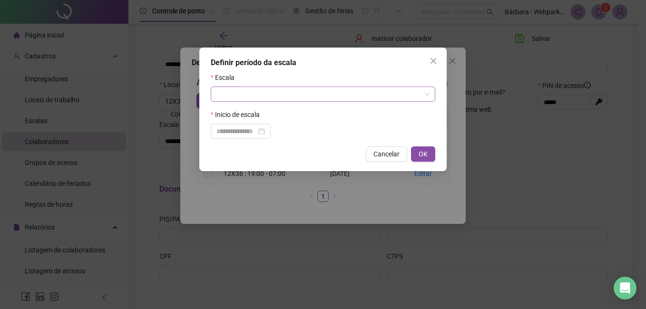
click at [246, 95] on input "search" at bounding box center [319, 94] width 205 height 14
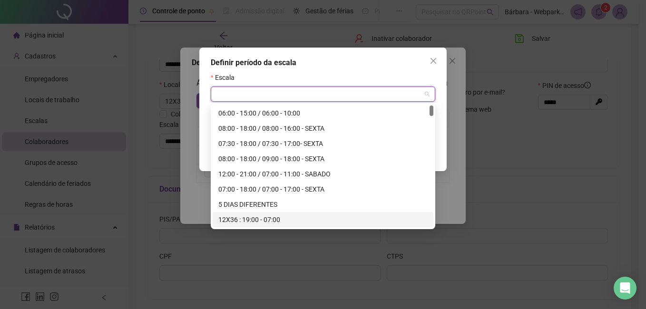
click at [261, 224] on div "12X36 : 19:00 - 07:00" at bounding box center [323, 220] width 209 height 10
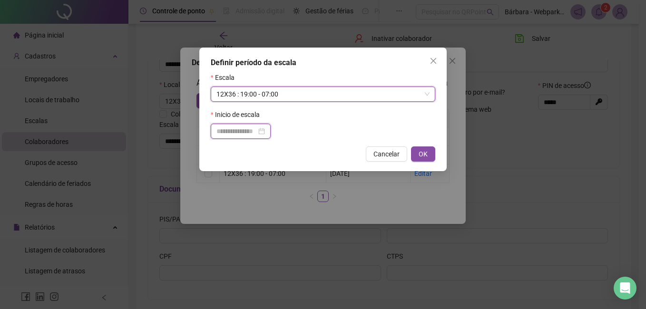
click at [243, 132] on input at bounding box center [237, 131] width 40 height 10
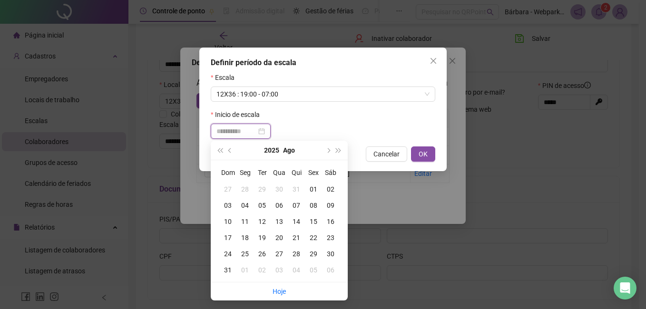
type input "**********"
click at [227, 207] on div "03" at bounding box center [227, 205] width 17 height 10
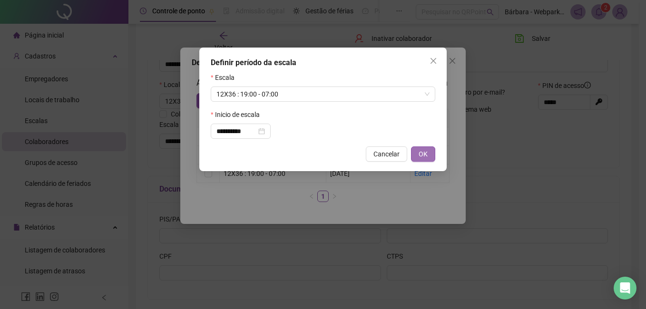
click at [427, 154] on span "OK" at bounding box center [423, 154] width 9 height 10
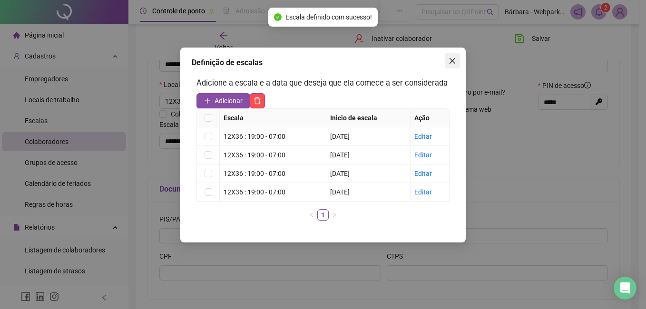
click at [455, 60] on icon "close" at bounding box center [453, 61] width 8 height 8
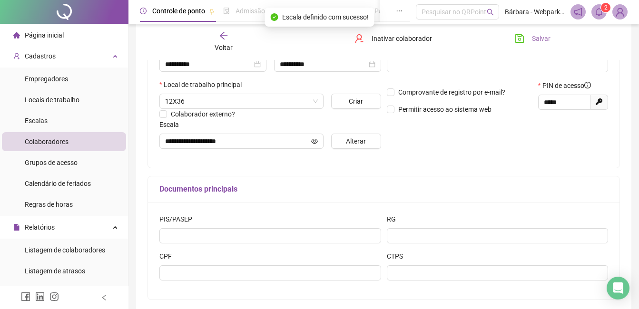
click at [546, 35] on span "Salvar" at bounding box center [541, 38] width 19 height 10
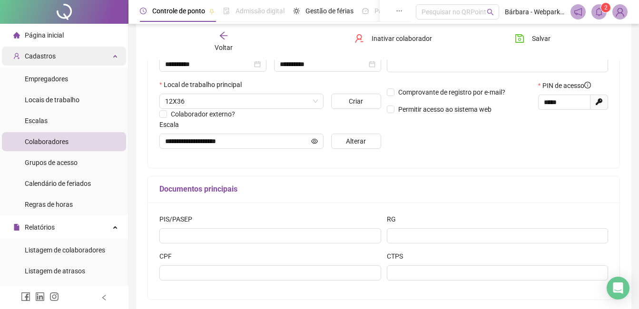
click at [62, 54] on div "Cadastros" at bounding box center [64, 56] width 124 height 19
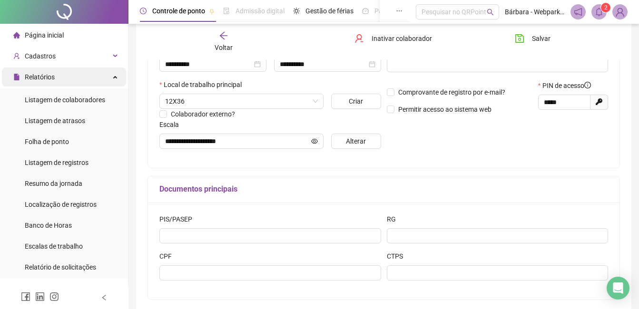
click at [58, 77] on div "Relatórios" at bounding box center [64, 77] width 124 height 19
click at [65, 73] on div "Relatórios" at bounding box center [64, 77] width 124 height 19
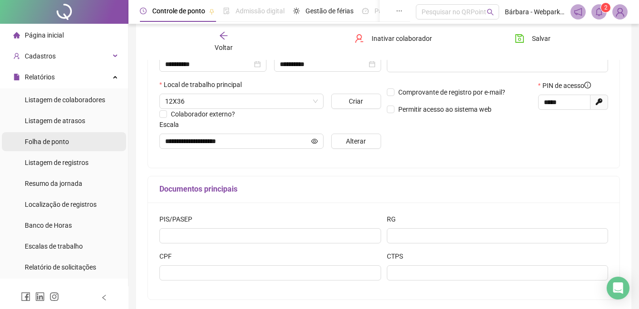
click at [59, 144] on span "Folha de ponto" at bounding box center [47, 142] width 44 height 8
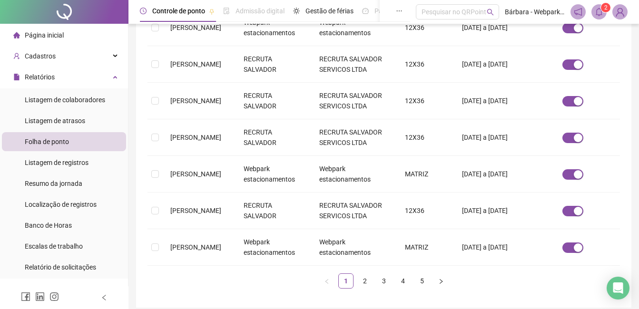
scroll to position [326, 0]
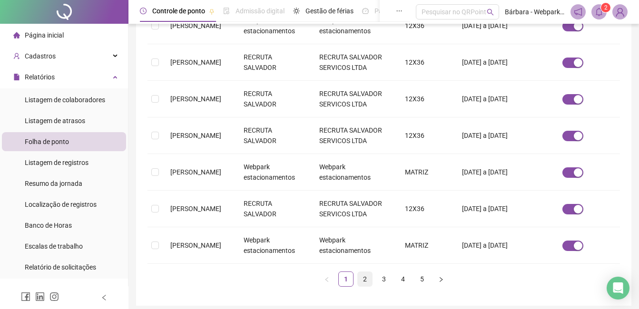
click at [363, 277] on link "2" at bounding box center [365, 279] width 14 height 14
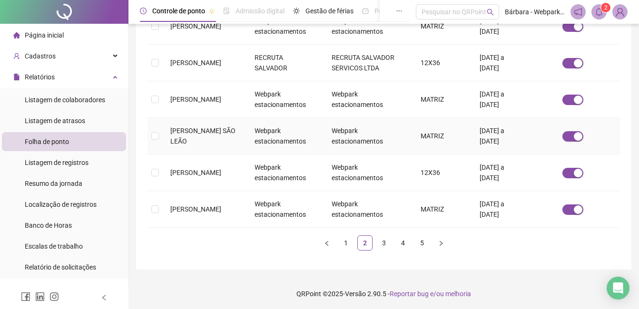
scroll to position [353, 0]
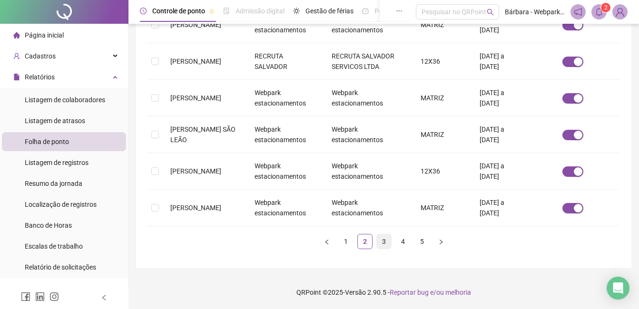
click at [387, 238] on link "3" at bounding box center [384, 242] width 14 height 14
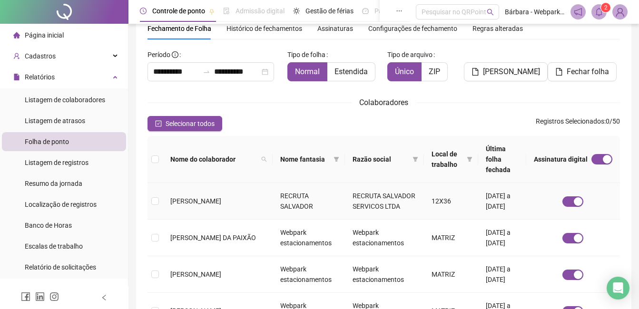
click at [229, 199] on td "[PERSON_NAME]" at bounding box center [218, 201] width 110 height 37
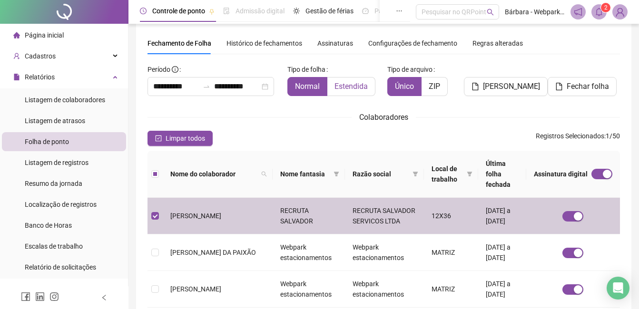
scroll to position [0, 0]
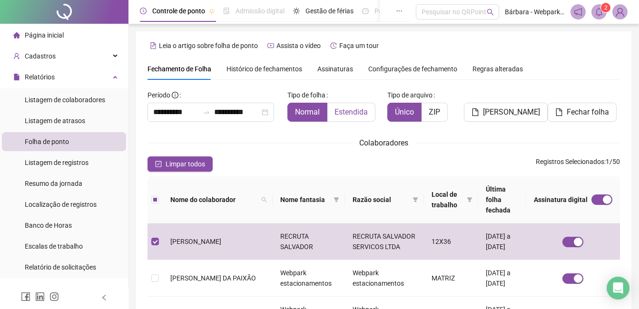
click at [357, 112] on span "Estendida" at bounding box center [351, 112] width 33 height 9
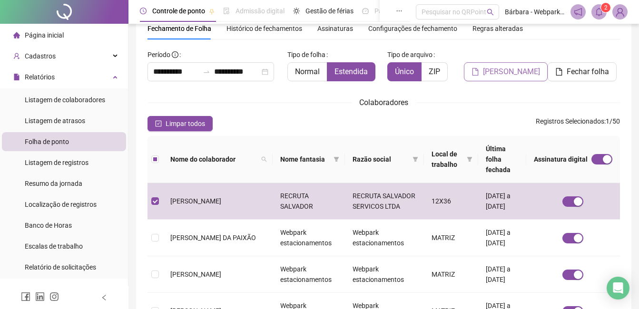
click at [511, 80] on button "[PERSON_NAME]" at bounding box center [506, 71] width 84 height 19
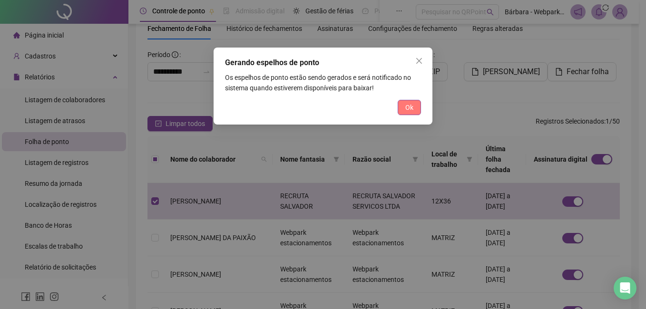
click at [408, 102] on span "Ok" at bounding box center [410, 107] width 8 height 10
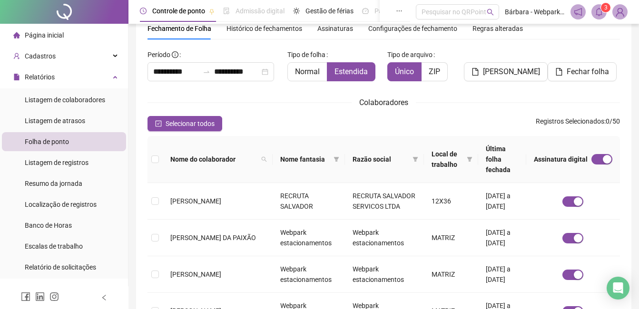
click at [602, 11] on icon "bell" at bounding box center [599, 12] width 7 height 9
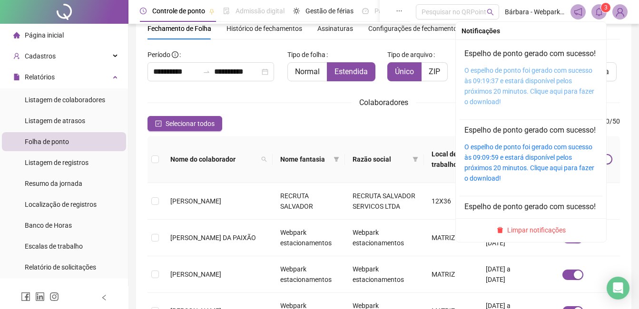
click at [516, 100] on link "O espelho de ponto foi gerado com sucesso às 09:19:37 e estará disponível pelos…" at bounding box center [530, 86] width 130 height 39
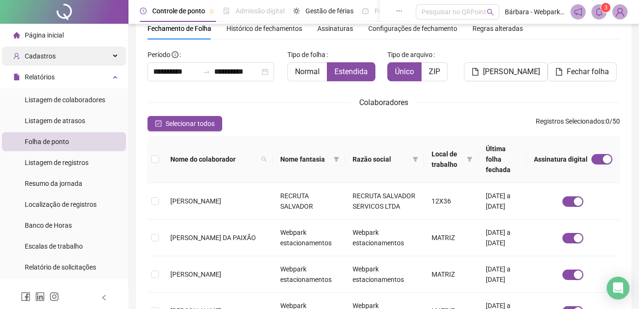
click at [53, 58] on span "Cadastros" at bounding box center [40, 56] width 31 height 8
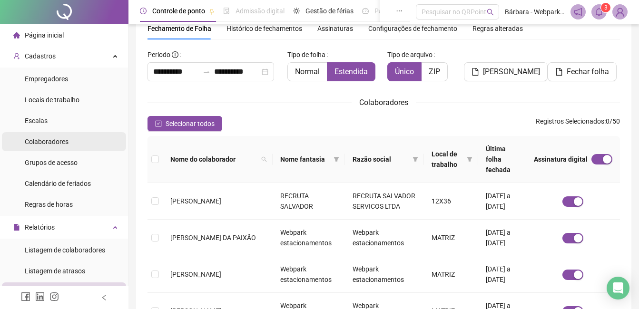
click at [50, 144] on span "Colaboradores" at bounding box center [47, 142] width 44 height 8
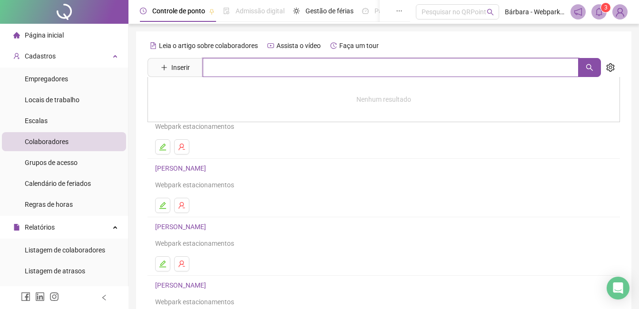
click at [234, 74] on input "text" at bounding box center [391, 67] width 376 height 19
type input "******"
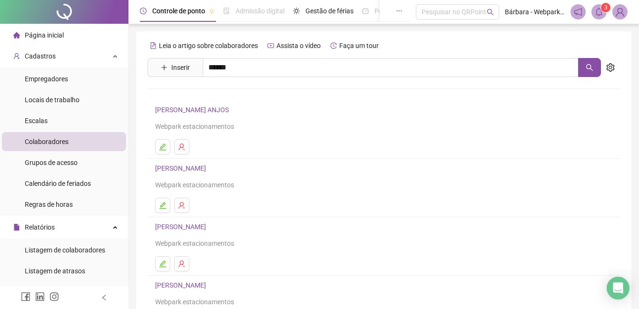
click at [216, 92] on link "[PERSON_NAME]" at bounding box center [190, 96] width 51 height 8
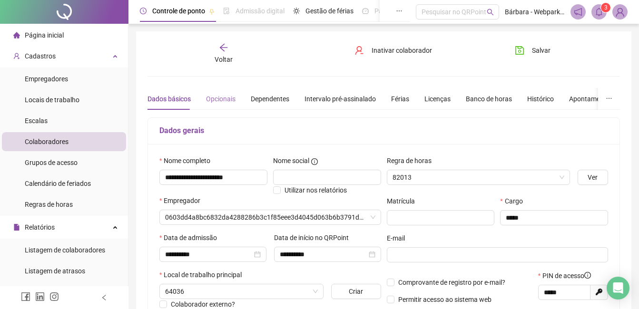
type input "**********"
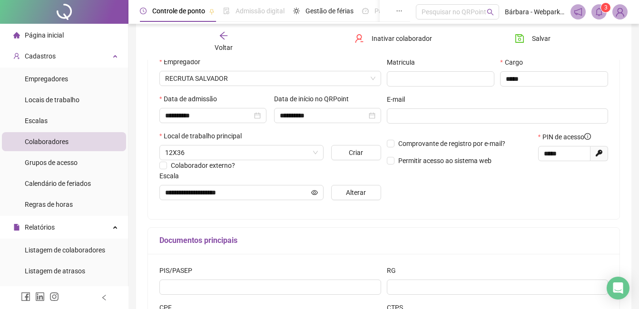
scroll to position [143, 0]
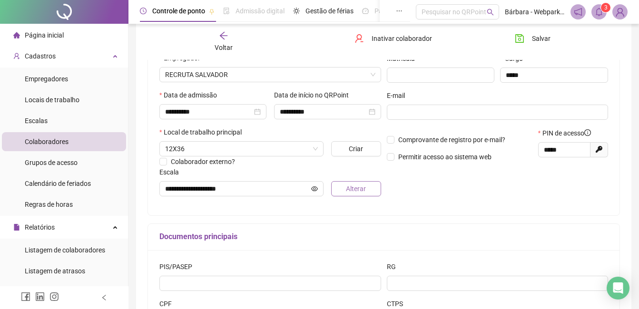
click at [356, 190] on span "Alterar" at bounding box center [356, 189] width 20 height 10
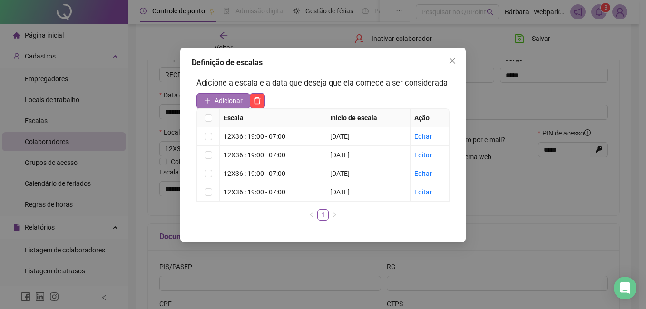
click at [231, 96] on span "Adicionar" at bounding box center [229, 101] width 28 height 10
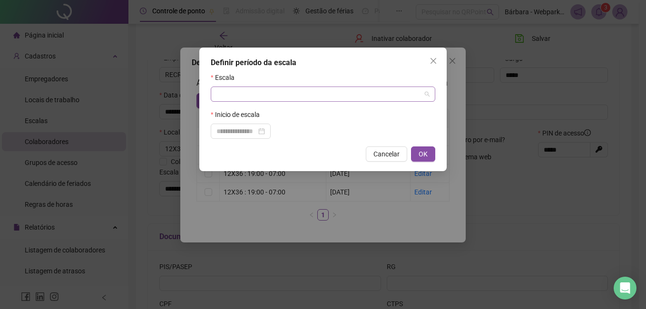
click at [234, 92] on input "search" at bounding box center [319, 94] width 205 height 14
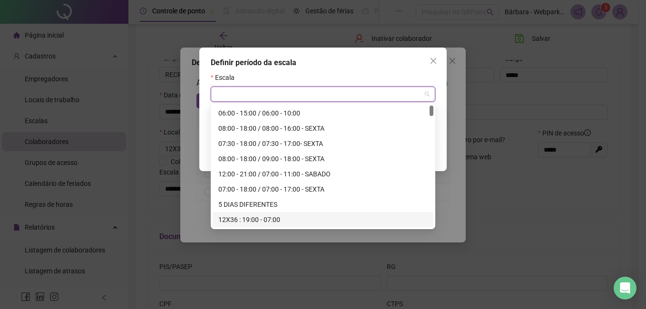
click at [237, 220] on div "12X36 : 19:00 - 07:00" at bounding box center [323, 220] width 209 height 10
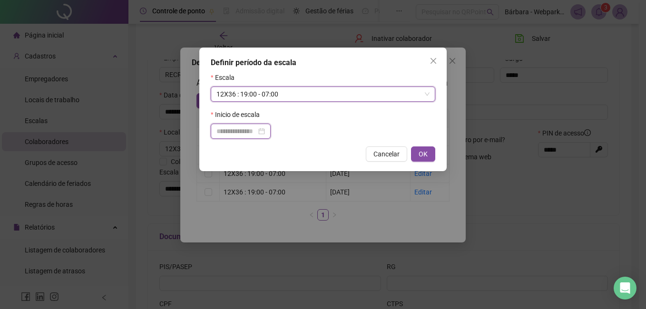
click at [235, 135] on input at bounding box center [237, 131] width 40 height 10
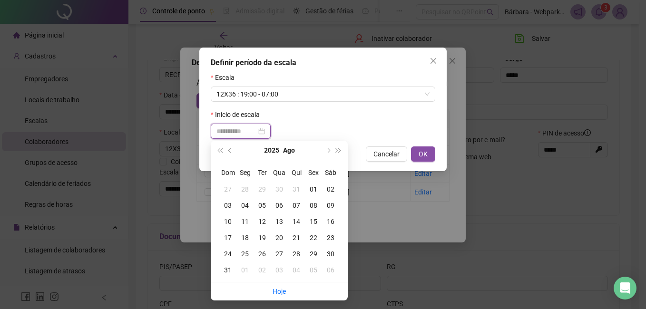
type input "**********"
click at [229, 148] on button "prev-year" at bounding box center [230, 150] width 10 height 19
type input "**********"
click at [279, 252] on div "30" at bounding box center [279, 254] width 17 height 10
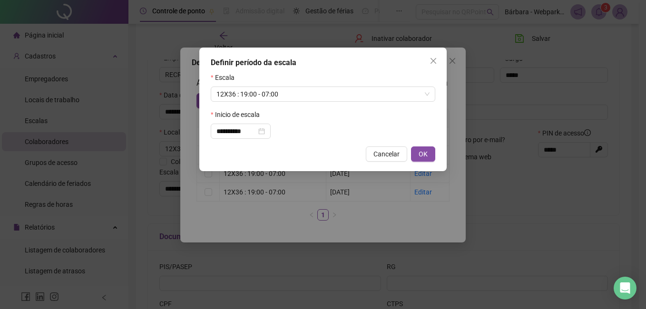
click at [418, 144] on div "**********" at bounding box center [323, 110] width 248 height 124
click at [424, 150] on span "OK" at bounding box center [423, 154] width 9 height 10
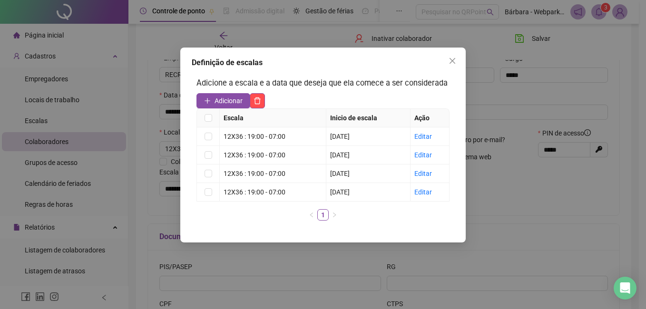
click at [452, 64] on icon "close" at bounding box center [453, 61] width 8 height 8
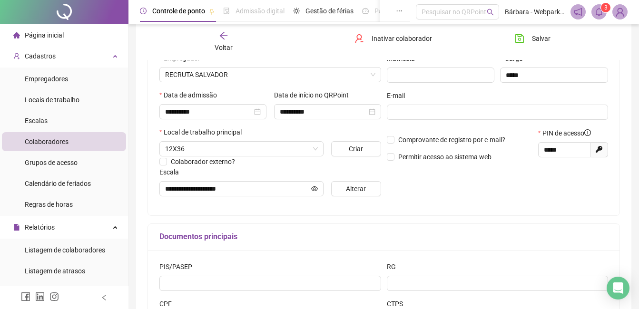
click at [220, 41] on div "Voltar" at bounding box center [224, 42] width 72 height 22
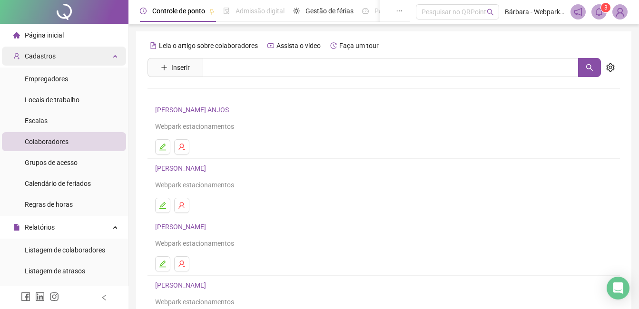
click at [66, 59] on div "Cadastros" at bounding box center [64, 56] width 124 height 19
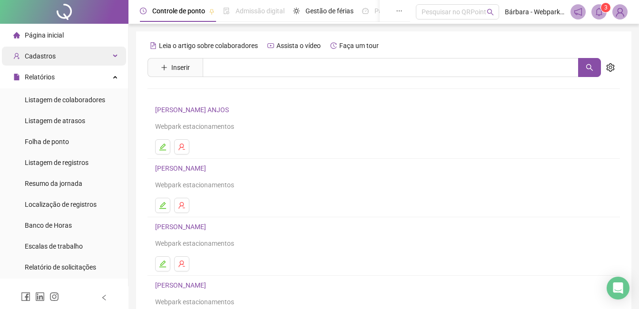
click at [61, 56] on div "Cadastros" at bounding box center [64, 56] width 124 height 19
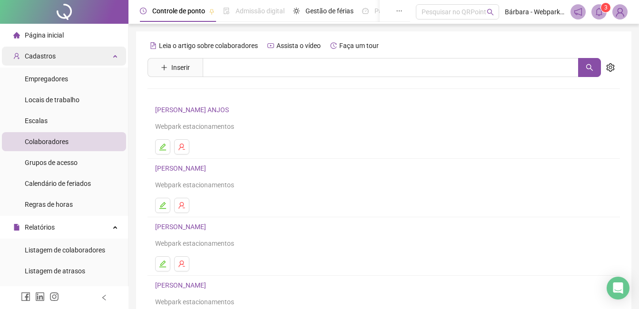
click at [66, 55] on div "Cadastros" at bounding box center [64, 56] width 124 height 19
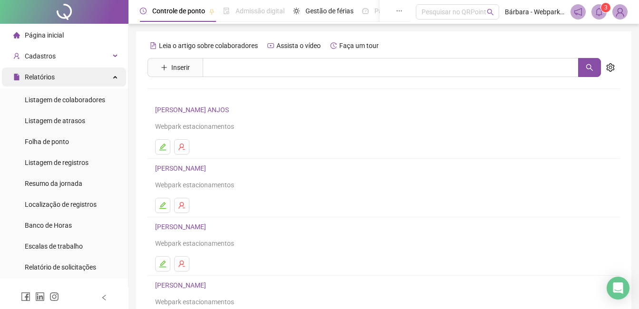
click at [61, 78] on div "Relatórios" at bounding box center [64, 77] width 124 height 19
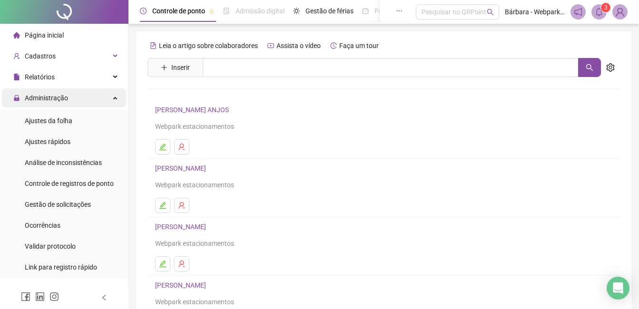
click at [66, 98] on span "Administração" at bounding box center [46, 98] width 43 height 8
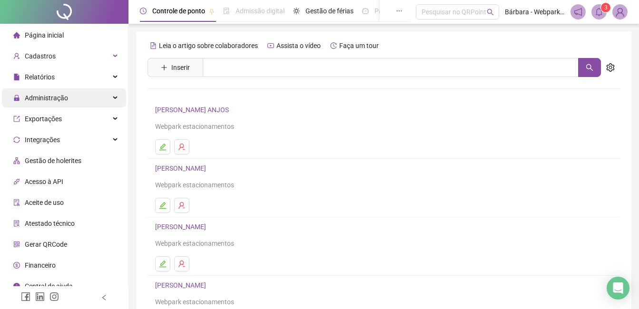
click at [66, 99] on span "Administração" at bounding box center [46, 98] width 43 height 8
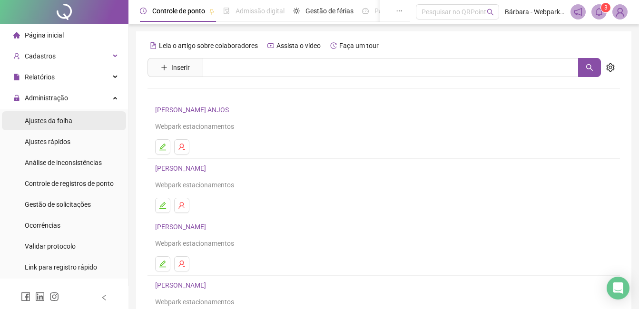
click at [64, 122] on span "Ajustes da folha" at bounding box center [49, 121] width 48 height 8
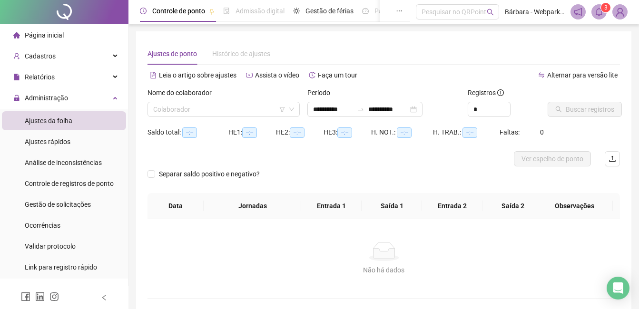
type input "**********"
click at [203, 111] on input "search" at bounding box center [219, 109] width 132 height 14
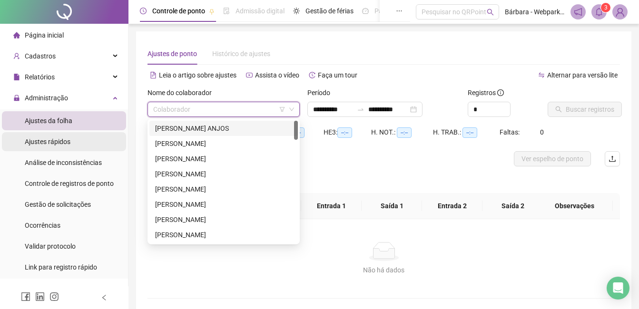
click at [61, 144] on span "Ajustes rápidos" at bounding box center [48, 142] width 46 height 8
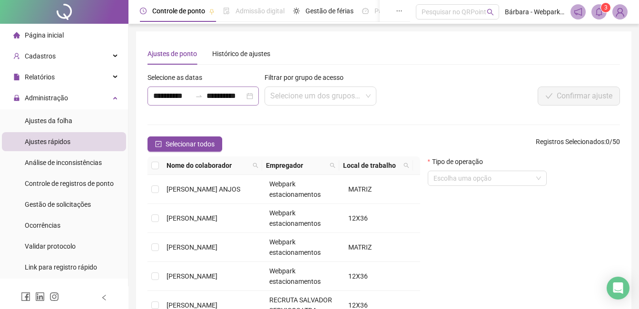
click at [149, 92] on div "**********" at bounding box center [203, 96] width 111 height 19
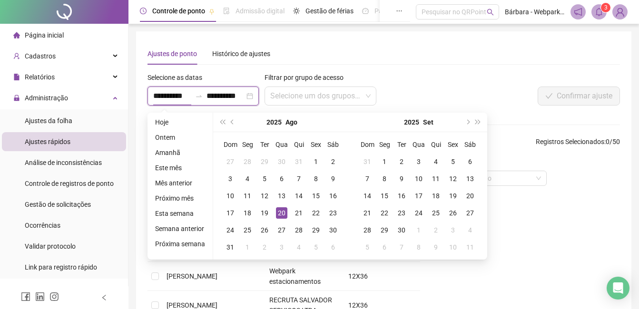
click at [153, 94] on input "**********" at bounding box center [172, 95] width 38 height 11
click at [234, 122] on button "prev-year" at bounding box center [233, 122] width 10 height 19
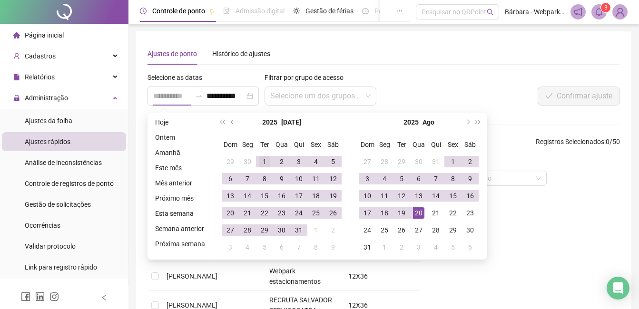
type input "**********"
click at [265, 166] on div "1" at bounding box center [264, 161] width 11 height 11
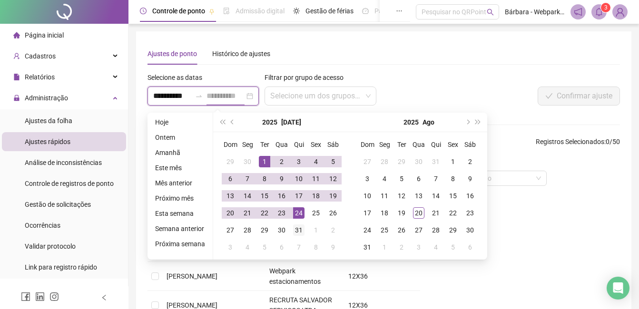
type input "**********"
click at [296, 230] on div "31" at bounding box center [298, 230] width 11 height 11
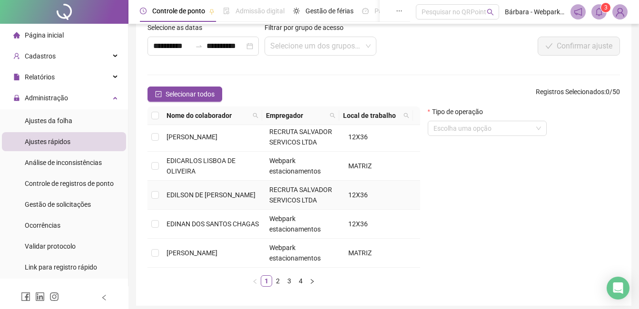
scroll to position [88, 0]
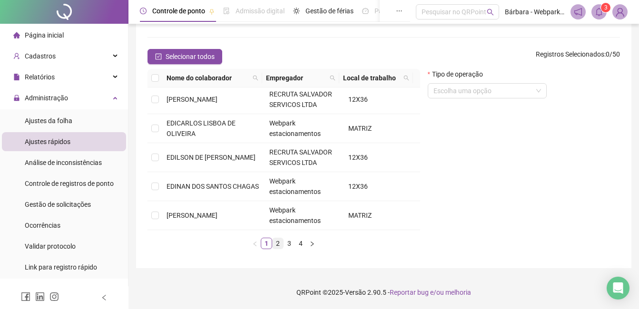
click at [281, 242] on link "2" at bounding box center [278, 244] width 10 height 10
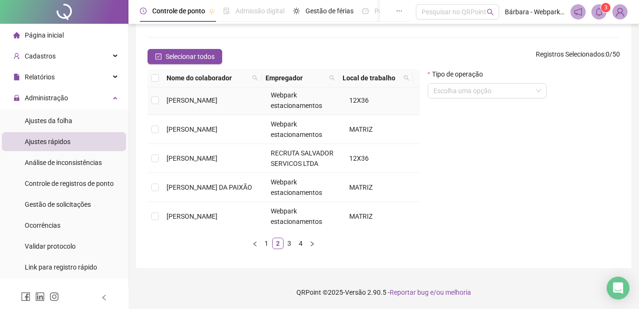
scroll to position [95, 0]
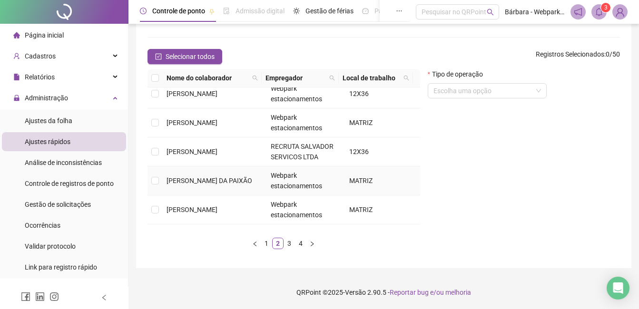
click at [219, 158] on td "[PERSON_NAME]" at bounding box center [215, 152] width 104 height 29
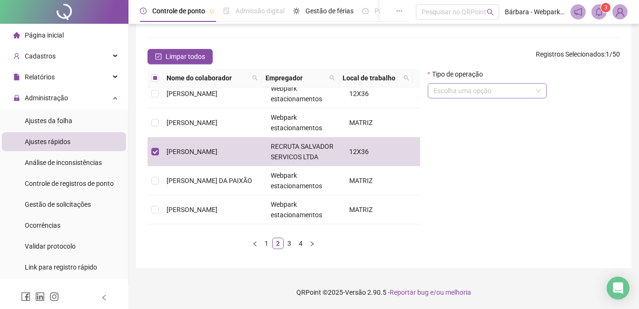
click at [507, 90] on input "search" at bounding box center [483, 91] width 99 height 14
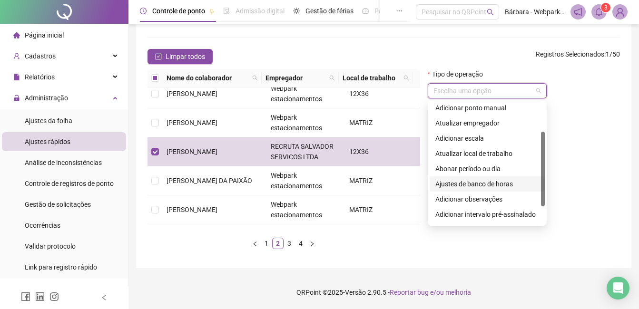
scroll to position [76, 0]
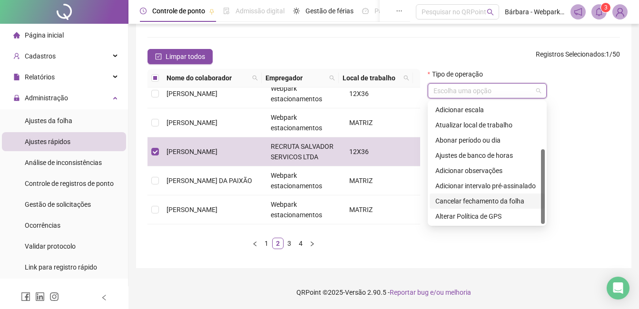
click at [494, 204] on div "Cancelar fechamento da folha" at bounding box center [488, 201] width 104 height 10
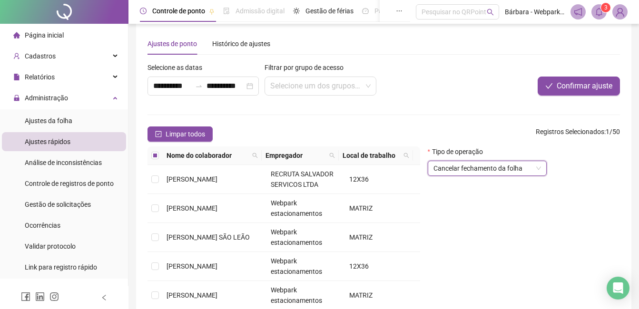
scroll to position [0, 0]
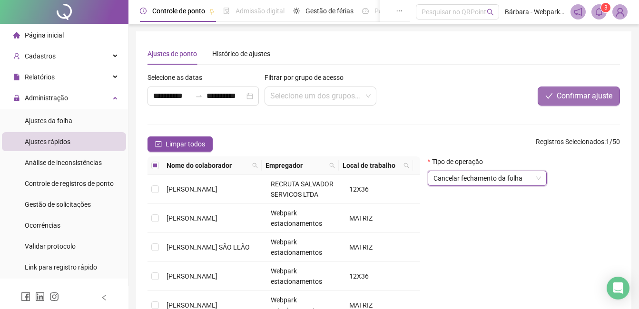
click at [568, 91] on span "Confirmar ajuste" at bounding box center [585, 95] width 56 height 11
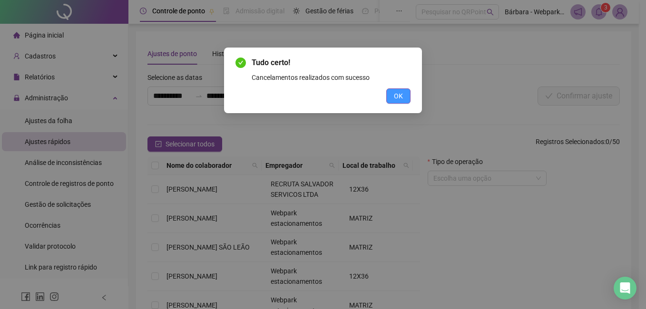
click at [407, 92] on button "OK" at bounding box center [399, 96] width 24 height 15
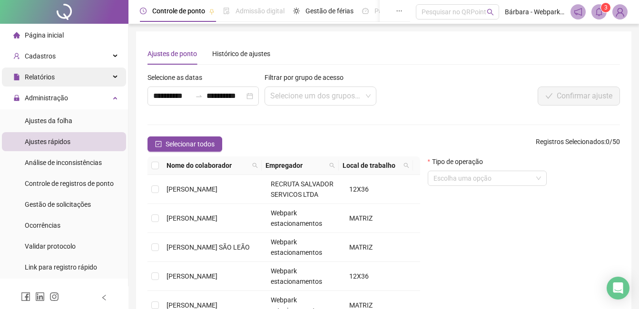
click at [61, 78] on div "Relatórios" at bounding box center [64, 77] width 124 height 19
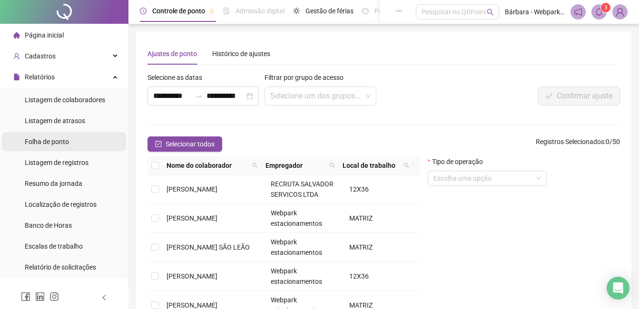
click at [53, 142] on span "Folha de ponto" at bounding box center [47, 142] width 44 height 8
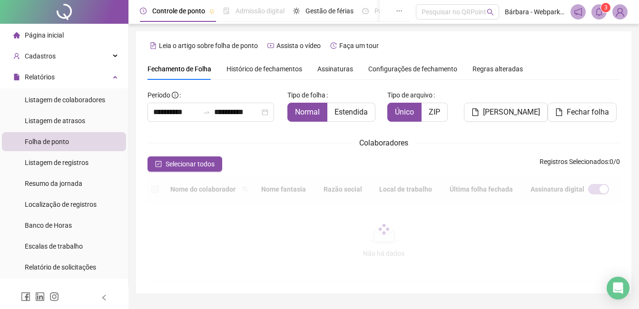
scroll to position [40, 0]
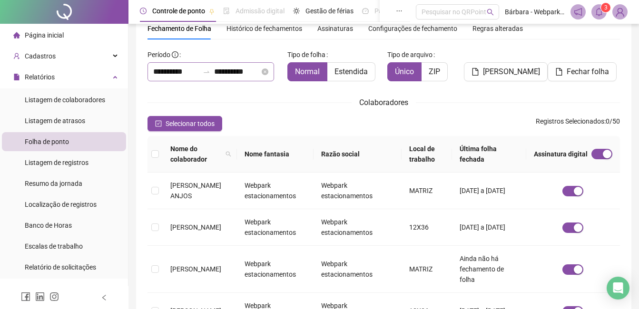
click at [163, 64] on div "**********" at bounding box center [211, 71] width 127 height 19
click at [159, 69] on input "**********" at bounding box center [176, 71] width 46 height 11
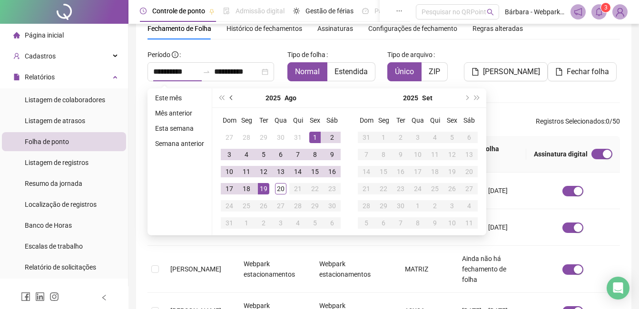
click at [230, 99] on span "prev-year" at bounding box center [232, 98] width 5 height 5
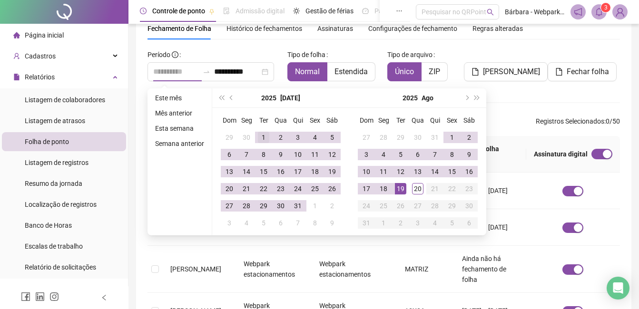
type input "**********"
click at [264, 136] on div "1" at bounding box center [263, 137] width 11 height 11
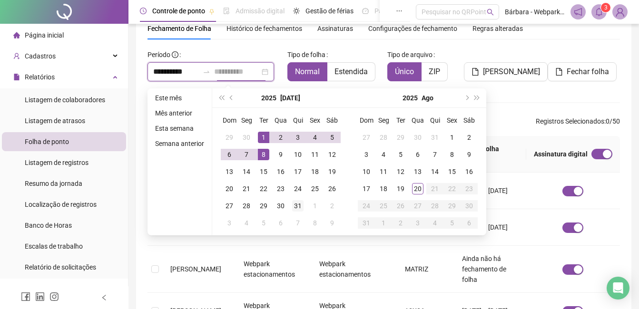
type input "**********"
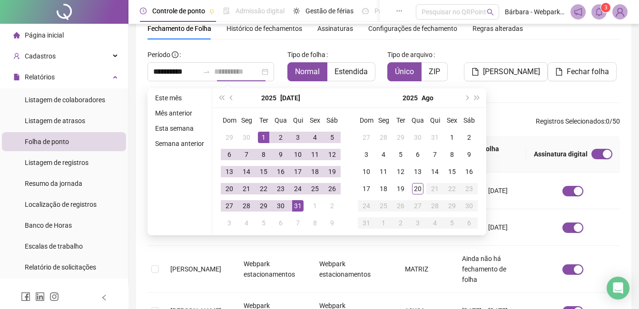
click at [294, 207] on div "31" at bounding box center [297, 205] width 11 height 11
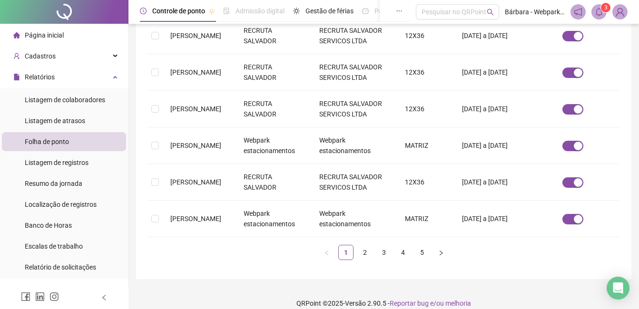
scroll to position [364, 0]
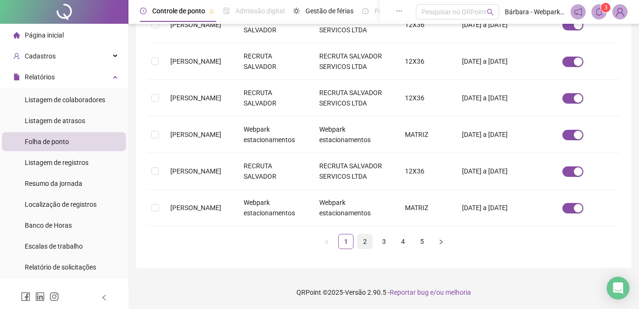
click at [362, 241] on link "2" at bounding box center [365, 242] width 14 height 14
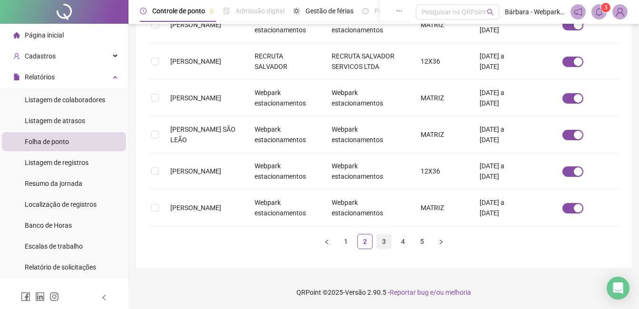
click at [382, 243] on link "3" at bounding box center [384, 242] width 14 height 14
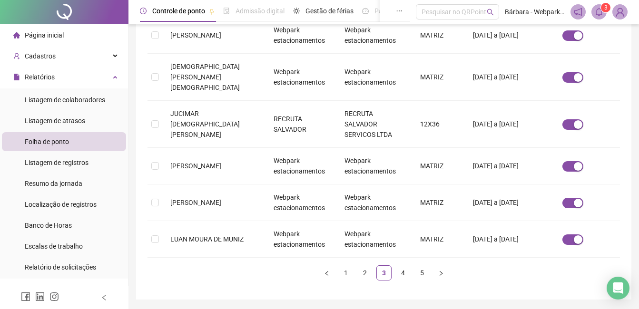
scroll to position [40, 0]
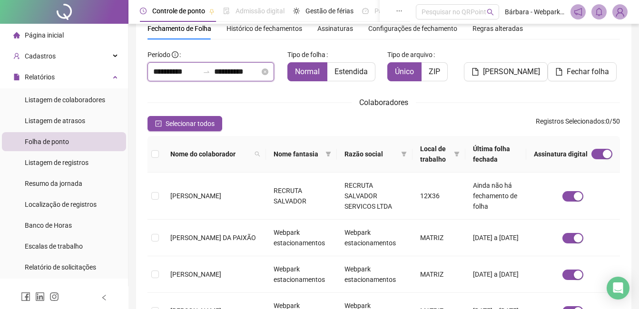
click at [158, 73] on input "**********" at bounding box center [176, 71] width 46 height 11
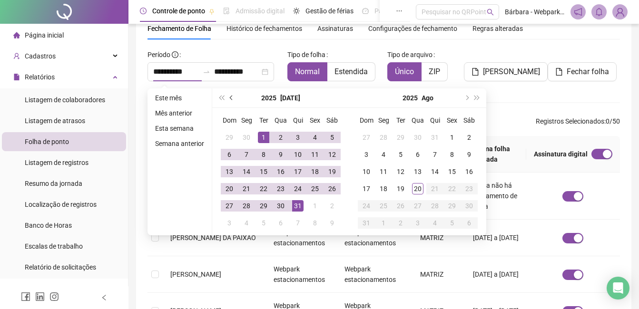
click at [230, 98] on span "prev-year" at bounding box center [232, 98] width 5 height 5
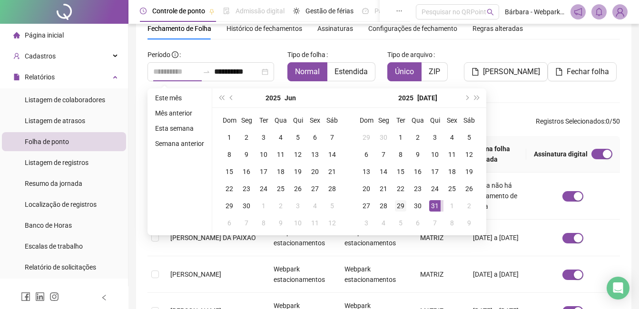
type input "**********"
click at [398, 202] on div "29" at bounding box center [400, 205] width 11 height 11
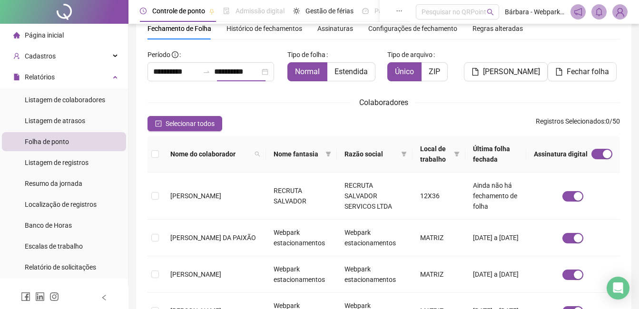
type input "**********"
click at [70, 81] on div "Relatórios" at bounding box center [64, 77] width 124 height 19
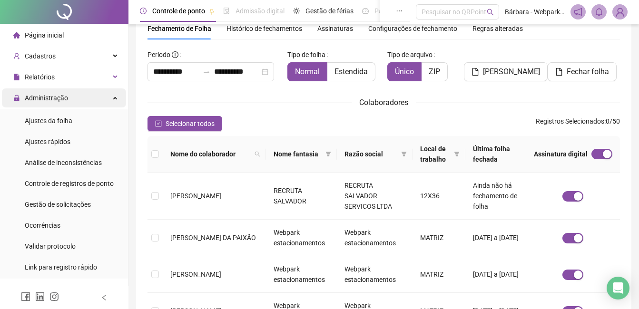
click at [66, 101] on span "Administração" at bounding box center [46, 98] width 43 height 8
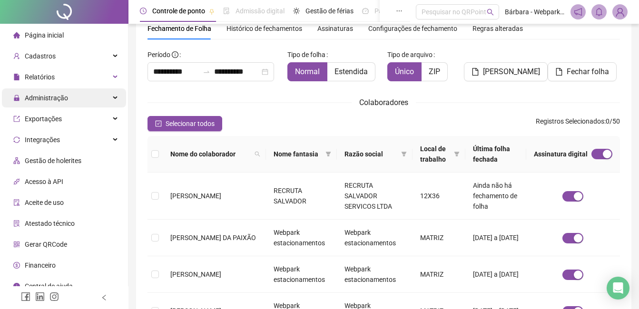
click at [83, 91] on div "Administração" at bounding box center [64, 98] width 124 height 19
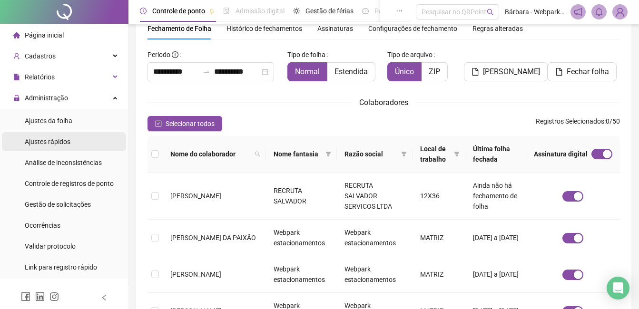
click at [73, 143] on li "Ajustes rápidos" at bounding box center [64, 141] width 124 height 19
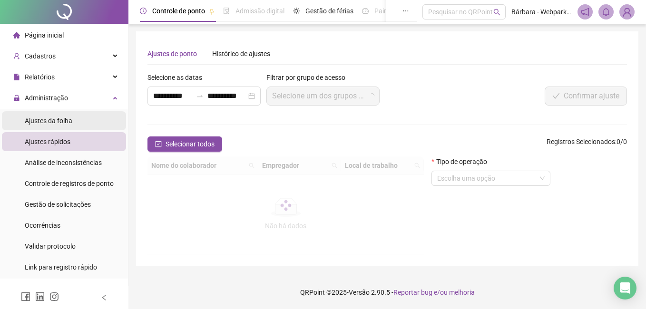
click at [75, 125] on li "Ajustes da folha" at bounding box center [64, 120] width 124 height 19
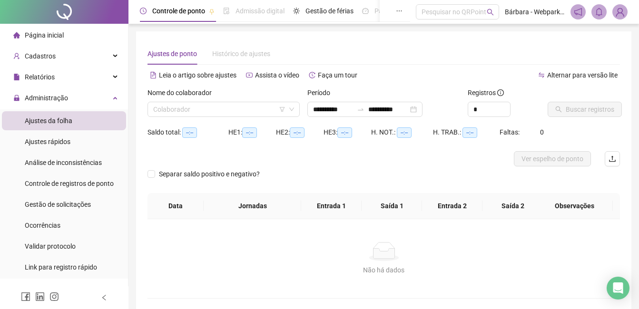
type input "**********"
click at [194, 108] on input "search" at bounding box center [219, 109] width 132 height 14
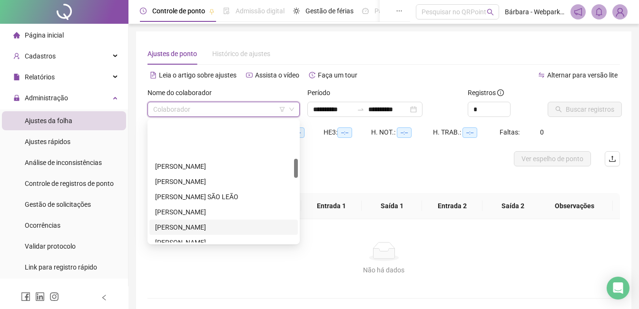
scroll to position [238, 0]
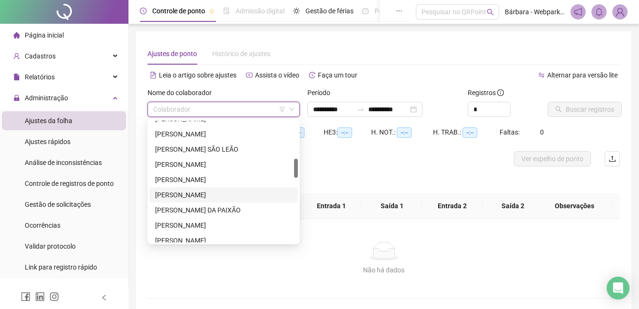
click at [186, 196] on div "[PERSON_NAME]" at bounding box center [223, 195] width 137 height 10
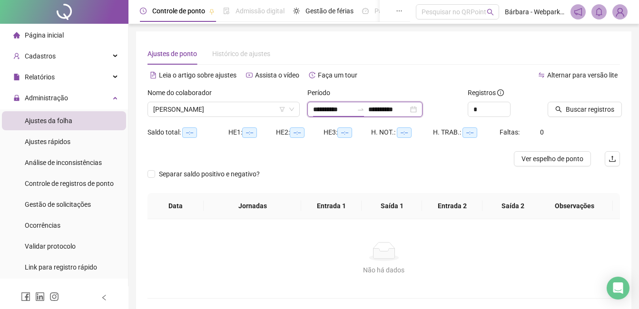
click at [317, 111] on input "**********" at bounding box center [333, 109] width 40 height 10
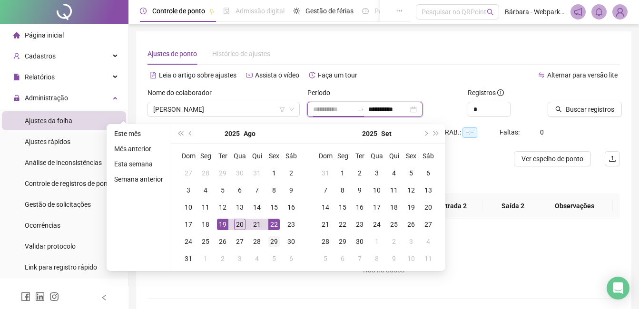
type input "**********"
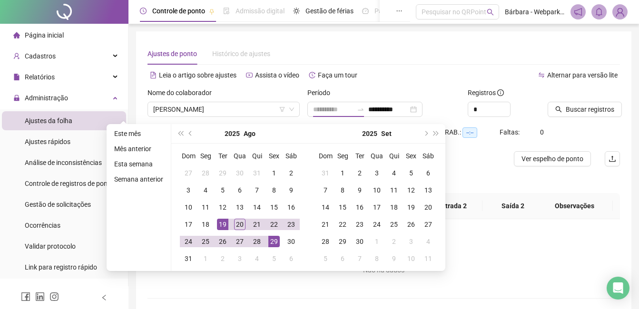
click at [272, 243] on div "29" at bounding box center [273, 241] width 11 height 11
type input "**********"
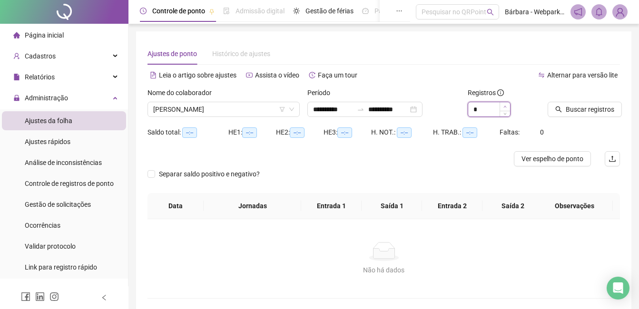
click at [506, 107] on icon "up" at bounding box center [505, 107] width 3 height 2
type input "*"
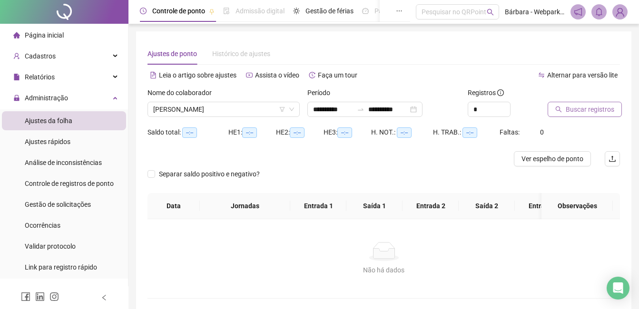
click at [567, 106] on span "Buscar registros" at bounding box center [590, 109] width 49 height 10
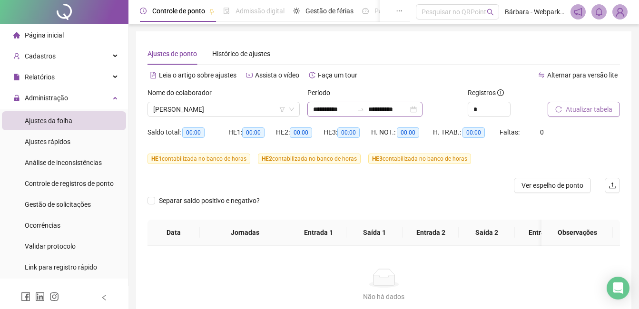
drag, startPoint x: 310, startPoint y: 111, endPoint x: 318, endPoint y: 109, distance: 7.9
click at [310, 110] on div "**********" at bounding box center [365, 109] width 115 height 15
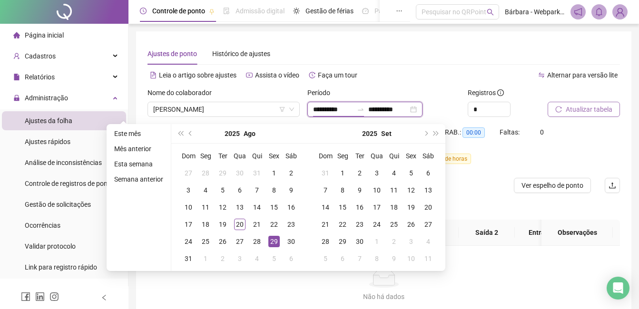
click at [318, 109] on input "**********" at bounding box center [333, 109] width 40 height 10
click at [197, 133] on div "2025 Ago" at bounding box center [240, 133] width 87 height 19
click at [192, 132] on button "prev-year" at bounding box center [191, 133] width 10 height 19
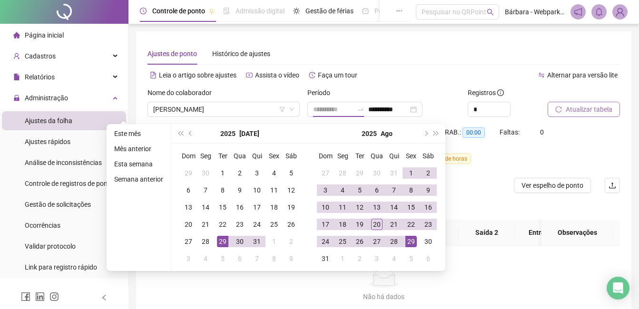
type input "**********"
click at [219, 241] on div "29" at bounding box center [222, 241] width 11 height 11
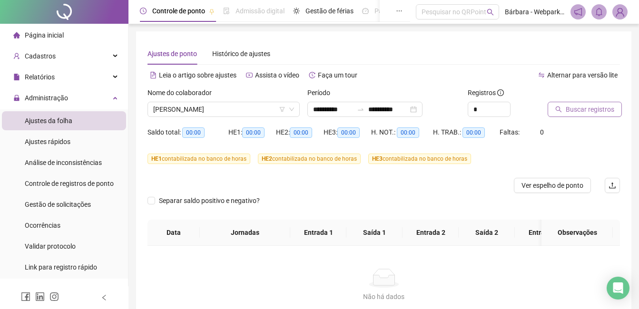
click at [575, 115] on button "Buscar registros" at bounding box center [585, 109] width 74 height 15
click at [385, 109] on input "**********" at bounding box center [388, 109] width 40 height 10
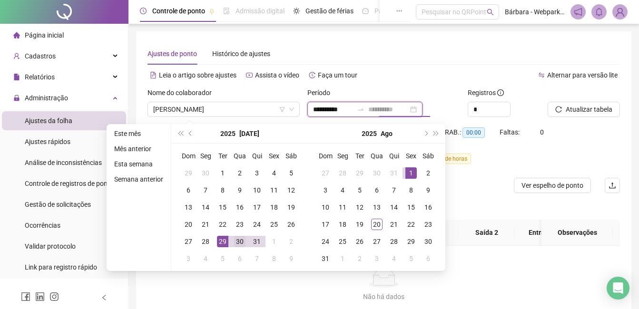
type input "**********"
click at [239, 244] on div "30" at bounding box center [239, 241] width 11 height 11
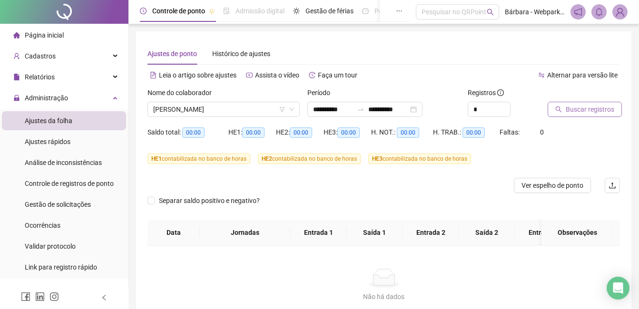
click at [594, 105] on span "Buscar registros" at bounding box center [590, 109] width 49 height 10
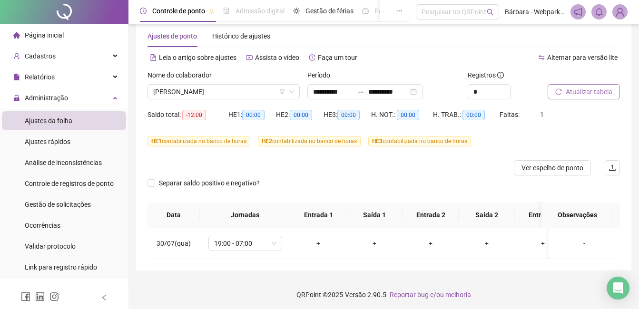
scroll to position [27, 0]
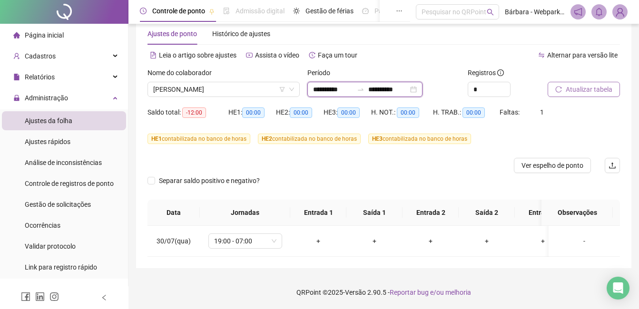
click at [319, 84] on input "**********" at bounding box center [333, 89] width 40 height 10
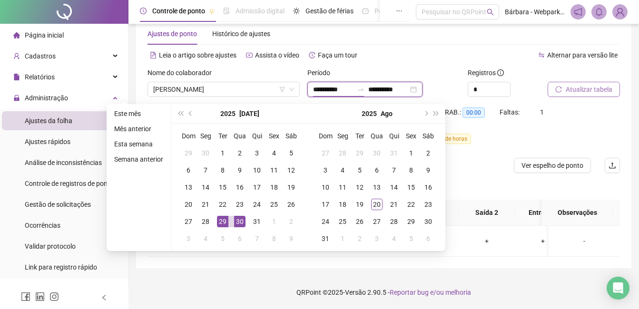
click at [319, 84] on input "**********" at bounding box center [333, 89] width 40 height 10
type input "**********"
click at [218, 216] on div "29" at bounding box center [222, 221] width 11 height 11
click at [245, 219] on td "30" at bounding box center [239, 221] width 17 height 17
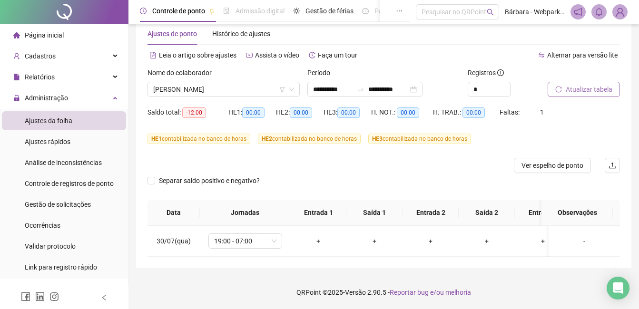
click at [570, 84] on span "Atualizar tabela" at bounding box center [589, 89] width 47 height 10
click at [271, 235] on span "19:00 - 07:00" at bounding box center [245, 241] width 62 height 14
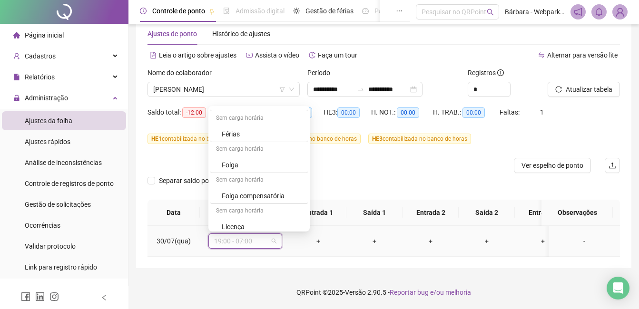
scroll to position [2663, 0]
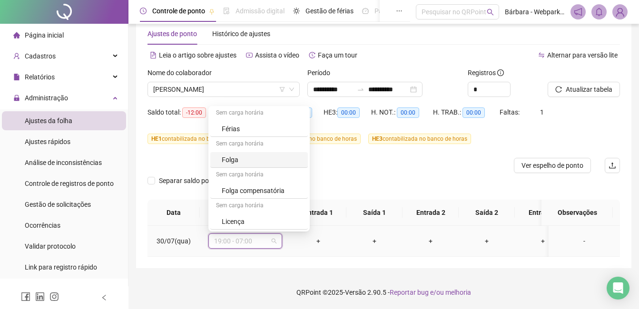
click at [249, 155] on div "Folga" at bounding box center [262, 160] width 80 height 10
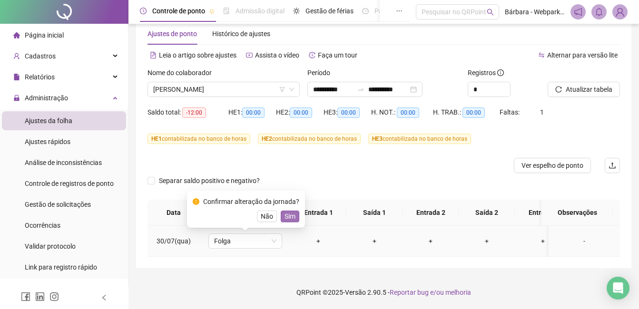
click at [292, 211] on span "Sim" at bounding box center [290, 216] width 11 height 10
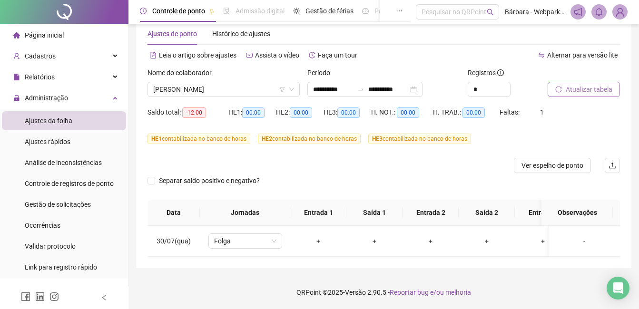
click at [609, 84] on span "Atualizar tabela" at bounding box center [589, 89] width 47 height 10
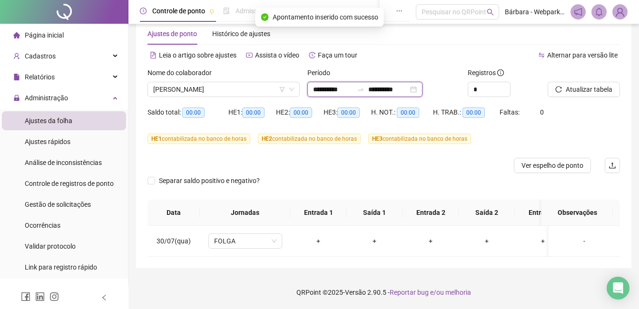
click at [384, 84] on input "**********" at bounding box center [388, 89] width 40 height 10
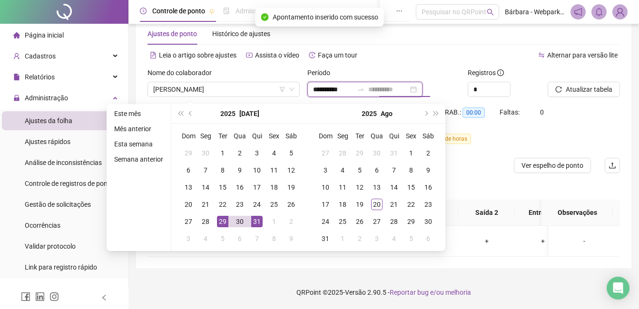
type input "**********"
click at [252, 216] on div "31" at bounding box center [256, 221] width 11 height 11
type input "**********"
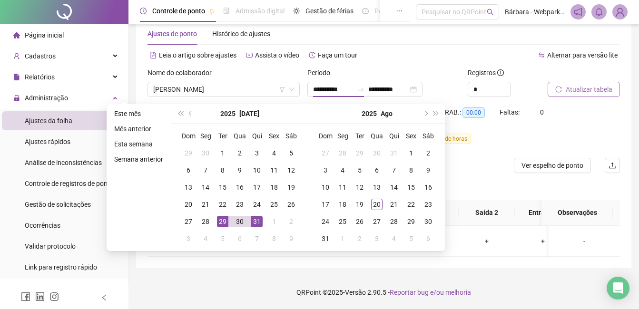
click at [565, 82] on button "Atualizar tabela" at bounding box center [584, 89] width 72 height 15
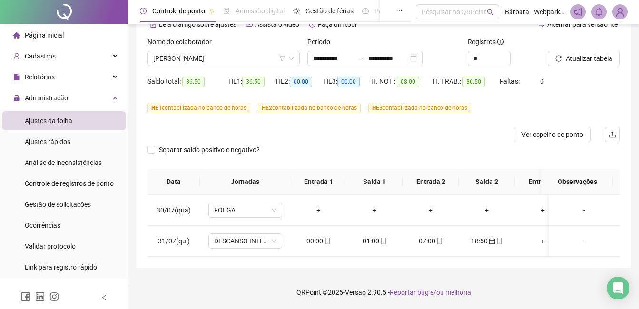
scroll to position [58, 0]
click at [250, 236] on span "DESCANSO INTER-JORNADA" at bounding box center [245, 241] width 62 height 14
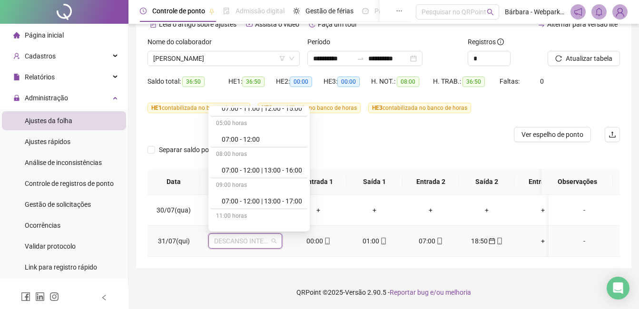
scroll to position [571, 0]
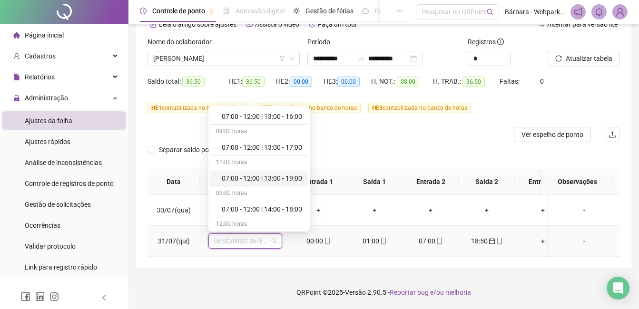
click at [268, 174] on div "07:00 - 12:00 | 13:00 - 19:00" at bounding box center [262, 178] width 80 height 10
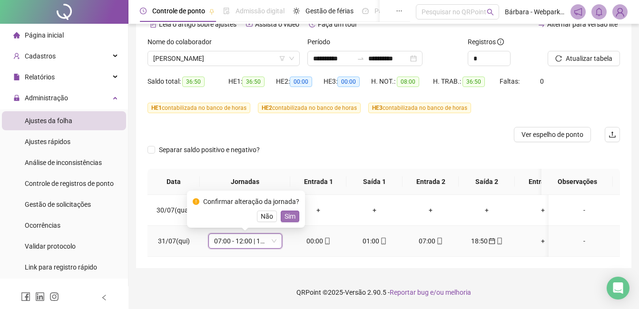
click at [286, 213] on span "Sim" at bounding box center [290, 216] width 11 height 10
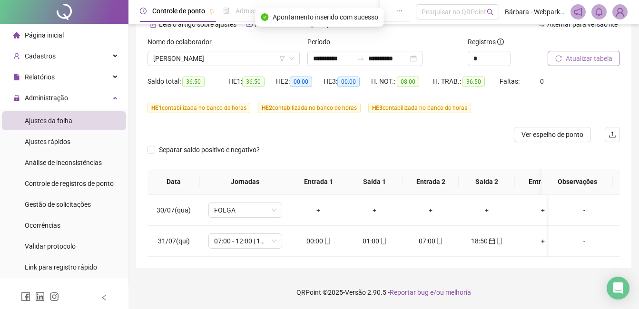
click at [581, 53] on span "Atualizar tabela" at bounding box center [589, 58] width 47 height 10
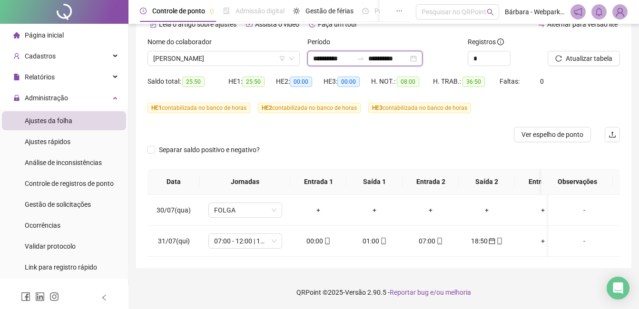
click at [385, 53] on input "**********" at bounding box center [388, 58] width 40 height 10
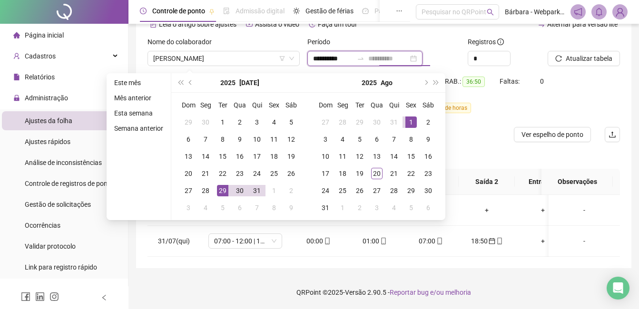
type input "**********"
click at [410, 117] on div "1" at bounding box center [411, 122] width 11 height 11
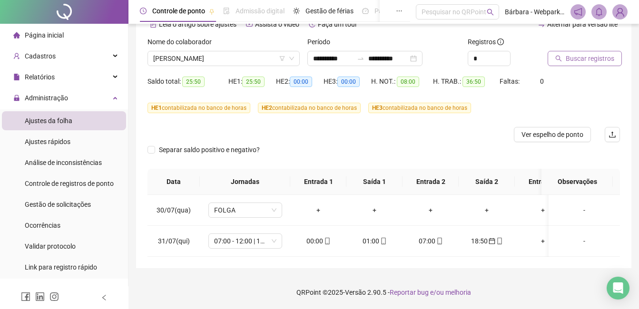
click at [597, 53] on span "Buscar registros" at bounding box center [590, 58] width 49 height 10
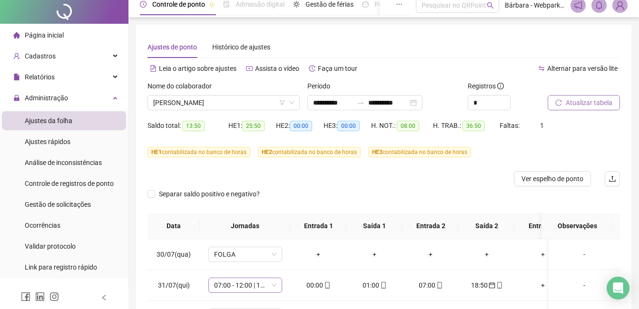
scroll to position [89, 0]
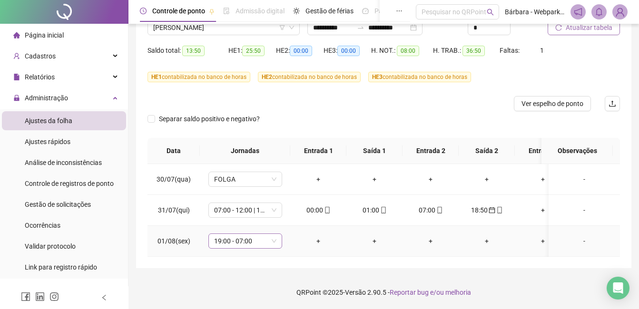
click at [268, 241] on span "19:00 - 07:00" at bounding box center [245, 241] width 62 height 14
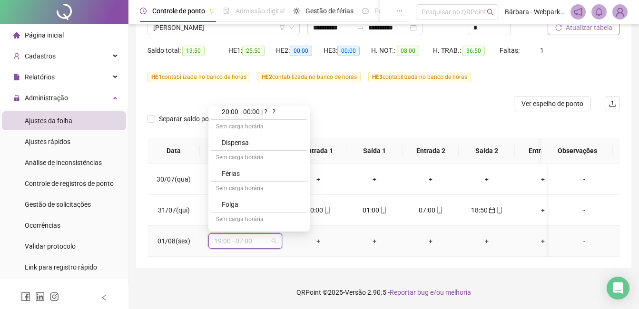
scroll to position [2663, 0]
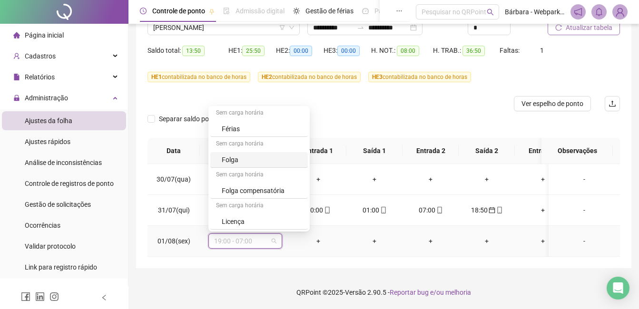
drag, startPoint x: 245, startPoint y: 151, endPoint x: 250, endPoint y: 153, distance: 5.1
click at [245, 155] on div "Folga" at bounding box center [262, 160] width 80 height 10
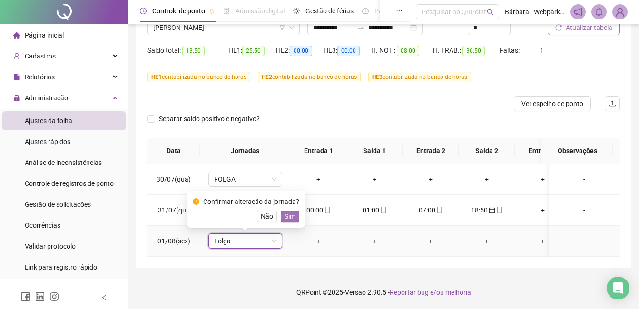
click at [292, 211] on span "Sim" at bounding box center [290, 216] width 11 height 10
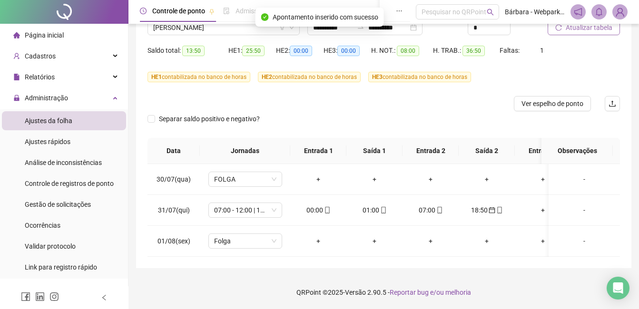
scroll to position [41, 0]
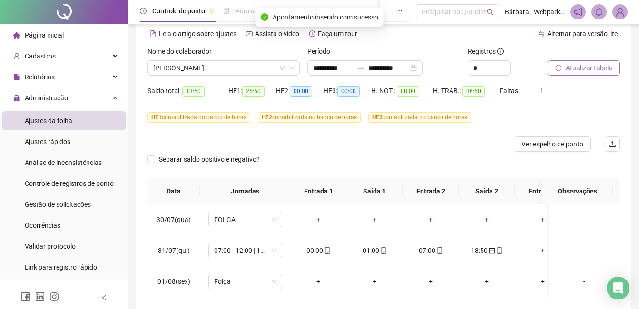
click at [594, 64] on span "Atualizar tabela" at bounding box center [589, 68] width 47 height 10
click at [319, 281] on div "+" at bounding box center [318, 282] width 41 height 10
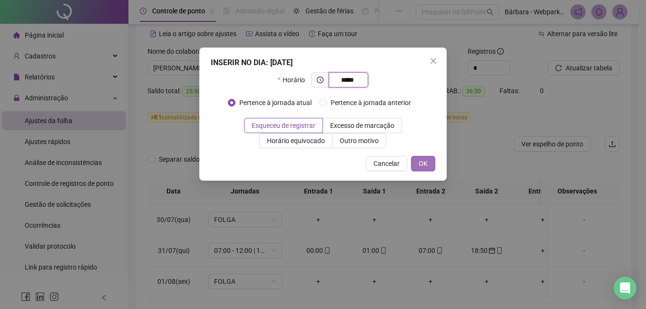
type input "*****"
click at [419, 162] on span "OK" at bounding box center [423, 164] width 9 height 10
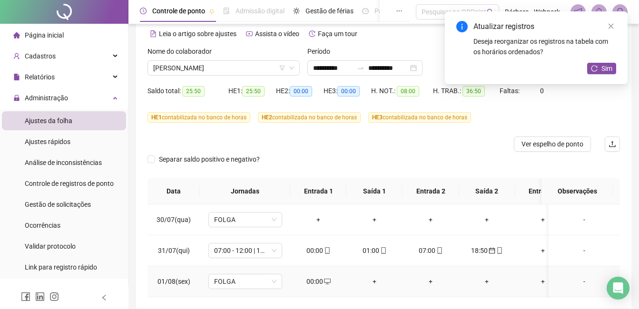
click at [376, 283] on div "+" at bounding box center [374, 282] width 41 height 10
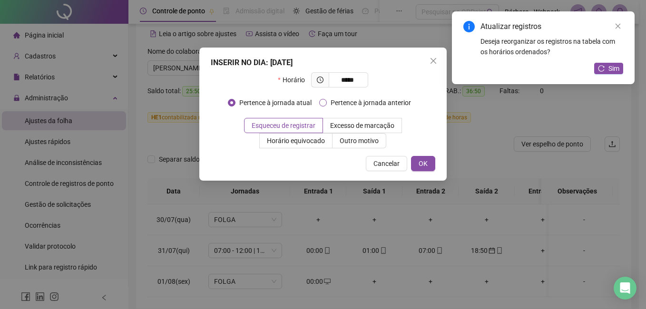
type input "*****"
click at [351, 106] on span "Pertence à jornada anterior" at bounding box center [371, 103] width 88 height 10
click at [437, 167] on div "INSERIR NO DIA : [DATE] Horário ***** Pertence à jornada atual Pertence à jorna…" at bounding box center [323, 114] width 248 height 133
click at [427, 163] on button "OK" at bounding box center [423, 163] width 24 height 15
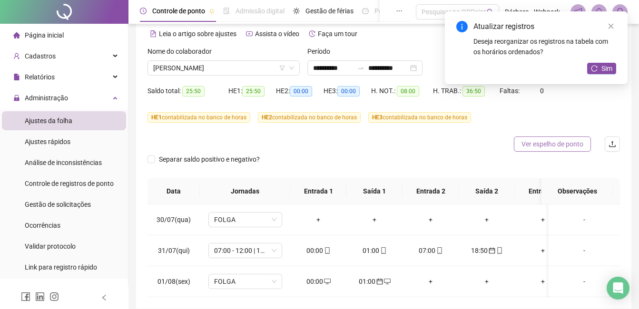
click at [616, 24] on link "Close" at bounding box center [611, 26] width 10 height 10
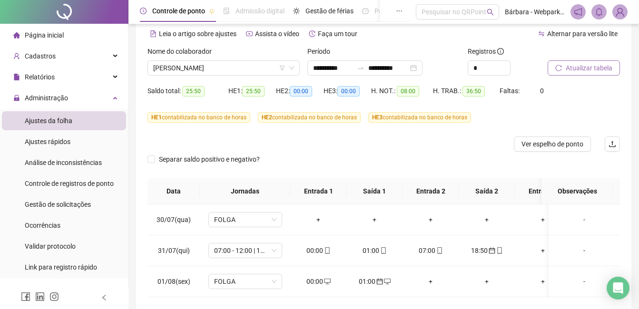
click at [595, 66] on span "Atualizar tabela" at bounding box center [589, 68] width 47 height 10
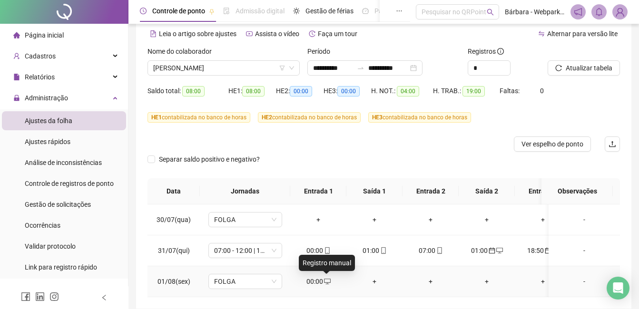
click at [325, 278] on span at bounding box center [327, 282] width 8 height 8
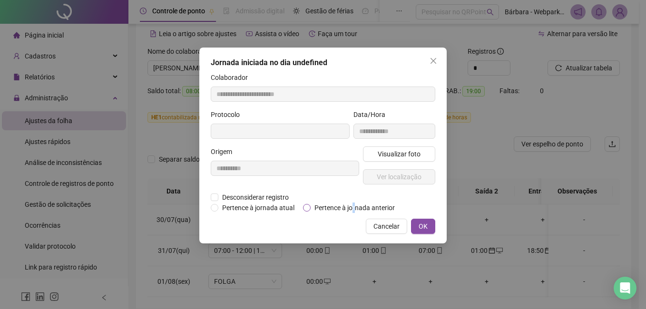
click at [354, 206] on span "Pertence à jornada anterior" at bounding box center [355, 208] width 88 height 10
drag, startPoint x: 354, startPoint y: 206, endPoint x: 301, endPoint y: 209, distance: 52.9
click at [300, 209] on div "Pertence à jornada atual [GEOGRAPHIC_DATA] à jornada anterior" at bounding box center [307, 208] width 192 height 10
click at [430, 225] on button "OK" at bounding box center [423, 226] width 24 height 15
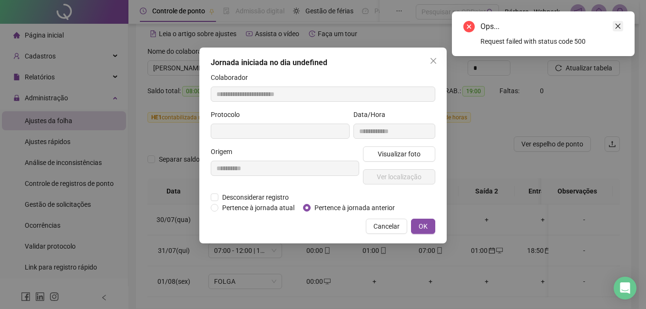
click at [619, 24] on icon "close" at bounding box center [618, 26] width 7 height 7
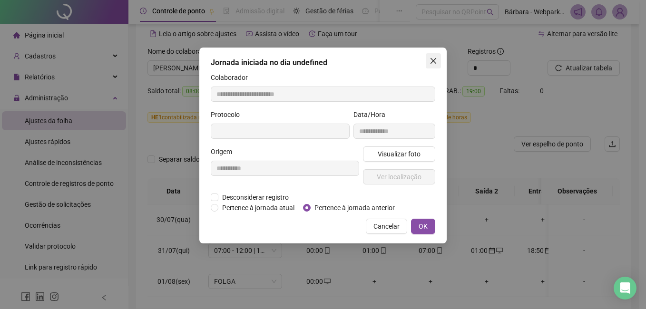
click at [432, 63] on icon "close" at bounding box center [434, 61] width 6 height 6
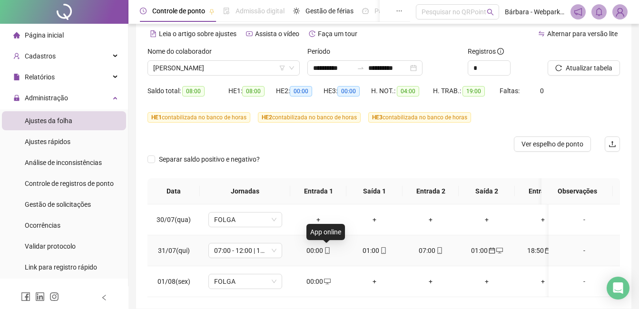
click at [325, 250] on icon "mobile" at bounding box center [327, 251] width 4 height 7
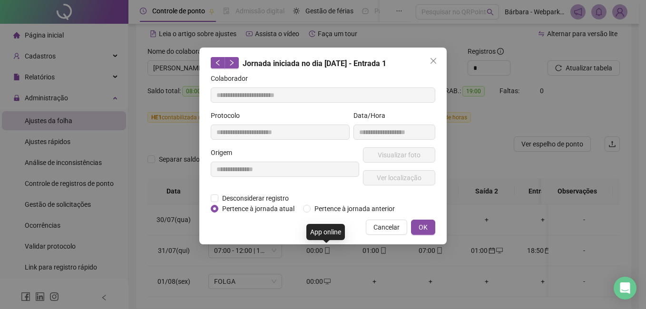
type input "**********"
click at [263, 196] on span "Desconsiderar registro" at bounding box center [256, 198] width 74 height 10
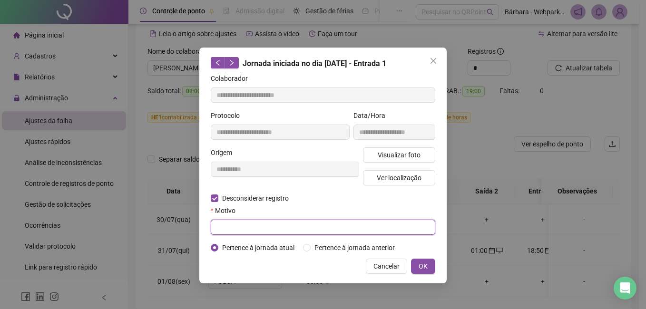
click at [290, 224] on input "text" at bounding box center [323, 227] width 225 height 15
type input "*********"
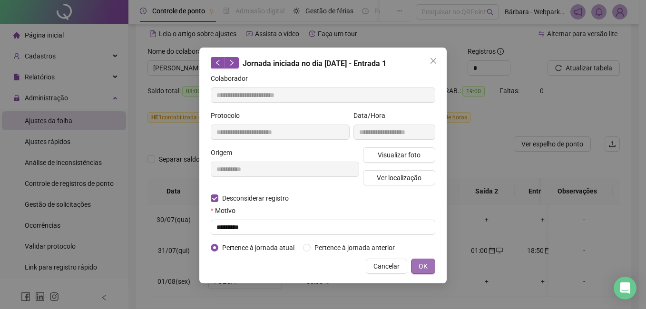
click at [418, 266] on button "OK" at bounding box center [423, 266] width 24 height 15
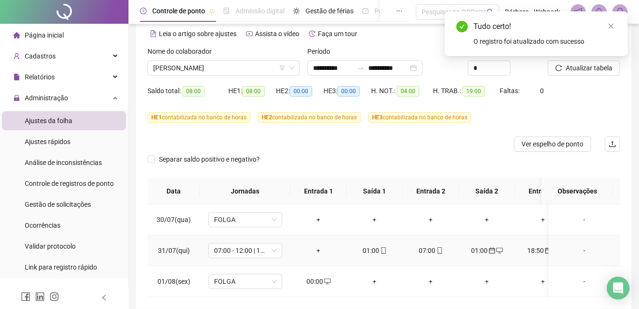
click at [383, 250] on icon "mobile" at bounding box center [383, 251] width 7 height 7
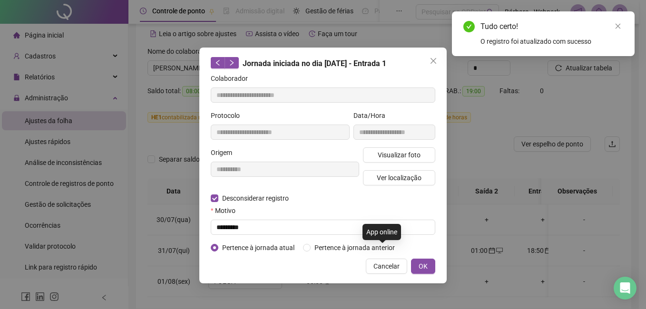
type input "**********"
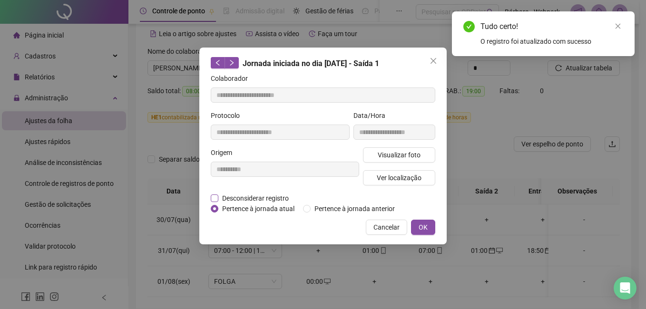
click at [264, 199] on span "Desconsiderar registro" at bounding box center [256, 198] width 74 height 10
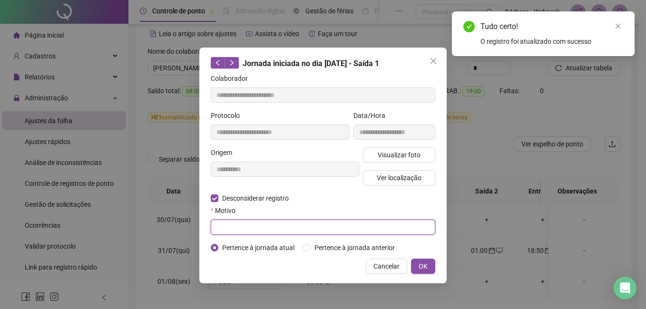
click at [270, 230] on input "text" at bounding box center [323, 227] width 225 height 15
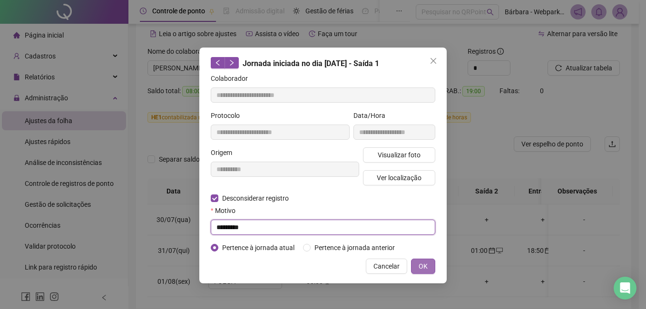
type input "*********"
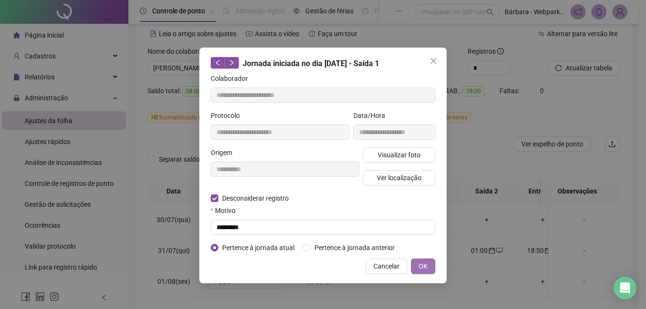
click at [424, 261] on span "OK" at bounding box center [423, 266] width 9 height 10
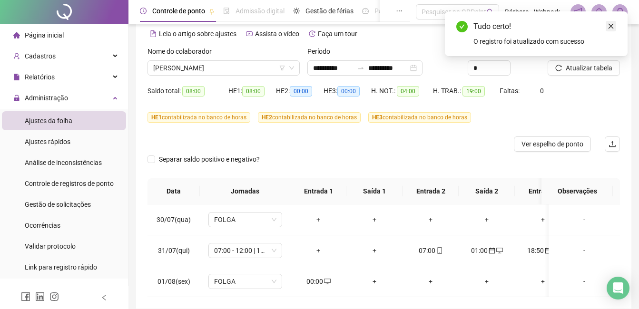
click at [611, 27] on icon "close" at bounding box center [611, 26] width 7 height 7
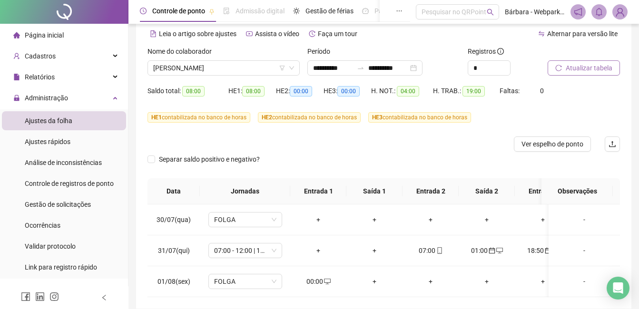
click at [596, 66] on span "Atualizar tabela" at bounding box center [589, 68] width 47 height 10
click at [324, 280] on icon "desktop" at bounding box center [327, 281] width 7 height 7
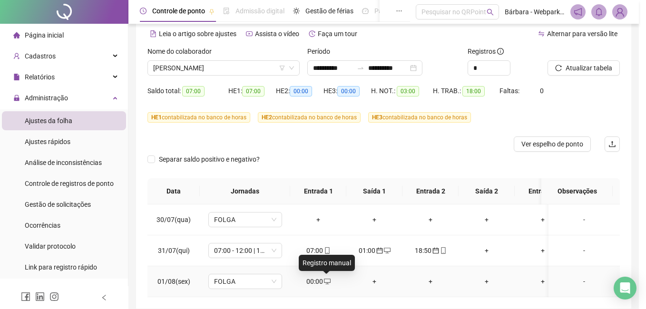
type input "**********"
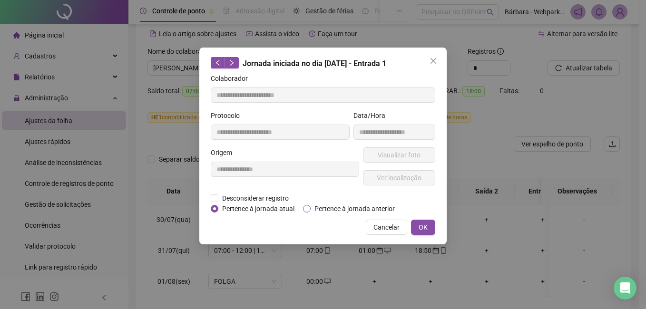
click at [364, 212] on span "Pertence à jornada anterior" at bounding box center [355, 209] width 88 height 10
drag, startPoint x: 421, startPoint y: 228, endPoint x: 433, endPoint y: 229, distance: 12.4
click at [423, 230] on span "OK" at bounding box center [423, 227] width 9 height 10
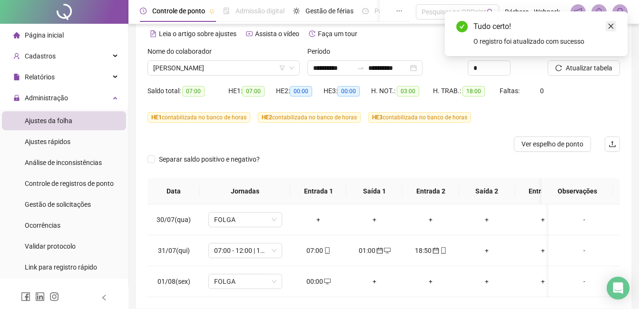
click at [612, 25] on icon "close" at bounding box center [611, 26] width 7 height 7
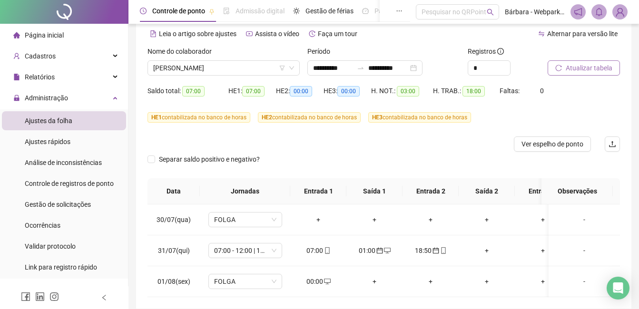
click at [595, 70] on span "Atualizar tabela" at bounding box center [589, 68] width 47 height 10
click at [586, 67] on span "Atualizar tabela" at bounding box center [589, 68] width 47 height 10
click at [557, 143] on span "Ver espelho de ponto" at bounding box center [553, 144] width 62 height 10
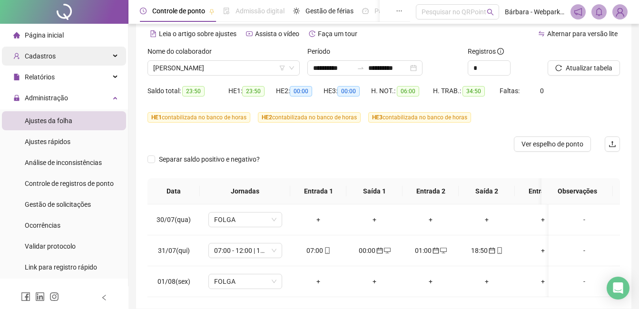
click at [68, 57] on div "Cadastros" at bounding box center [64, 56] width 124 height 19
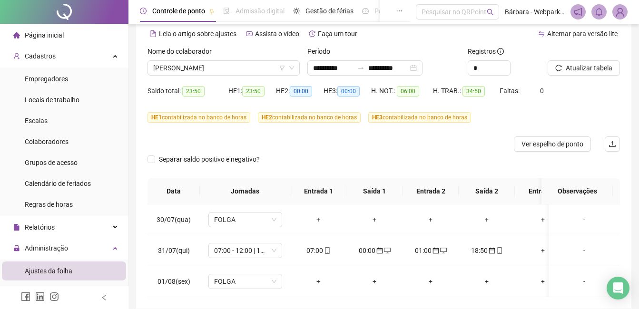
click at [71, 40] on li "Página inicial" at bounding box center [64, 35] width 124 height 19
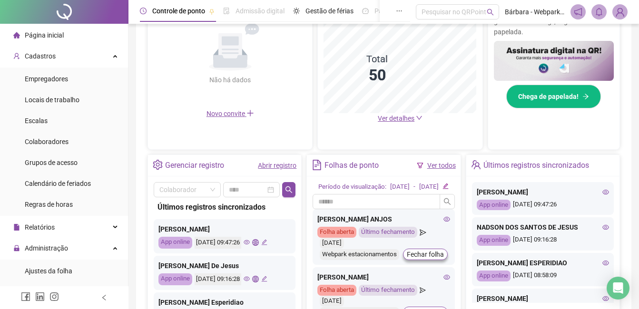
scroll to position [286, 0]
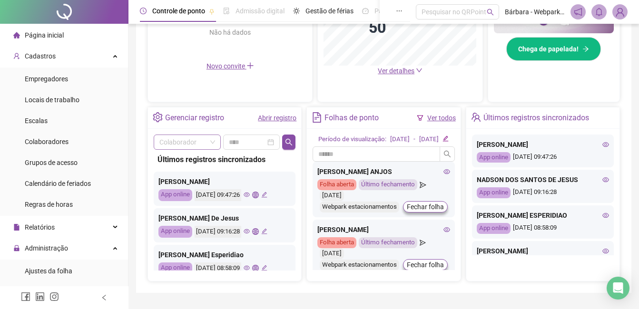
click at [188, 141] on input "search" at bounding box center [182, 142] width 47 height 14
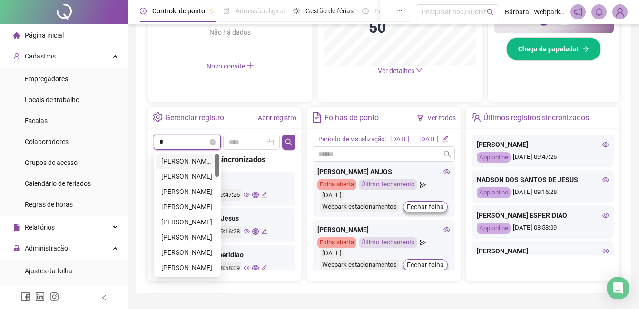
type input "**"
click at [193, 222] on div "[PERSON_NAME]" at bounding box center [187, 222] width 52 height 10
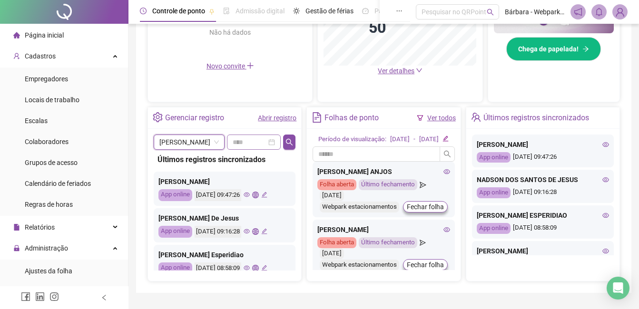
click at [275, 141] on div at bounding box center [254, 142] width 42 height 10
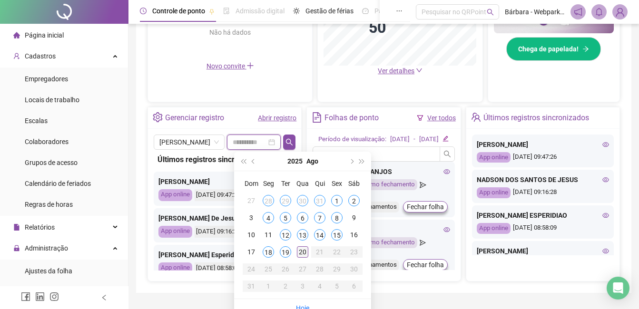
type input "**********"
click at [304, 249] on div "20" at bounding box center [302, 252] width 11 height 11
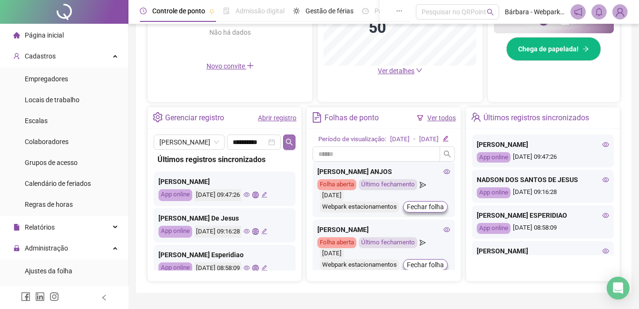
click at [290, 136] on button "button" at bounding box center [289, 142] width 12 height 15
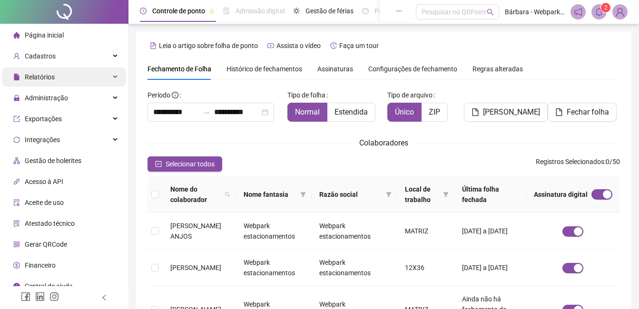
scroll to position [40, 0]
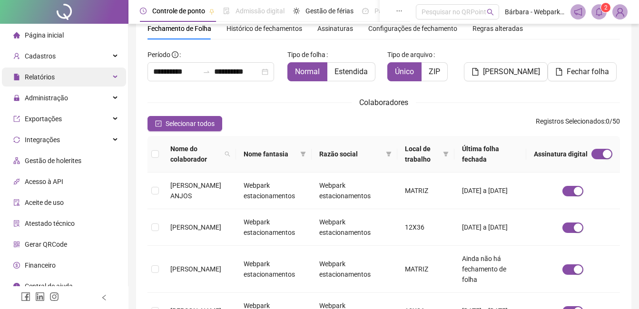
click at [57, 79] on div "Relatórios" at bounding box center [64, 77] width 124 height 19
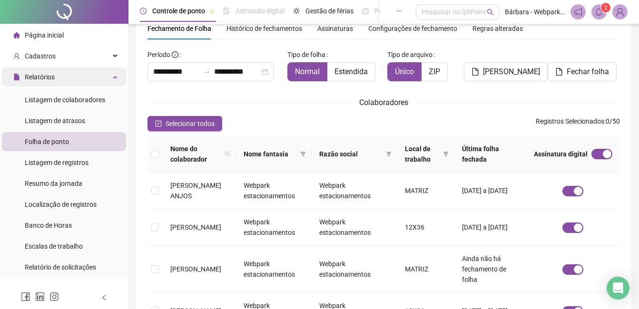
click at [75, 70] on div "Relatórios" at bounding box center [64, 77] width 124 height 19
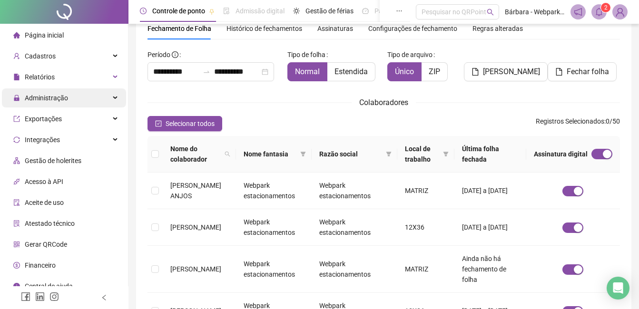
click at [75, 96] on div "Administração" at bounding box center [64, 98] width 124 height 19
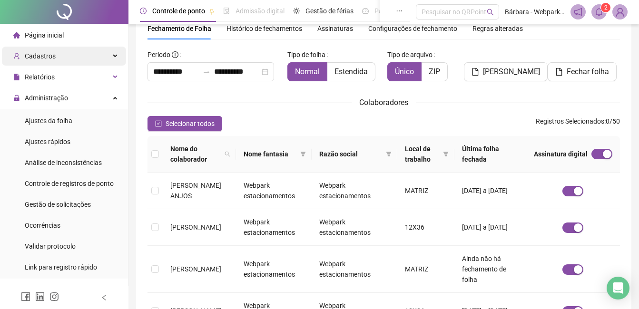
click at [81, 61] on div "Cadastros" at bounding box center [64, 56] width 124 height 19
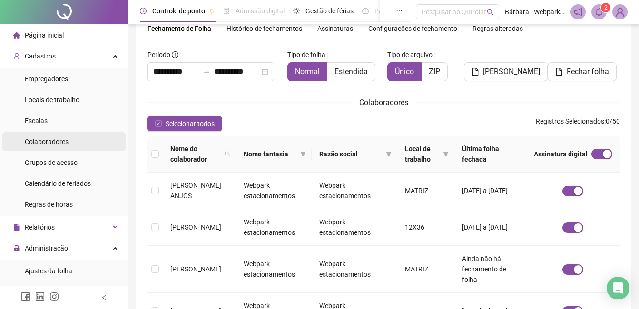
click at [57, 140] on span "Colaboradores" at bounding box center [47, 142] width 44 height 8
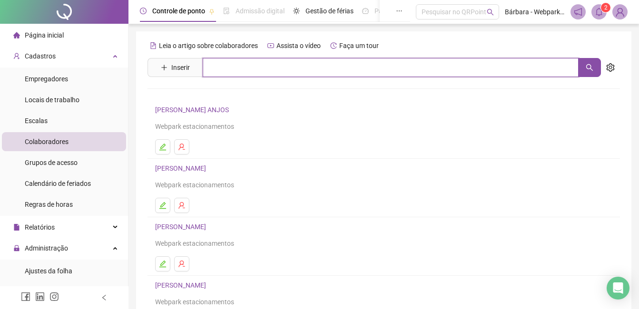
drag, startPoint x: 232, startPoint y: 63, endPoint x: 228, endPoint y: 60, distance: 4.9
click at [231, 63] on input "text" at bounding box center [391, 67] width 376 height 19
type input "******"
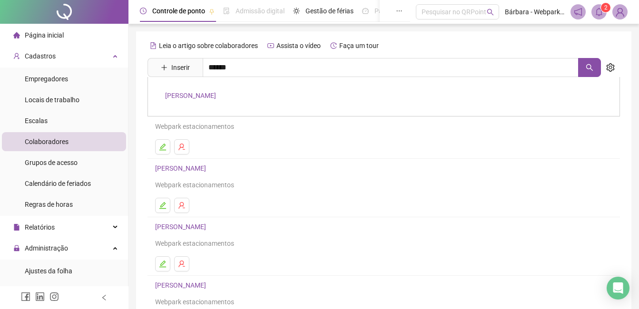
click at [205, 97] on link "[PERSON_NAME]" at bounding box center [190, 96] width 51 height 8
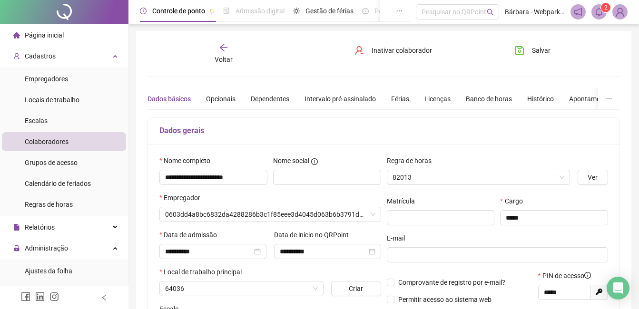
type input "**********"
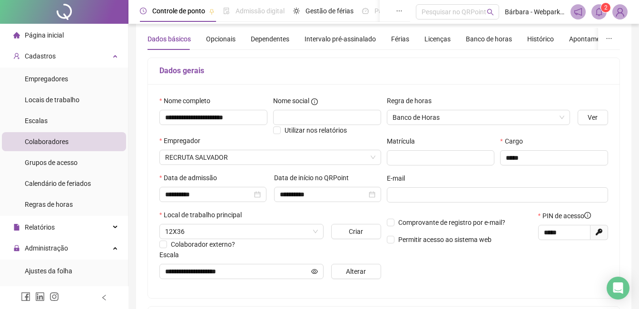
scroll to position [143, 0]
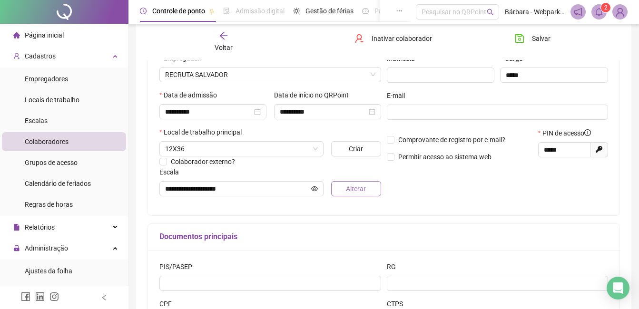
click at [355, 186] on span "Alterar" at bounding box center [356, 189] width 20 height 10
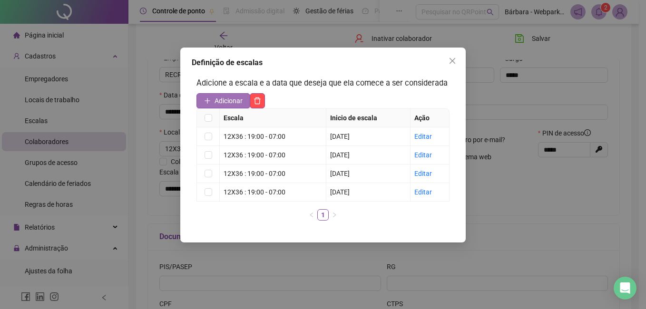
click at [230, 97] on span "Adicionar" at bounding box center [229, 101] width 28 height 10
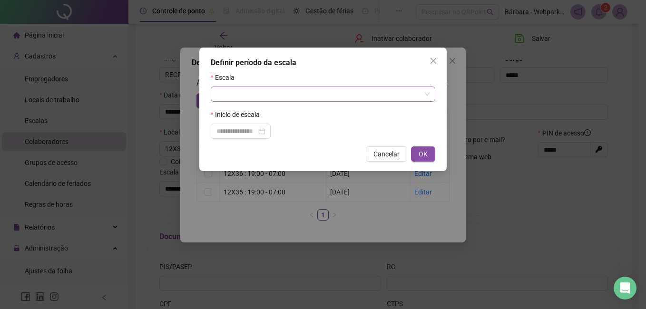
click at [235, 93] on input "search" at bounding box center [319, 94] width 205 height 14
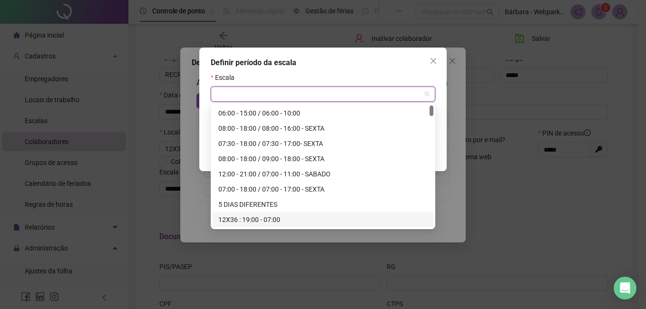
click at [249, 221] on div "12X36 : 19:00 - 07:00" at bounding box center [323, 220] width 209 height 10
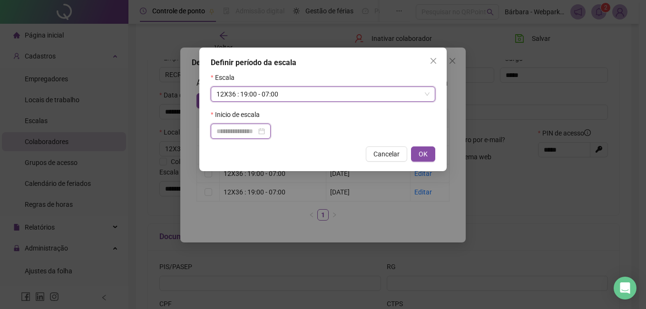
click at [227, 130] on input at bounding box center [237, 131] width 40 height 10
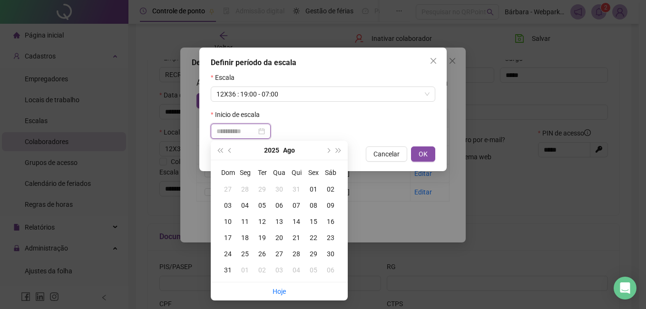
type input "**********"
click at [228, 149] on button "prev-year" at bounding box center [230, 150] width 10 height 19
type input "**********"
click at [277, 255] on div "30" at bounding box center [279, 254] width 17 height 10
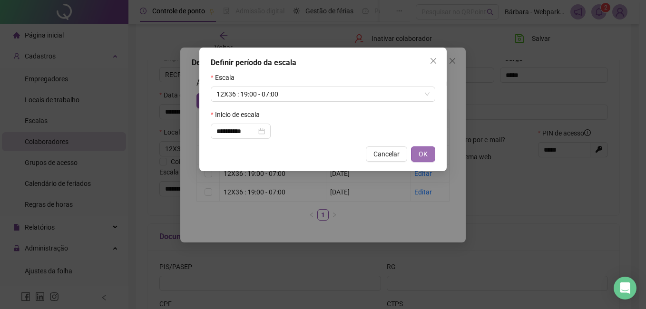
click at [424, 155] on span "OK" at bounding box center [423, 154] width 9 height 10
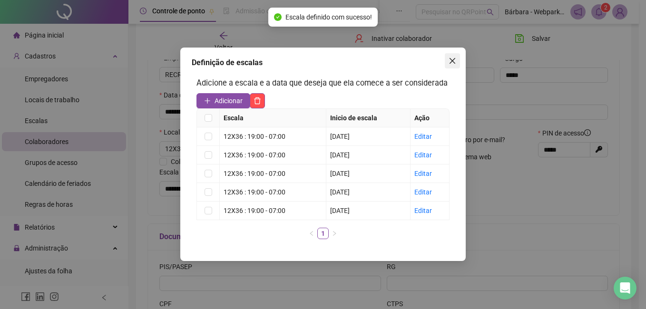
click at [456, 58] on icon "close" at bounding box center [453, 61] width 8 height 8
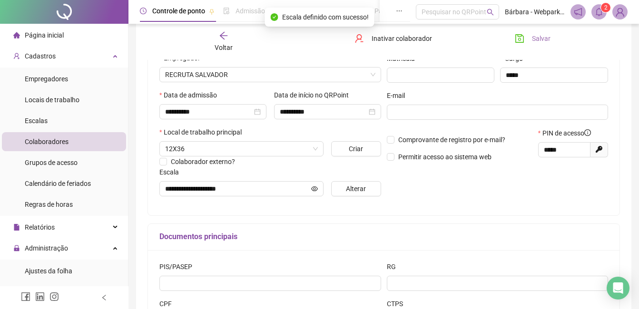
click at [530, 37] on button "Salvar" at bounding box center [533, 38] width 50 height 15
drag, startPoint x: 238, startPoint y: 31, endPoint x: 232, endPoint y: 35, distance: 7.0
click at [238, 31] on div "Voltar" at bounding box center [224, 42] width 72 height 22
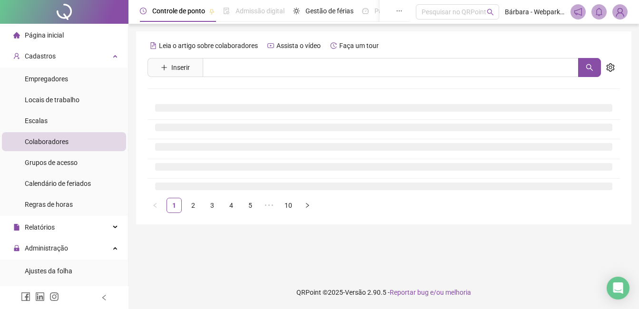
scroll to position [0, 0]
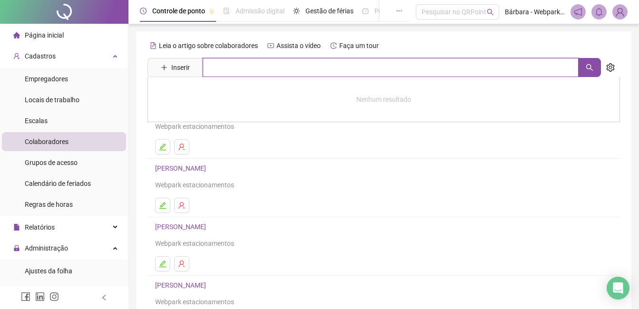
click at [223, 71] on input "text" at bounding box center [391, 67] width 376 height 19
click at [222, 64] on input "text" at bounding box center [391, 67] width 376 height 19
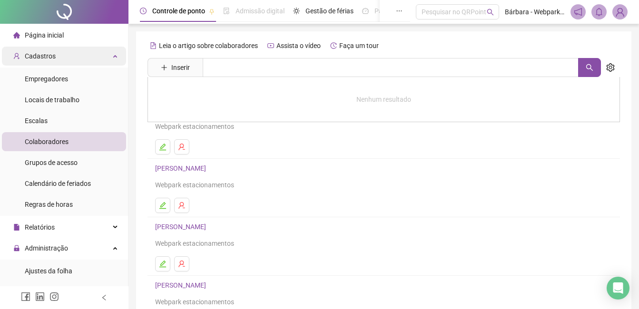
click at [50, 52] on span "Cadastros" at bounding box center [40, 56] width 31 height 8
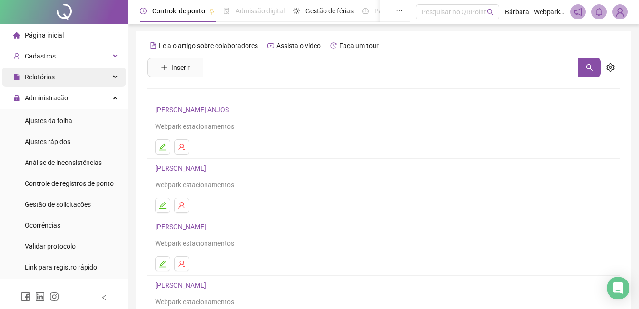
click at [55, 78] on div "Relatórios" at bounding box center [64, 77] width 124 height 19
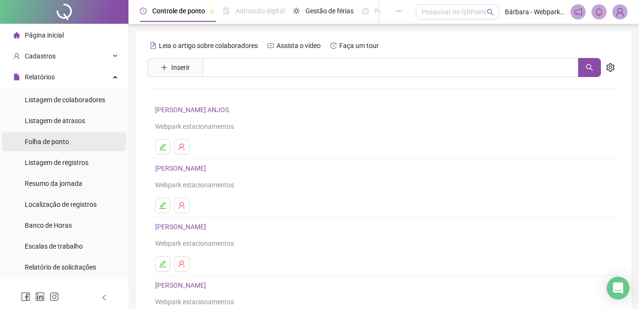
click at [61, 151] on ul "Listagem de colaboradores Listagem de atrasos Folha de ponto Listagem de regist…" at bounding box center [64, 184] width 128 height 190
click at [62, 149] on div "Folha de ponto" at bounding box center [47, 141] width 44 height 19
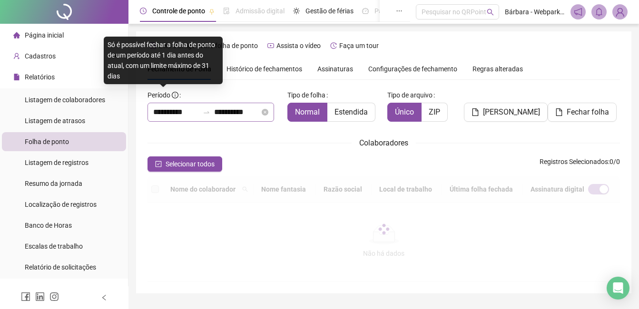
click at [153, 106] on div "**********" at bounding box center [384, 185] width 473 height 195
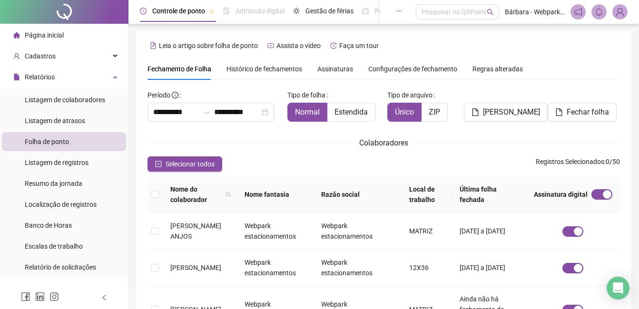
scroll to position [40, 0]
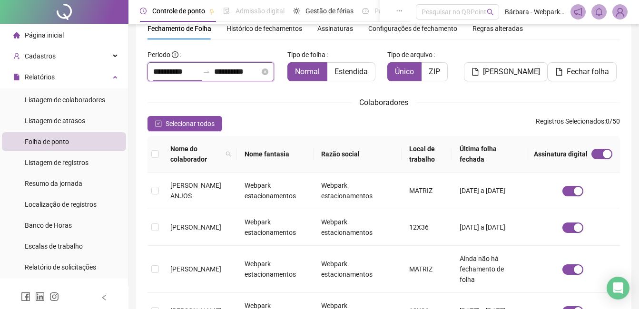
click at [157, 72] on input "**********" at bounding box center [176, 71] width 46 height 11
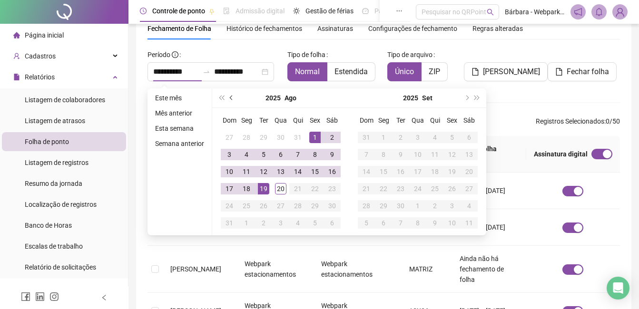
click at [233, 98] on span "prev-year" at bounding box center [232, 98] width 5 height 5
click at [265, 135] on div "29" at bounding box center [263, 137] width 11 height 11
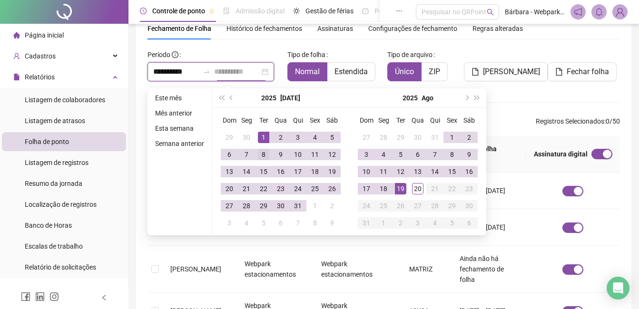
type input "**********"
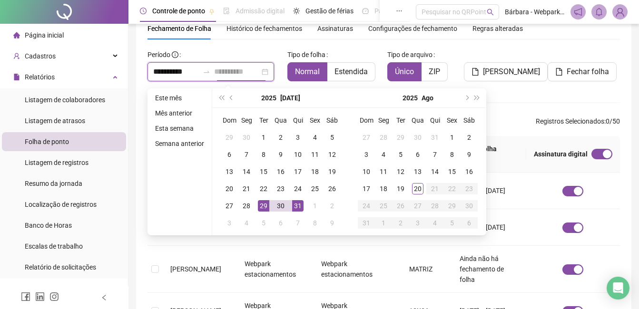
type input "**********"
click at [303, 209] on div "31" at bounding box center [297, 205] width 11 height 11
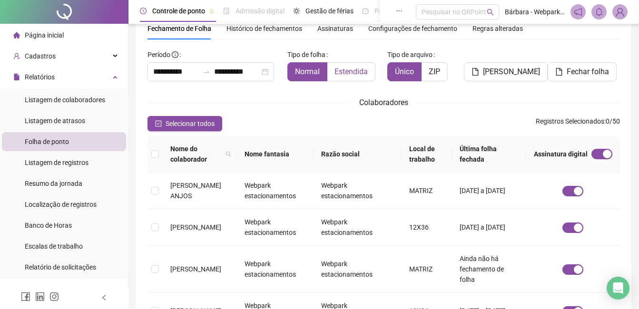
click at [347, 70] on span "Estendida" at bounding box center [351, 71] width 33 height 9
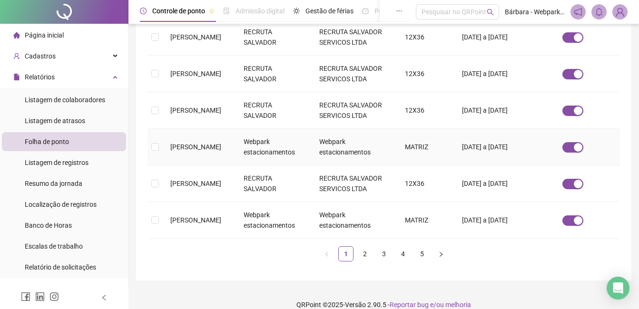
scroll to position [364, 0]
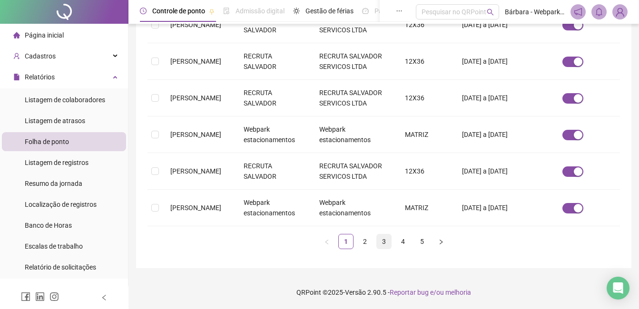
click at [385, 246] on link "3" at bounding box center [384, 242] width 14 height 14
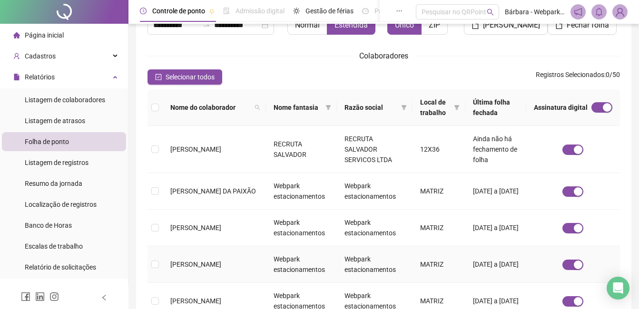
scroll to position [0, 0]
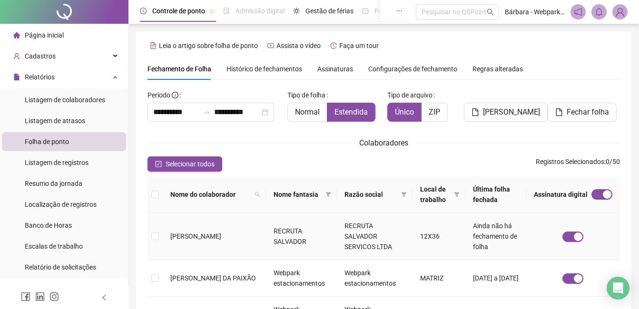
click at [202, 233] on span "[PERSON_NAME]" at bounding box center [195, 237] width 51 height 8
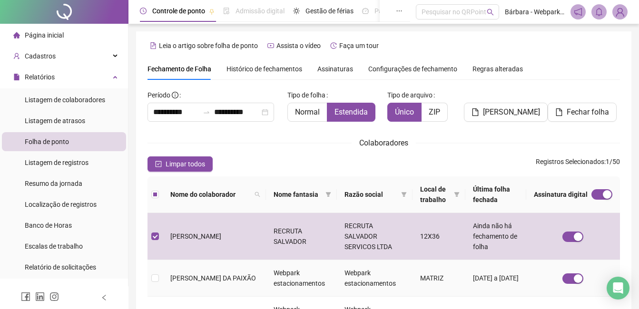
scroll to position [40, 0]
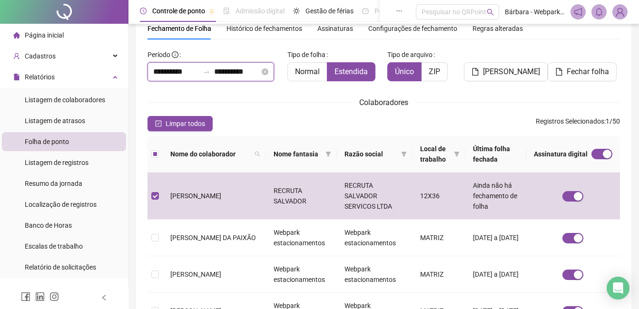
click at [153, 72] on input "**********" at bounding box center [176, 71] width 46 height 11
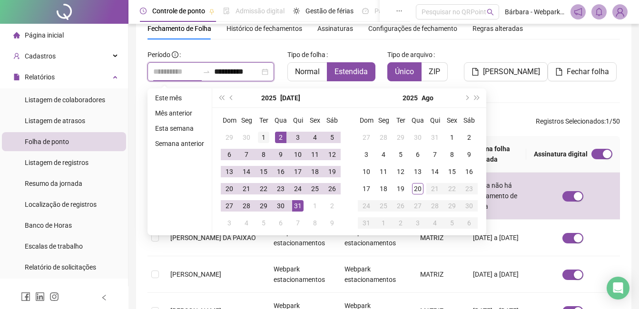
type input "**********"
click at [268, 138] on div "1" at bounding box center [263, 137] width 11 height 11
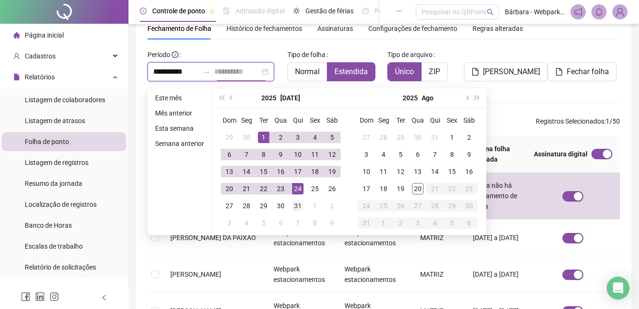
type input "**********"
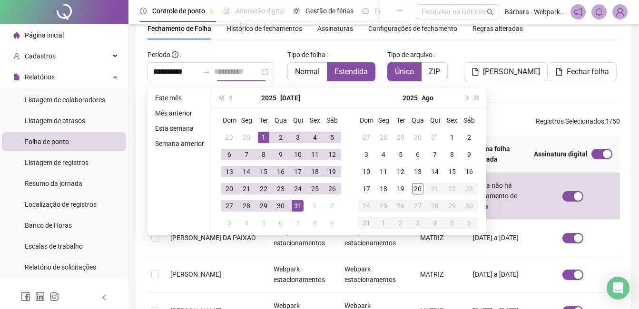
click at [296, 204] on div "31" at bounding box center [297, 205] width 11 height 11
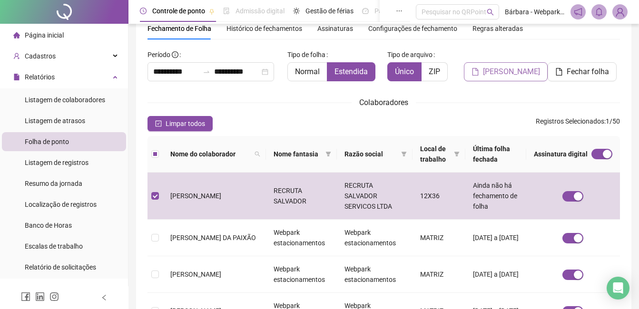
click at [479, 75] on icon "file" at bounding box center [476, 72] width 8 height 8
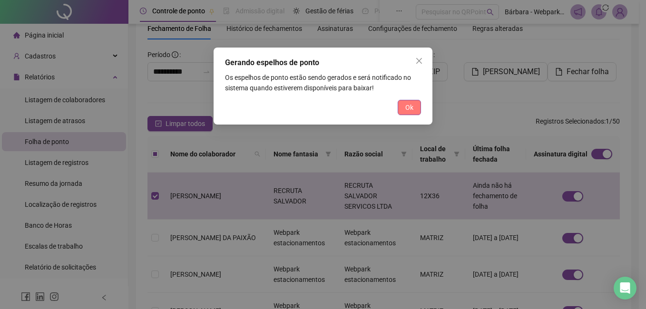
click at [410, 109] on span "Ok" at bounding box center [410, 107] width 8 height 10
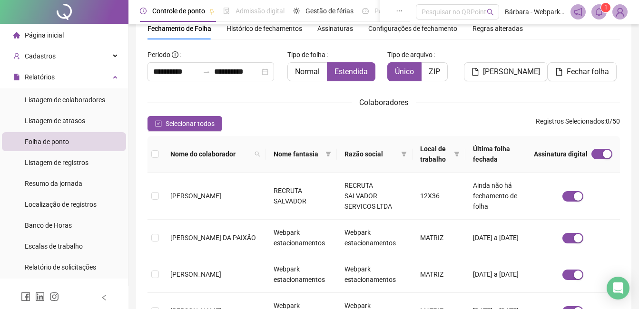
click at [599, 11] on icon "bell" at bounding box center [599, 12] width 9 height 9
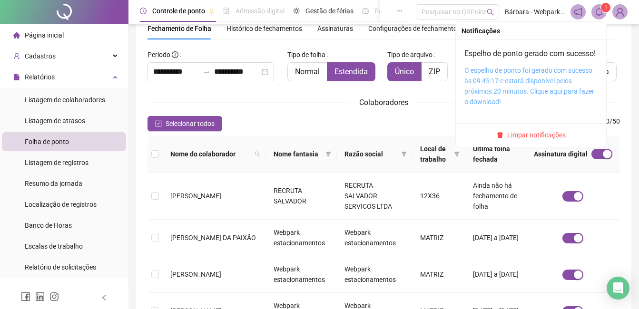
click at [510, 86] on link "O espelho de ponto foi gerado com sucesso às 09:45:17 e estará disponível pelos…" at bounding box center [530, 86] width 130 height 39
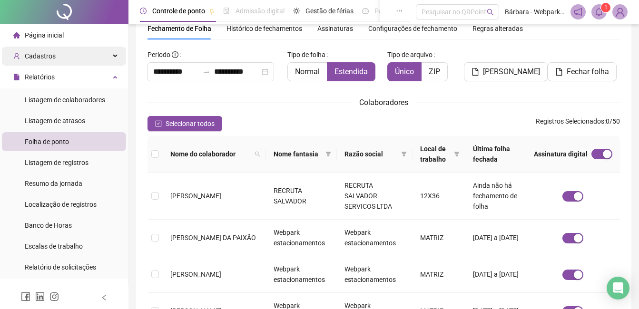
click at [60, 56] on div "Cadastros" at bounding box center [64, 56] width 124 height 19
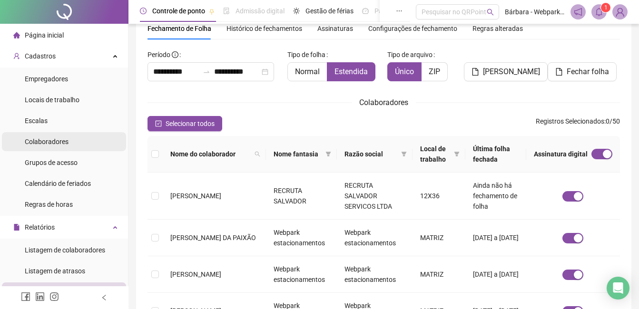
click at [50, 147] on div "Colaboradores" at bounding box center [47, 141] width 44 height 19
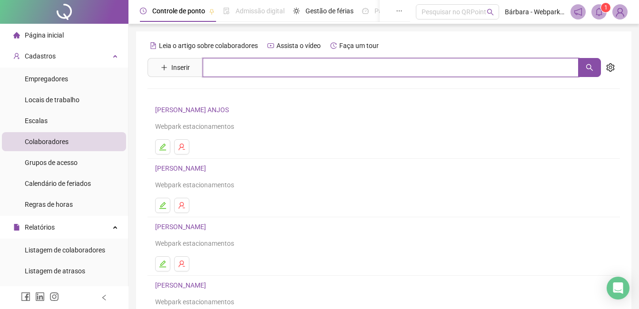
click at [244, 68] on input "text" at bounding box center [391, 67] width 376 height 19
type input "******"
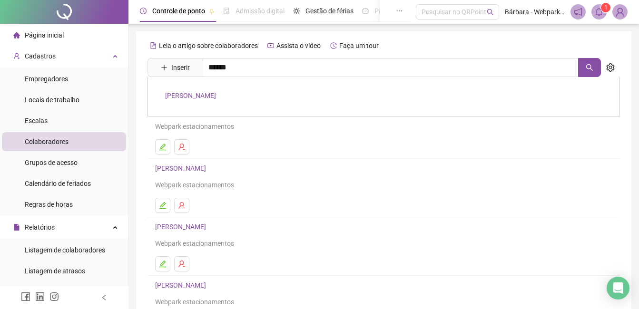
click at [210, 104] on div "[PERSON_NAME]" at bounding box center [384, 97] width 473 height 40
click at [214, 98] on div "Leia o artigo sobre colaboradores Assista o vídeo Faça um tour Inserir ****** […" at bounding box center [384, 223] width 473 height 370
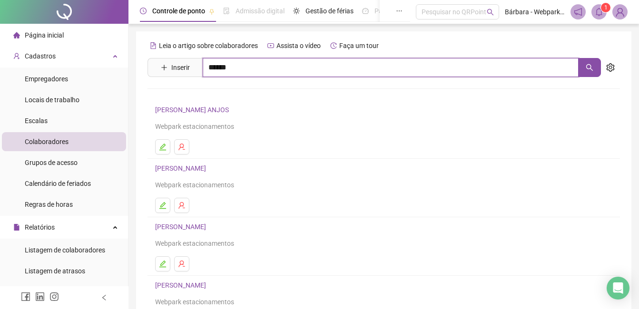
click at [246, 69] on input "******" at bounding box center [391, 67] width 376 height 19
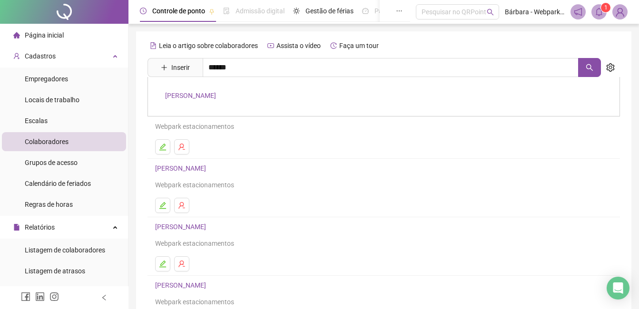
click at [194, 99] on link "[PERSON_NAME]" at bounding box center [190, 96] width 51 height 8
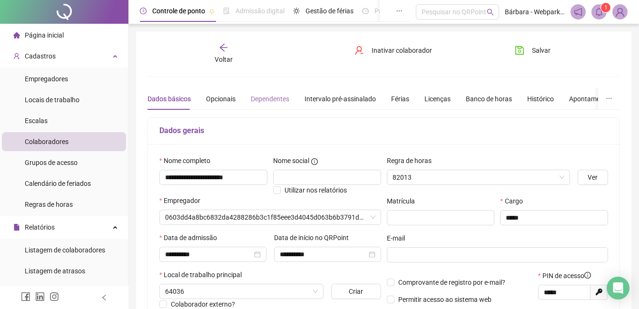
type input "**********"
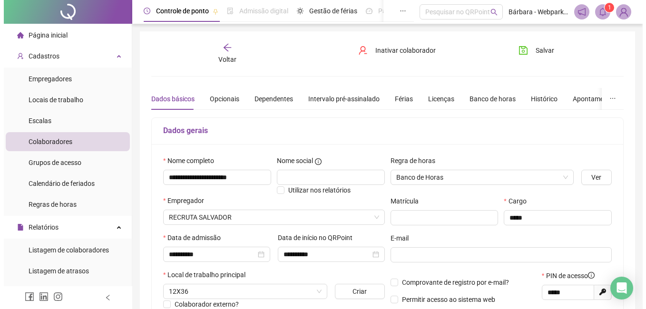
scroll to position [143, 0]
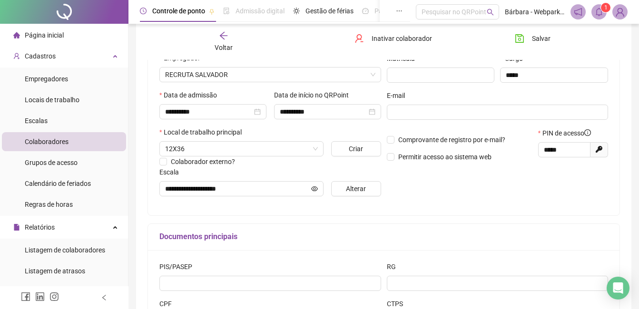
click at [385, 190] on div "Regra de horas Banco de Horas Ver Matrícula Cargo ***** E-mail Comprovante de r…" at bounding box center [498, 108] width 228 height 191
click at [367, 189] on button "Alterar" at bounding box center [356, 188] width 50 height 15
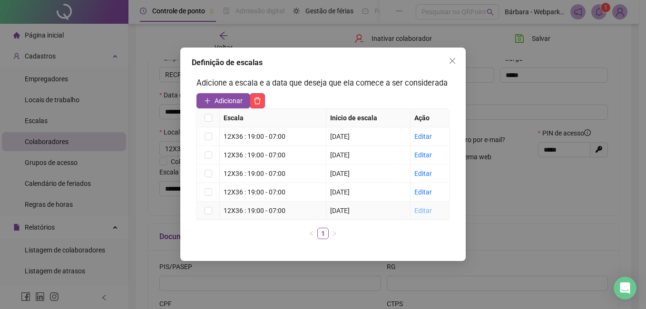
click at [427, 211] on link "Editar" at bounding box center [424, 211] width 18 height 8
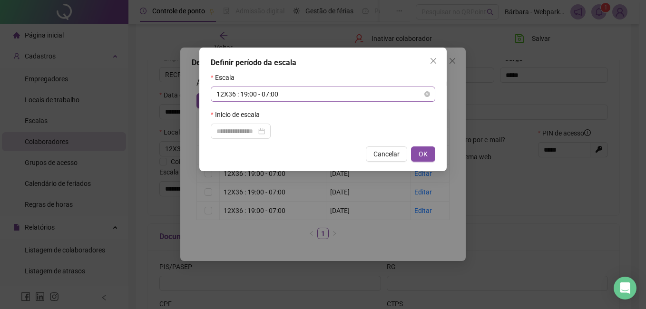
click at [373, 91] on span "12X36 : 19:00 - 07:00" at bounding box center [323, 94] width 213 height 14
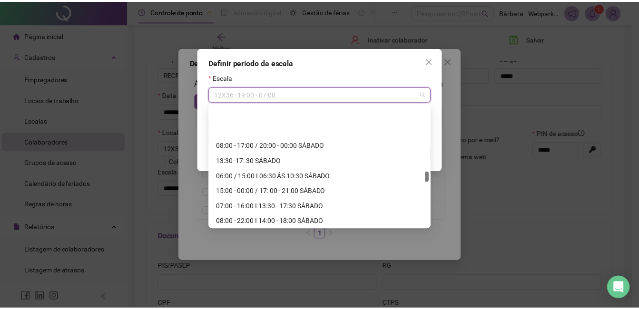
scroll to position [809, 0]
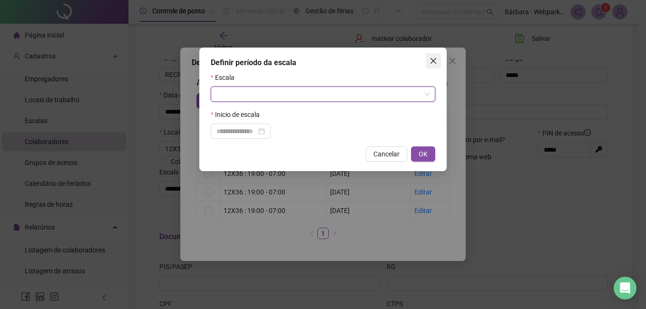
click at [439, 61] on span "Close" at bounding box center [433, 61] width 15 height 8
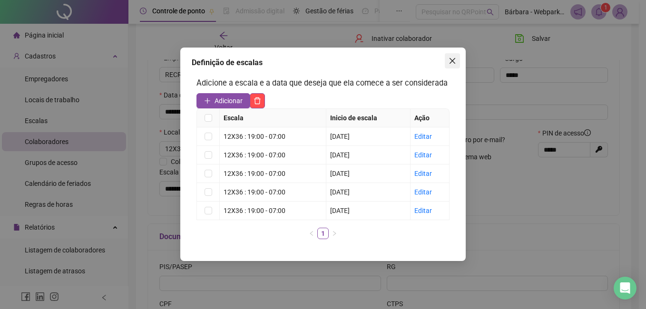
click at [449, 60] on icon "close" at bounding box center [453, 61] width 8 height 8
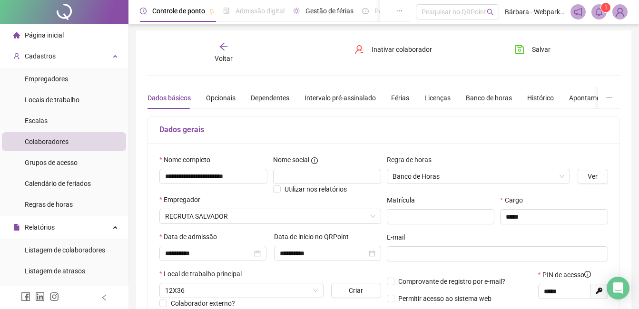
scroll to position [0, 0]
click at [225, 57] on span "Voltar" at bounding box center [224, 60] width 18 height 8
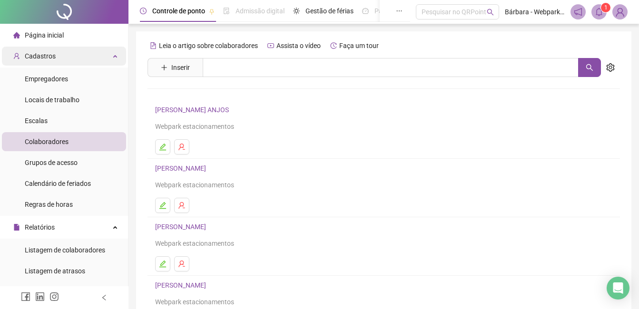
click at [65, 59] on div "Cadastros" at bounding box center [64, 56] width 124 height 19
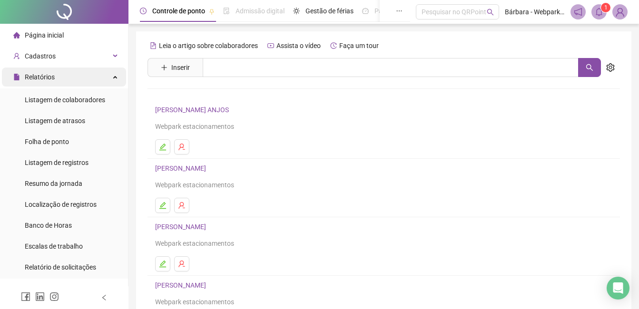
click at [66, 79] on div "Relatórios" at bounding box center [64, 77] width 124 height 19
click at [66, 78] on div "Relatórios" at bounding box center [64, 77] width 124 height 19
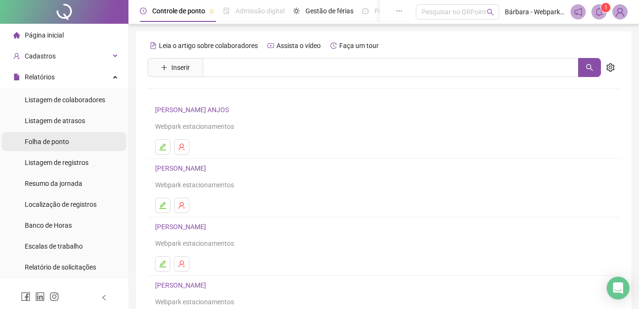
click at [66, 142] on span "Folha de ponto" at bounding box center [47, 142] width 44 height 8
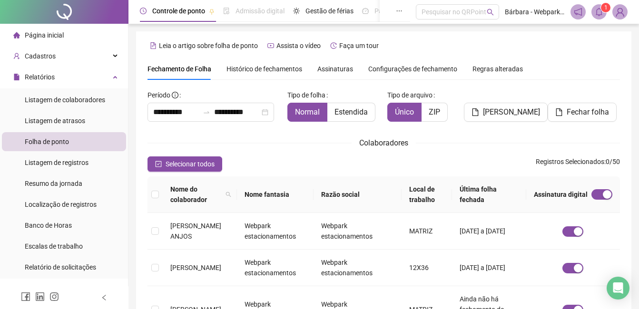
scroll to position [40, 0]
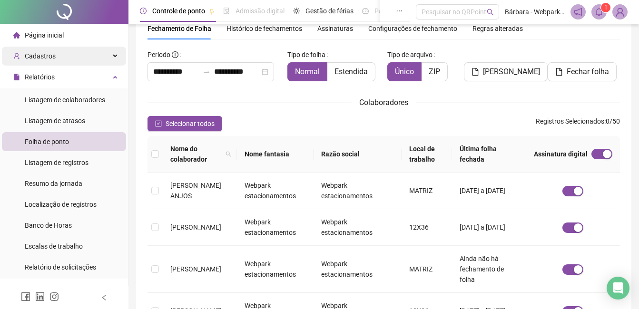
click at [68, 55] on div "Cadastros" at bounding box center [64, 56] width 124 height 19
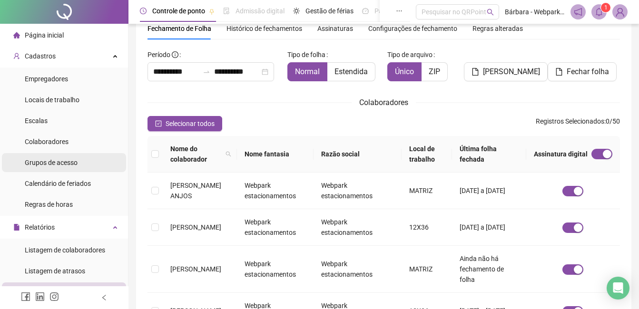
click at [73, 155] on div "Grupos de acesso" at bounding box center [51, 162] width 53 height 19
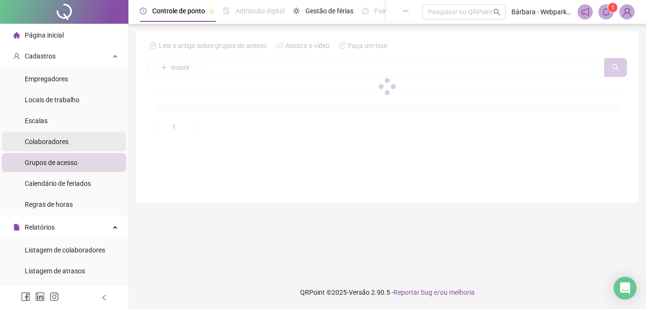
click at [74, 143] on li "Colaboradores" at bounding box center [64, 141] width 124 height 19
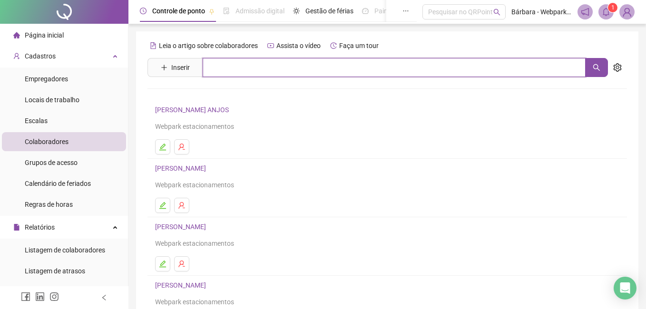
click at [228, 70] on input "text" at bounding box center [394, 67] width 383 height 19
type input "******"
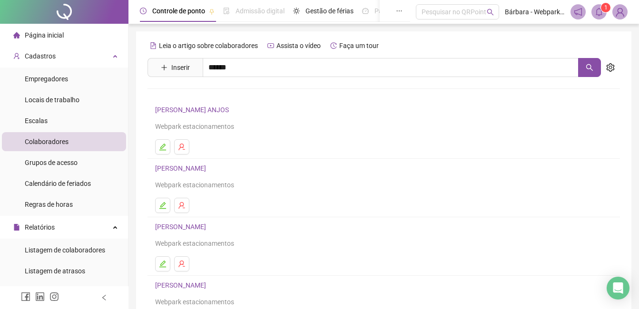
click at [190, 100] on div "[PERSON_NAME]" at bounding box center [384, 97] width 473 height 40
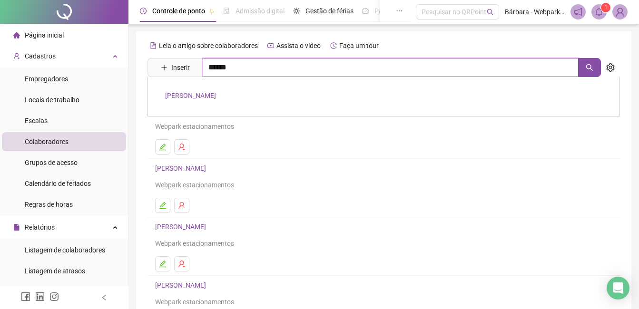
click at [251, 70] on input "******" at bounding box center [391, 67] width 376 height 19
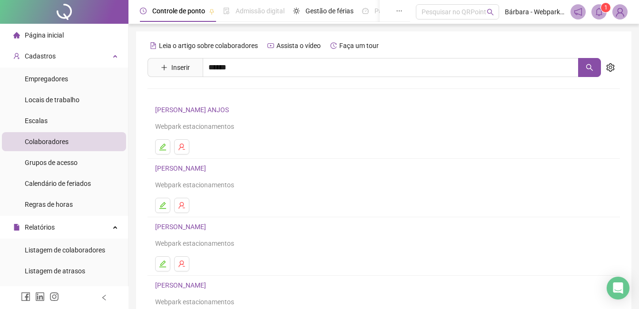
click at [213, 93] on link "[PERSON_NAME]" at bounding box center [190, 96] width 51 height 8
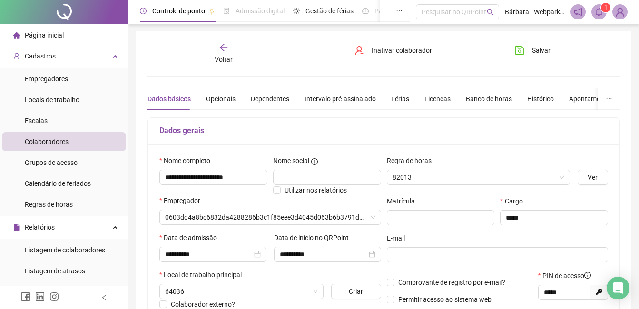
type input "**********"
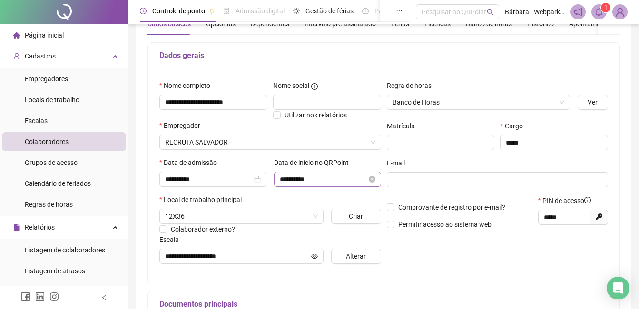
scroll to position [95, 0]
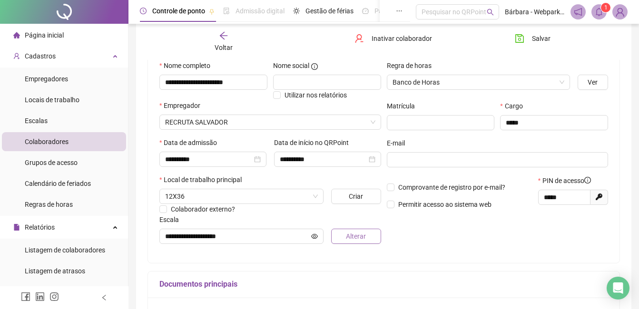
click at [365, 243] on button "Alterar" at bounding box center [356, 236] width 50 height 15
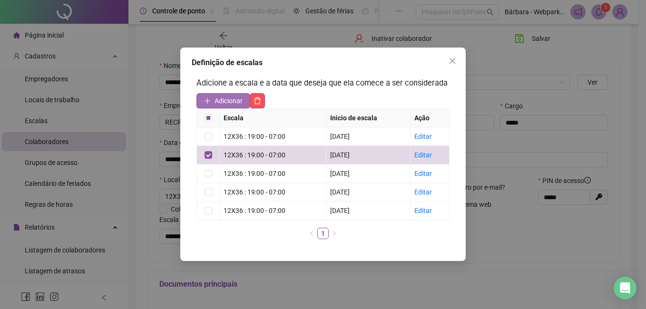
click at [232, 99] on span "Adicionar" at bounding box center [229, 101] width 28 height 10
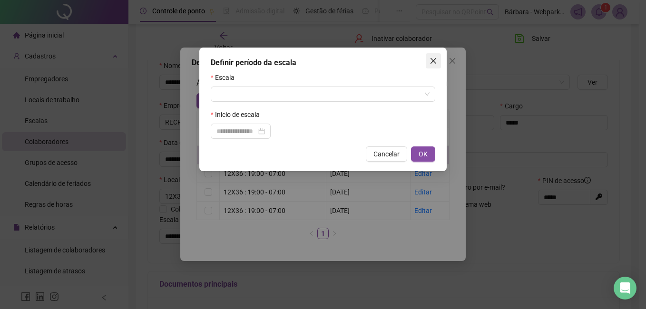
click at [432, 62] on icon "close" at bounding box center [434, 61] width 6 height 6
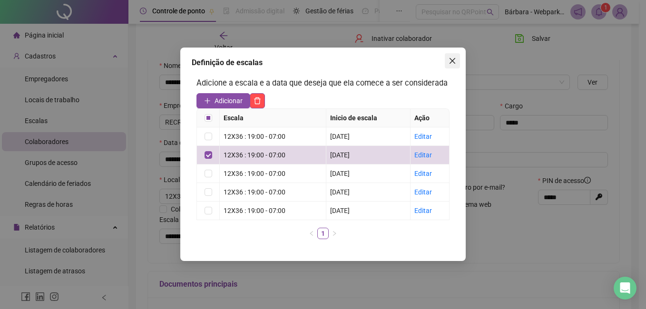
click at [450, 59] on icon "close" at bounding box center [453, 61] width 6 height 6
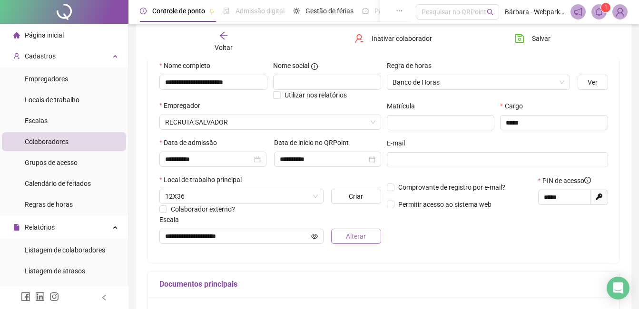
click at [357, 238] on span "Alterar" at bounding box center [356, 236] width 20 height 10
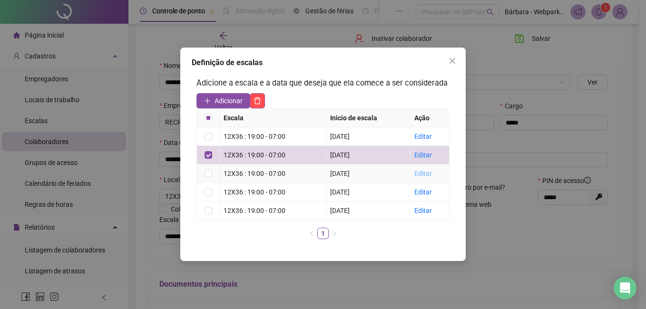
click at [427, 176] on link "Editar" at bounding box center [424, 174] width 18 height 8
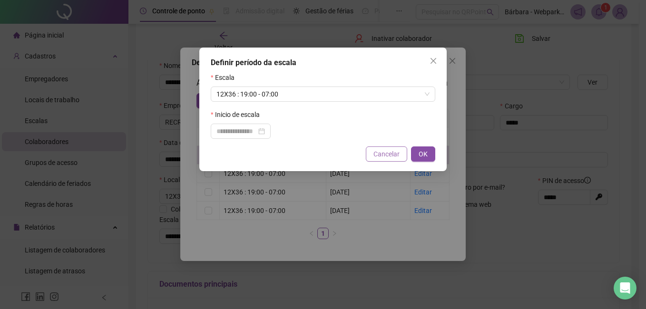
click at [391, 148] on button "Cancelar" at bounding box center [386, 154] width 41 height 15
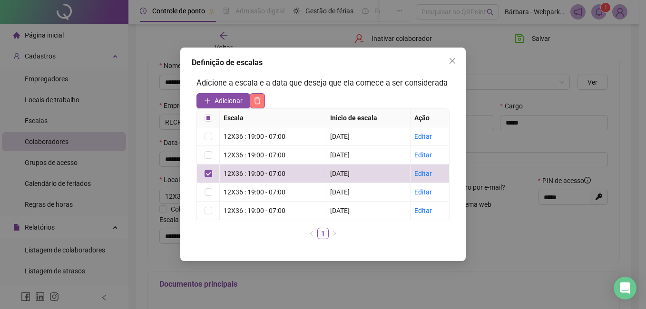
click at [261, 98] on icon "delete" at bounding box center [258, 101] width 8 height 8
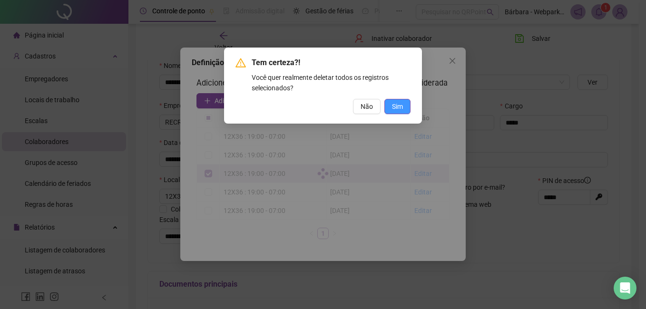
click at [397, 107] on span "Sim" at bounding box center [397, 106] width 11 height 10
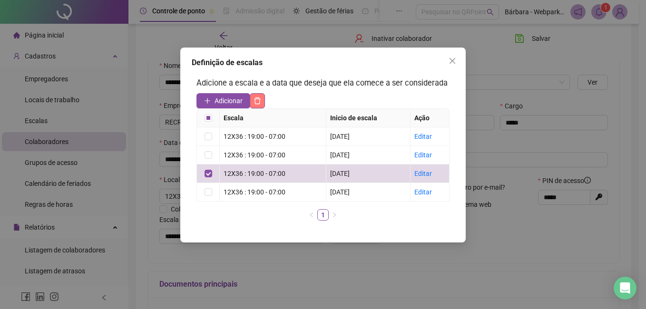
click at [264, 105] on button "button" at bounding box center [257, 100] width 15 height 15
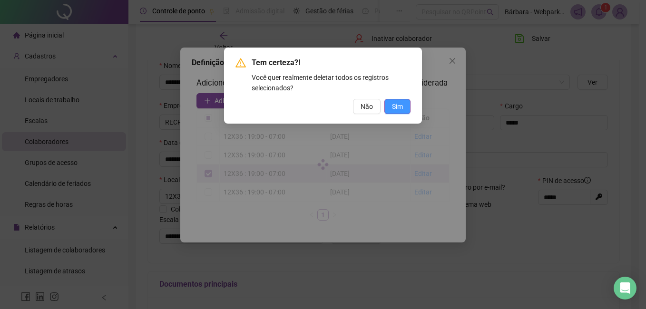
click at [401, 108] on span "Sim" at bounding box center [397, 106] width 11 height 10
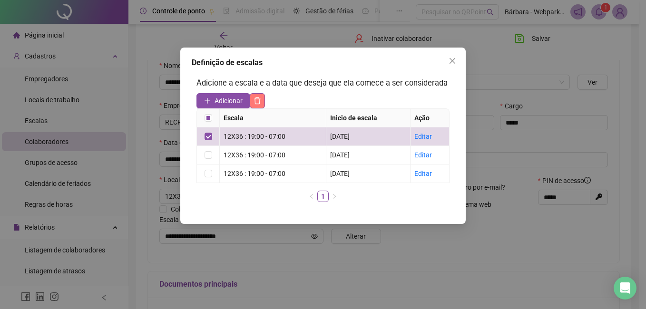
click at [256, 100] on icon "delete" at bounding box center [258, 101] width 8 height 8
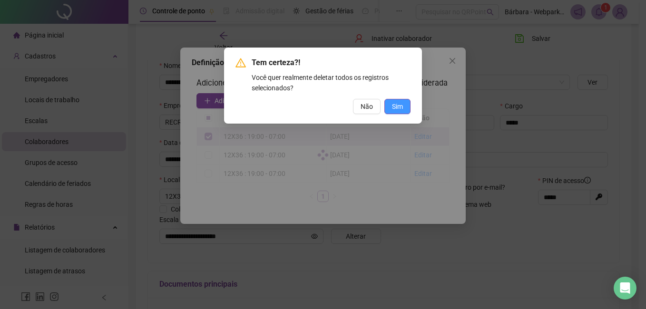
click at [403, 106] on button "Sim" at bounding box center [398, 106] width 26 height 15
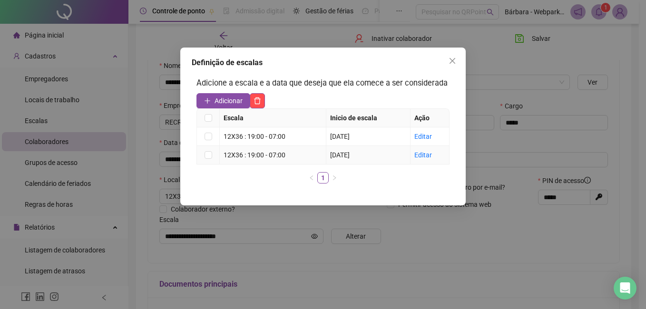
click at [203, 157] on td at bounding box center [208, 155] width 23 height 19
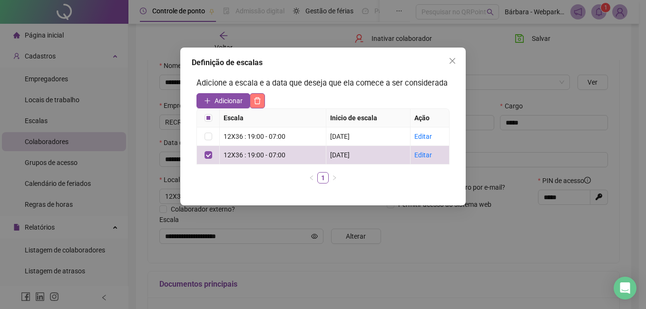
click at [261, 100] on icon "delete" at bounding box center [258, 101] width 8 height 8
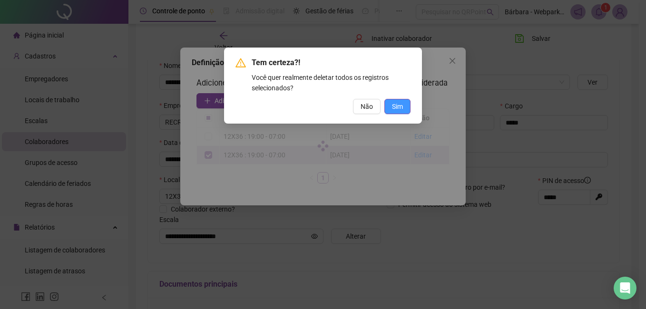
click at [390, 109] on button "Sim" at bounding box center [398, 106] width 26 height 15
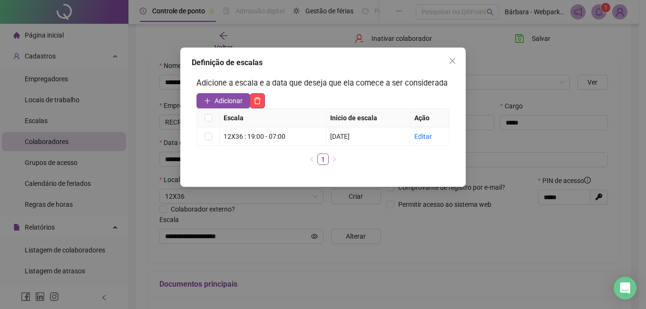
drag, startPoint x: 455, startPoint y: 58, endPoint x: 464, endPoint y: 60, distance: 9.4
click at [456, 59] on icon "close" at bounding box center [453, 61] width 8 height 8
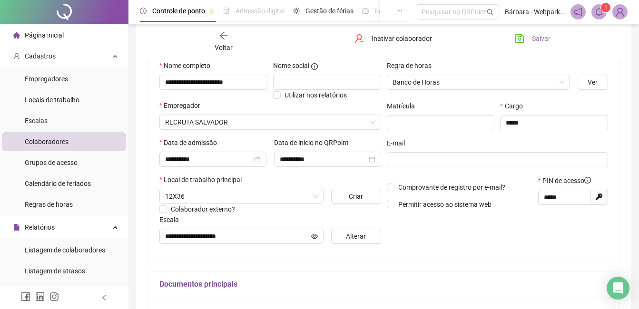
click at [537, 40] on span "Salvar" at bounding box center [541, 38] width 19 height 10
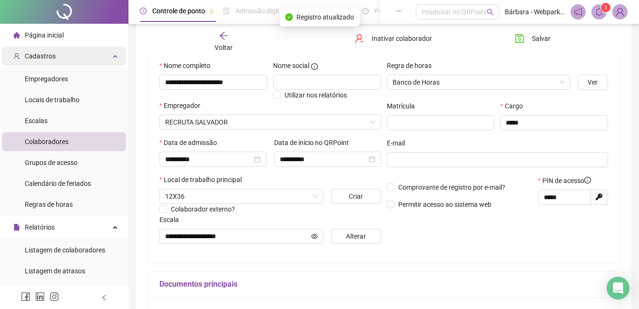
click at [55, 60] on div "Cadastros" at bounding box center [64, 56] width 124 height 19
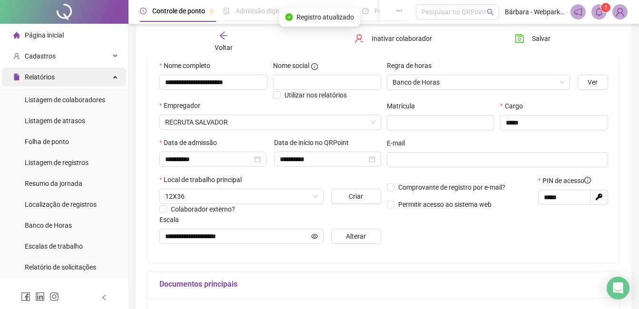
click at [50, 84] on span "Relatórios" at bounding box center [33, 77] width 41 height 19
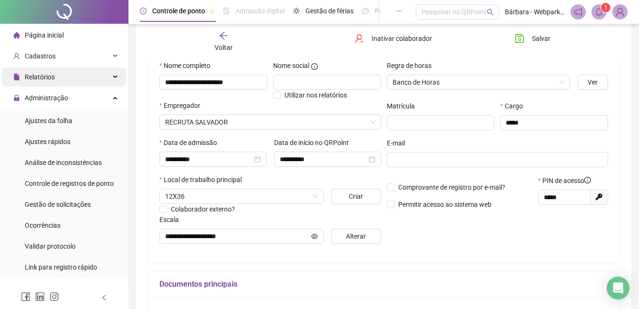
click at [59, 80] on div "Relatórios" at bounding box center [64, 77] width 124 height 19
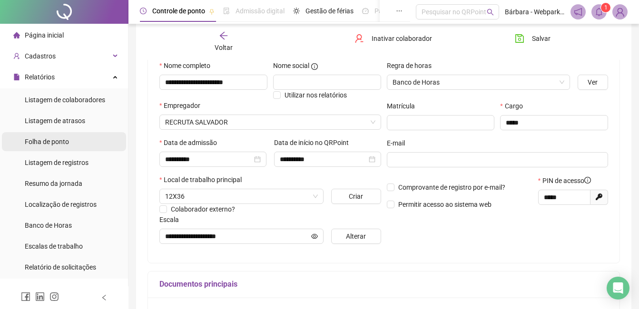
click at [64, 151] on div "Folha de ponto" at bounding box center [47, 141] width 44 height 19
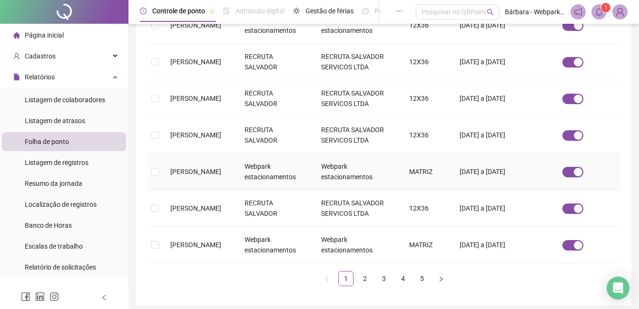
scroll to position [364, 0]
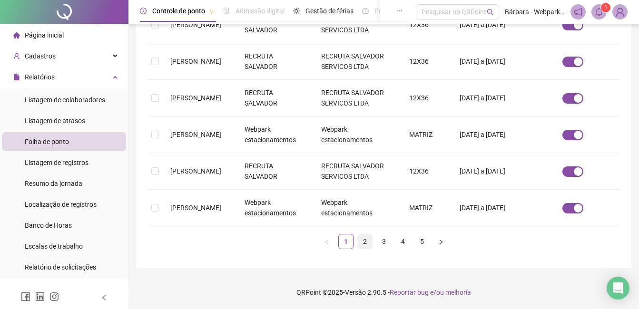
click at [360, 243] on link "2" at bounding box center [365, 242] width 14 height 14
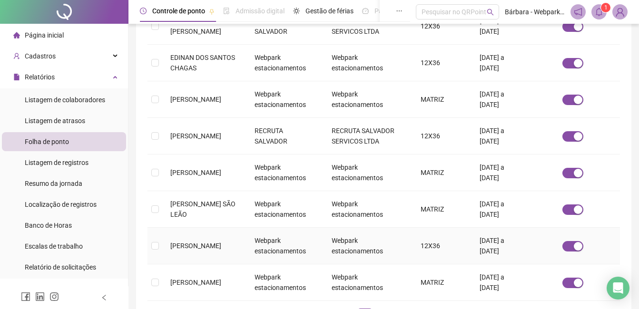
scroll to position [326, 0]
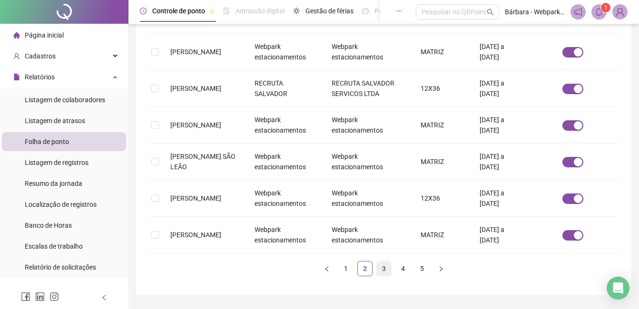
click at [388, 273] on link "3" at bounding box center [384, 269] width 14 height 14
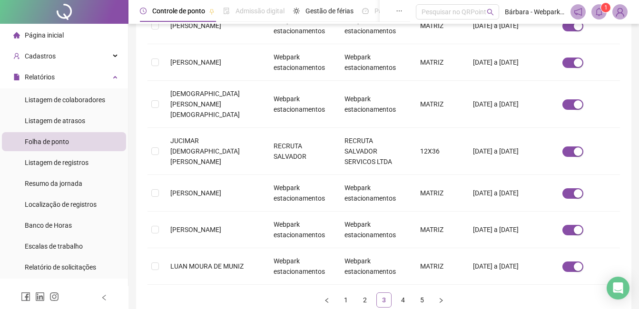
scroll to position [40, 0]
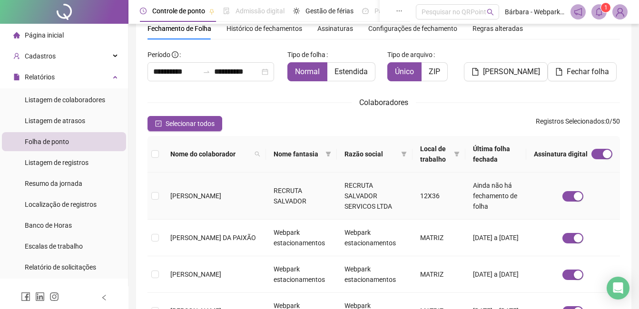
click at [204, 200] on span "[PERSON_NAME]" at bounding box center [195, 196] width 51 height 8
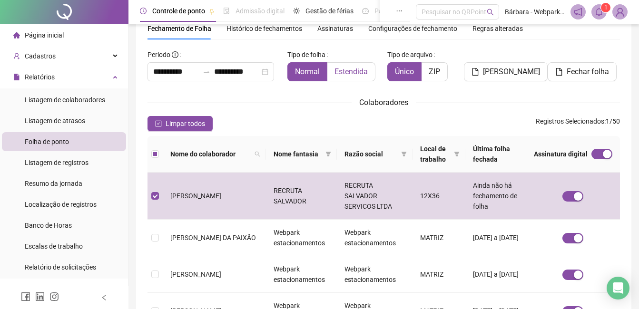
click at [358, 77] on label "Estendida" at bounding box center [352, 71] width 48 height 19
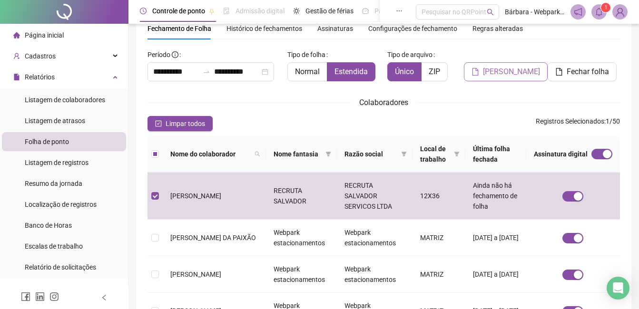
click at [492, 81] on button "[PERSON_NAME]" at bounding box center [506, 71] width 84 height 19
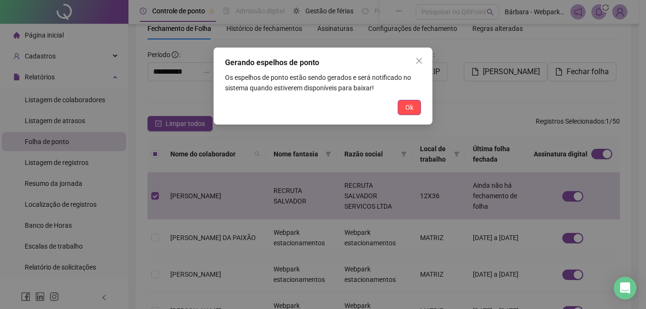
click at [397, 112] on div "Ok" at bounding box center [323, 107] width 196 height 15
click at [409, 108] on span "Ok" at bounding box center [410, 107] width 8 height 10
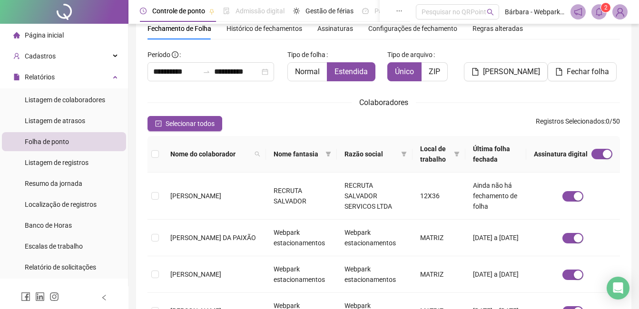
click at [596, 11] on icon "bell" at bounding box center [599, 12] width 9 height 9
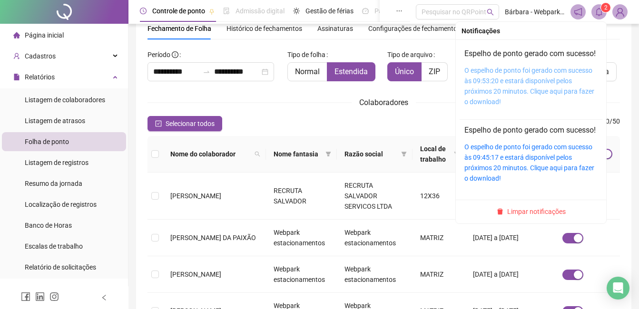
click at [511, 84] on link "O espelho de ponto foi gerado com sucesso às 09:53:20 e estará disponível pelos…" at bounding box center [530, 86] width 130 height 39
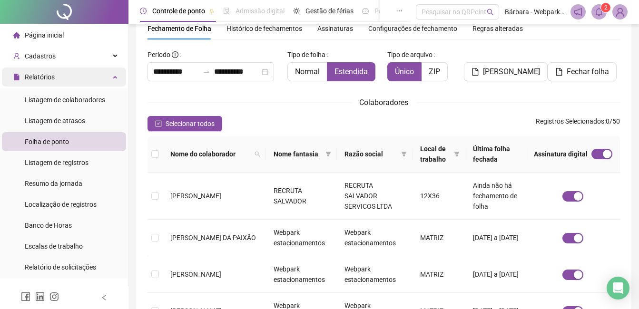
click at [52, 79] on span "Relatórios" at bounding box center [40, 77] width 30 height 8
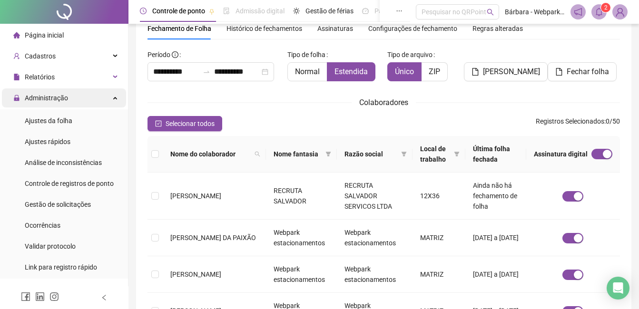
click at [58, 100] on span "Administração" at bounding box center [46, 98] width 43 height 8
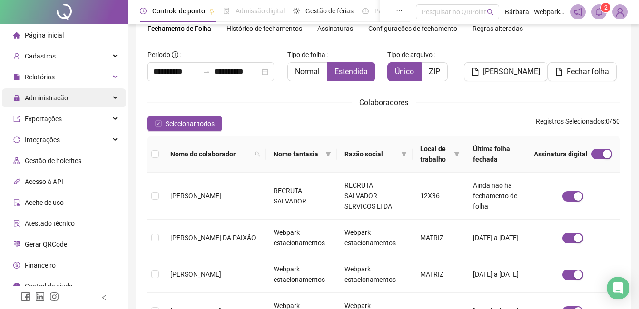
click at [58, 96] on span "Administração" at bounding box center [46, 98] width 43 height 8
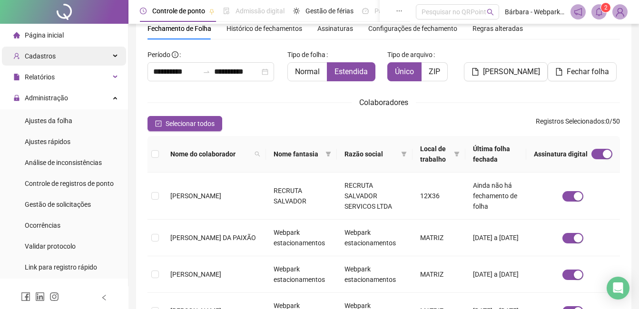
click at [64, 52] on div "Cadastros" at bounding box center [64, 56] width 124 height 19
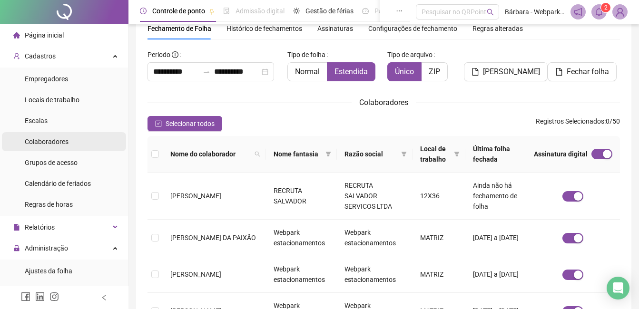
click at [55, 145] on span "Colaboradores" at bounding box center [47, 142] width 44 height 8
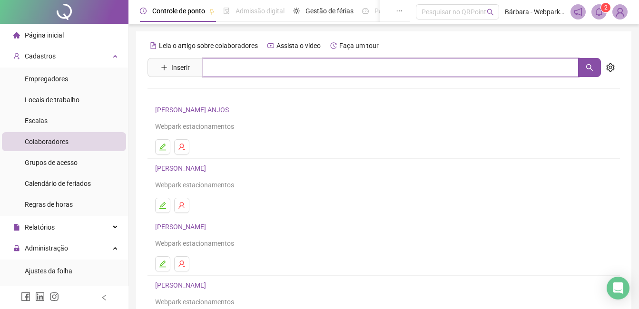
click at [239, 58] on div "Leia o artigo sobre colaboradores Assista o vídeo Faça um tour Inserir Nenhum r…" at bounding box center [384, 223] width 473 height 370
type input "***"
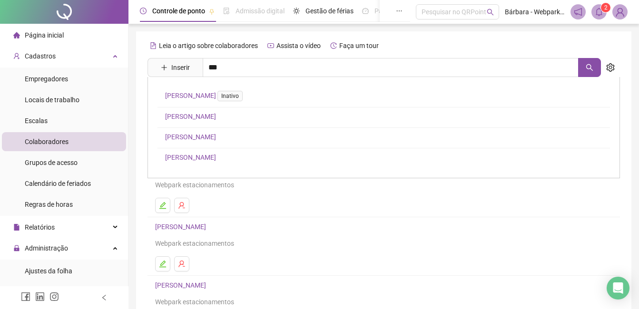
click at [199, 138] on link "[PERSON_NAME]" at bounding box center [190, 137] width 51 height 8
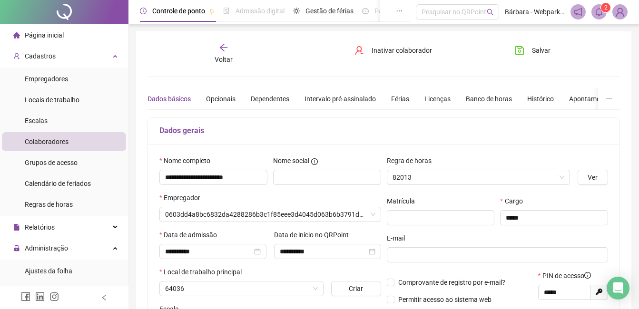
type input "**********"
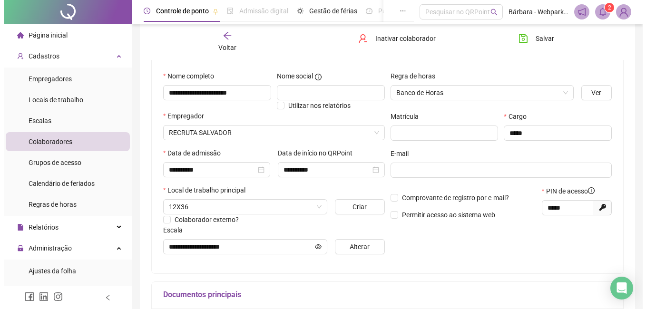
scroll to position [143, 0]
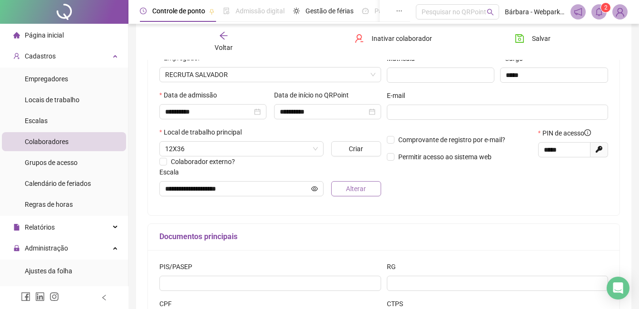
click at [357, 188] on span "Alterar" at bounding box center [356, 189] width 20 height 10
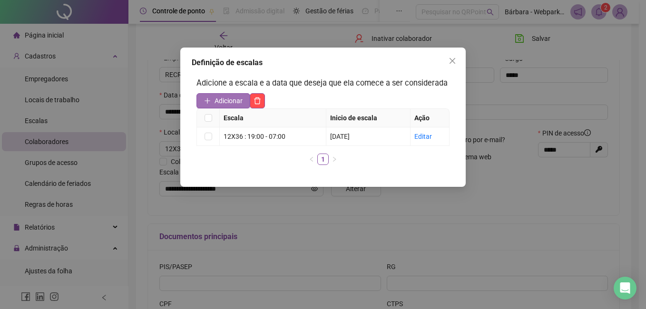
click at [239, 103] on span "Adicionar" at bounding box center [229, 101] width 28 height 10
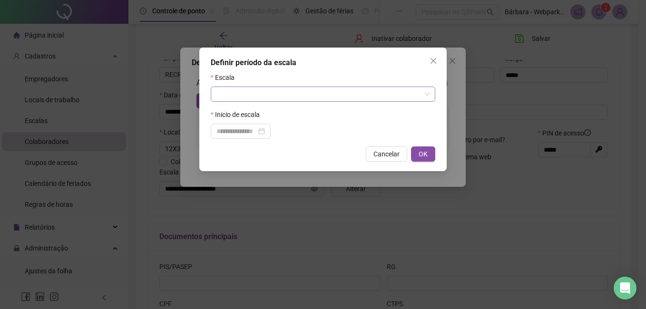
click at [241, 88] on input "search" at bounding box center [319, 94] width 205 height 14
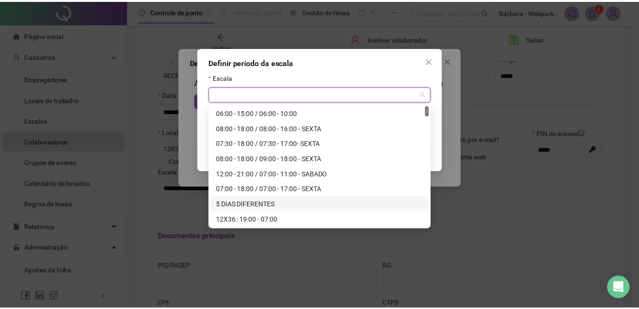
scroll to position [48, 0]
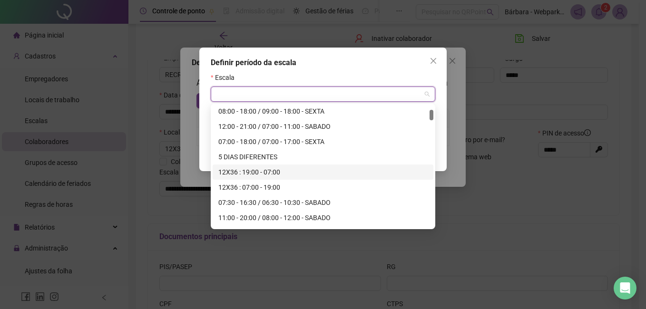
click at [271, 174] on div "12X36 : 19:00 - 07:00" at bounding box center [323, 172] width 209 height 10
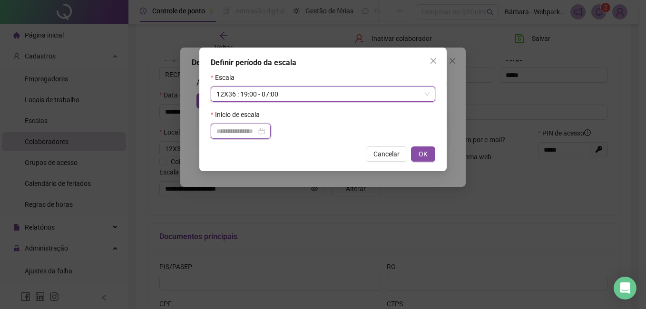
click at [239, 128] on input at bounding box center [237, 131] width 40 height 10
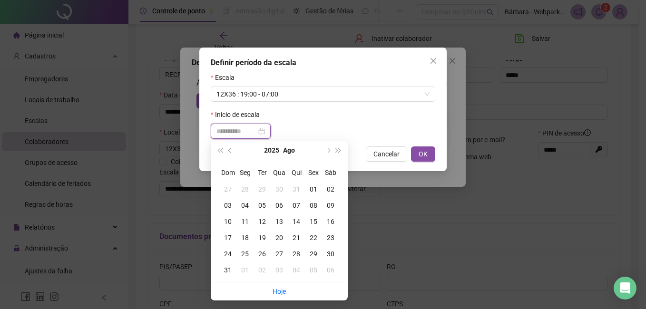
type input "**********"
click at [308, 185] on div "01" at bounding box center [313, 189] width 17 height 10
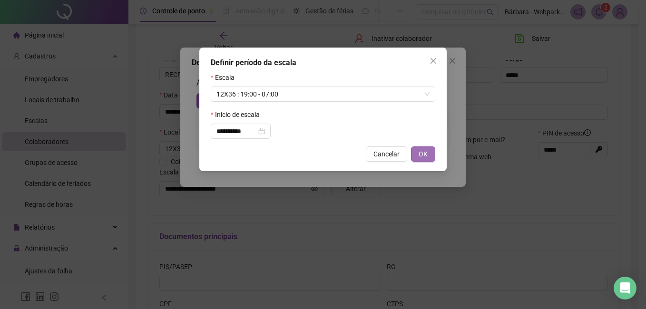
click at [420, 153] on span "OK" at bounding box center [423, 154] width 9 height 10
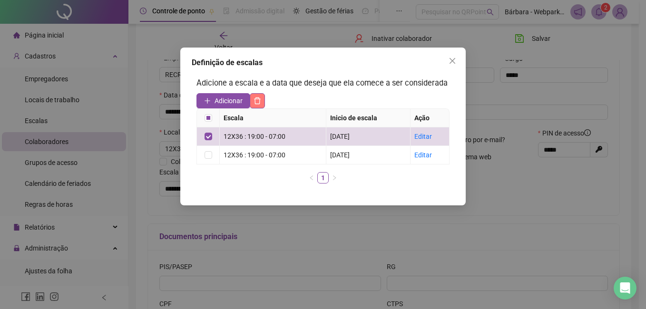
click at [257, 101] on icon "delete" at bounding box center [258, 101] width 8 height 8
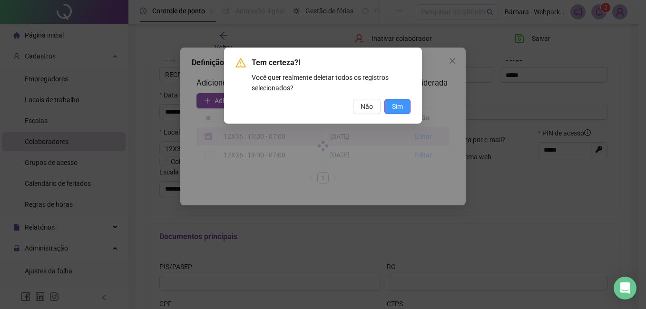
click at [391, 109] on button "Sim" at bounding box center [398, 106] width 26 height 15
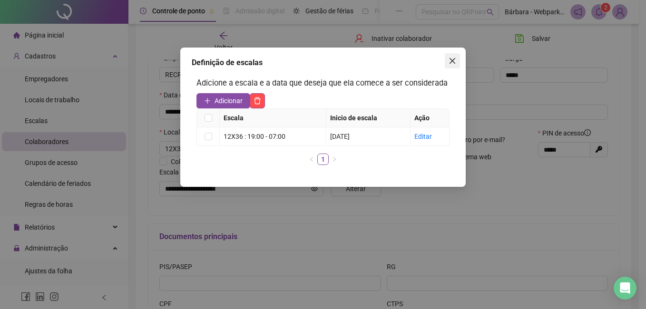
click at [453, 64] on icon "close" at bounding box center [453, 61] width 8 height 8
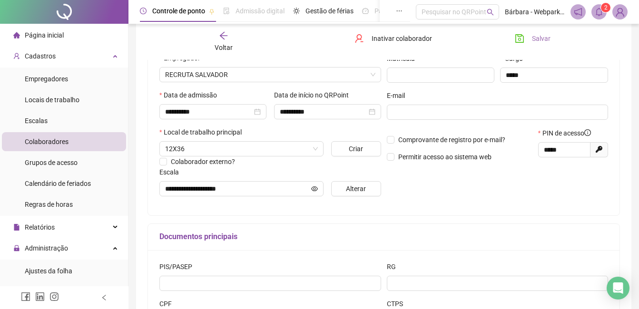
click at [536, 40] on span "Salvar" at bounding box center [541, 38] width 19 height 10
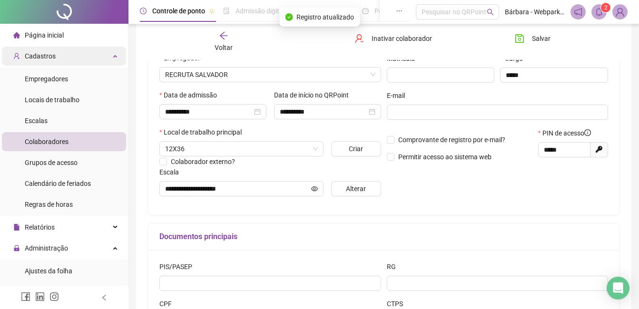
click at [72, 59] on div "Cadastros" at bounding box center [64, 56] width 124 height 19
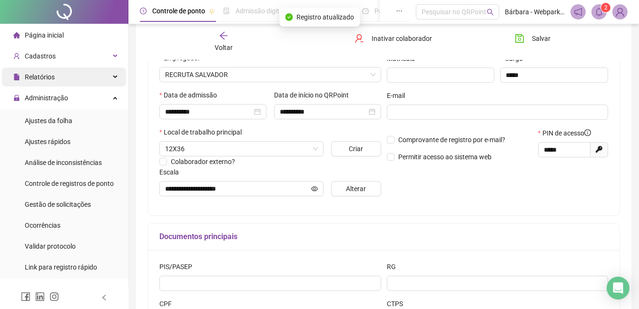
click at [61, 71] on div "Relatórios" at bounding box center [64, 77] width 124 height 19
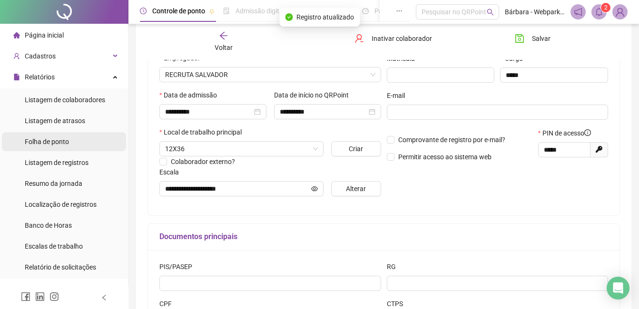
click at [59, 145] on span "Folha de ponto" at bounding box center [47, 142] width 44 height 8
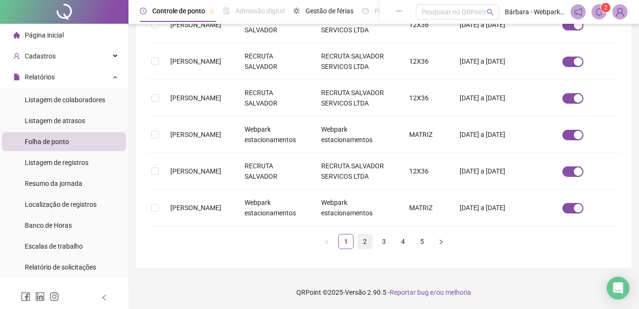
click at [369, 239] on div "Nome do colaborador Nome fantasia Razão social Local de trabalho Última folha f…" at bounding box center [384, 31] width 473 height 437
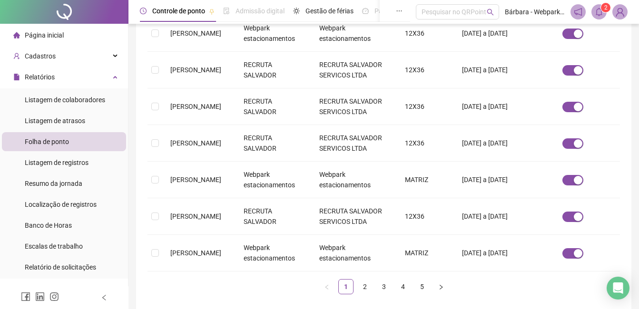
scroll to position [364, 0]
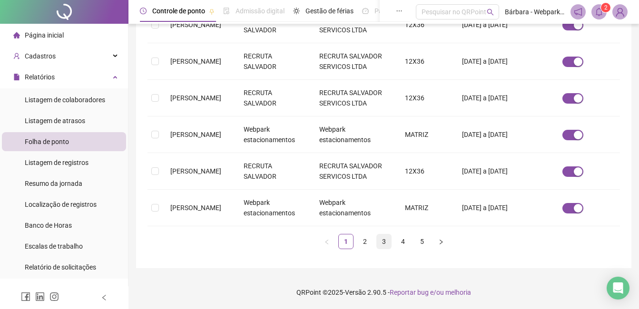
click at [388, 243] on link "3" at bounding box center [384, 242] width 14 height 14
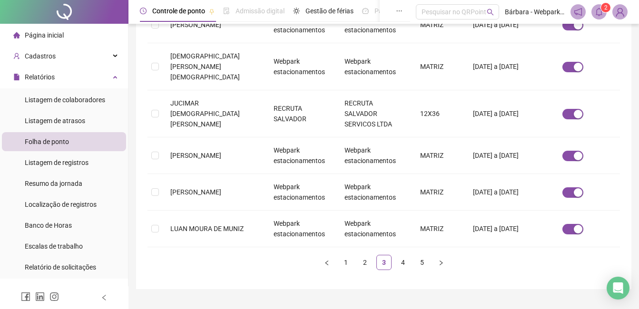
scroll to position [40, 0]
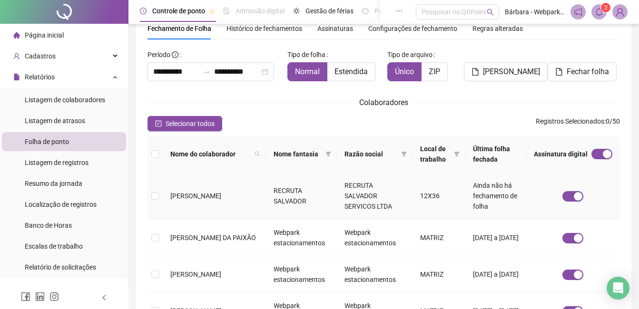
click at [166, 194] on td "[PERSON_NAME]" at bounding box center [214, 196] width 103 height 47
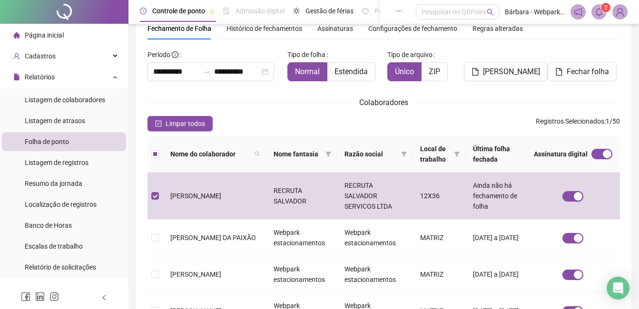
scroll to position [0, 0]
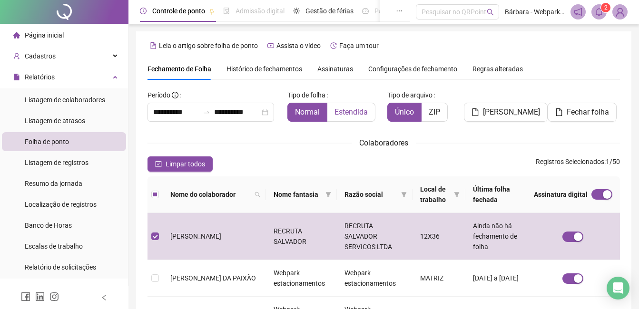
click at [348, 110] on span "Estendida" at bounding box center [351, 112] width 33 height 9
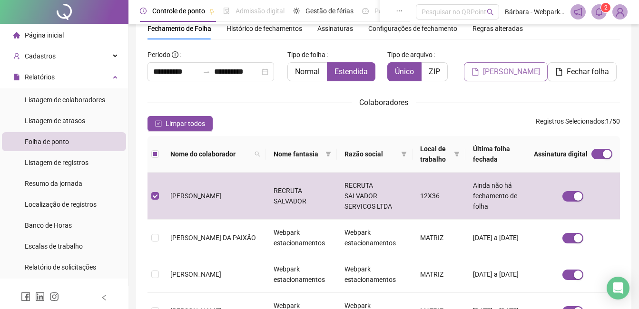
click at [507, 71] on span "[PERSON_NAME]" at bounding box center [511, 71] width 57 height 11
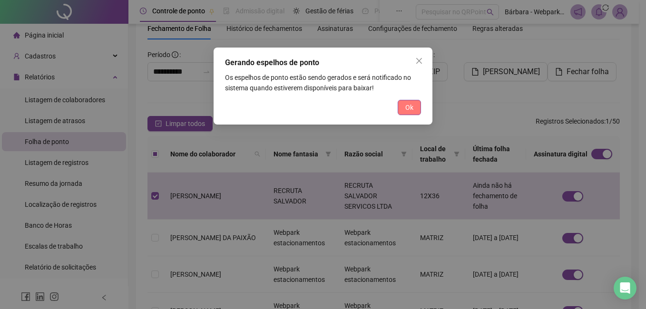
click at [414, 104] on button "Ok" at bounding box center [409, 107] width 23 height 15
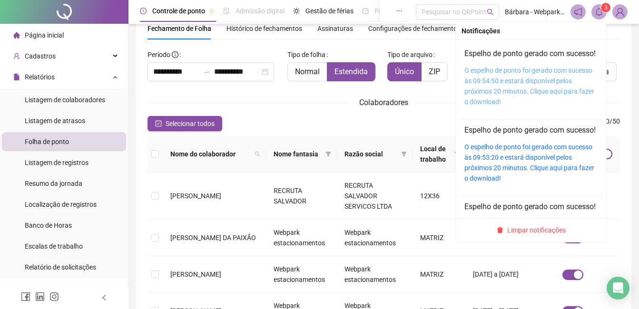
click at [517, 89] on link "O espelho de ponto foi gerado com sucesso às 09:54:50 e estará disponível pelos…" at bounding box center [530, 86] width 130 height 39
